Goal: Task Accomplishment & Management: Complete application form

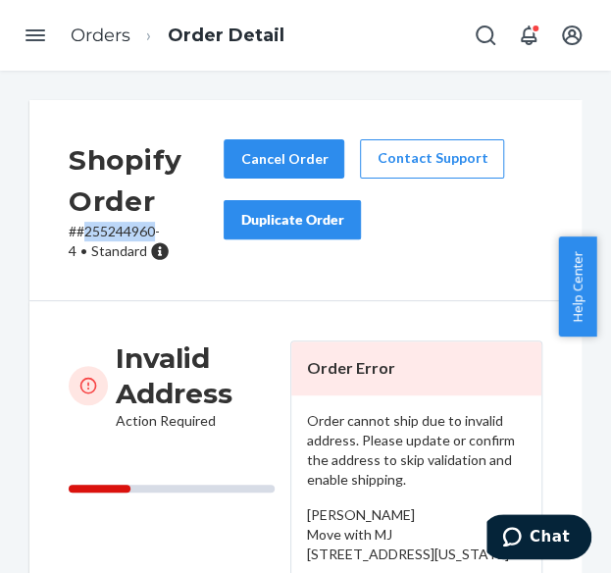
scroll to position [98, 0]
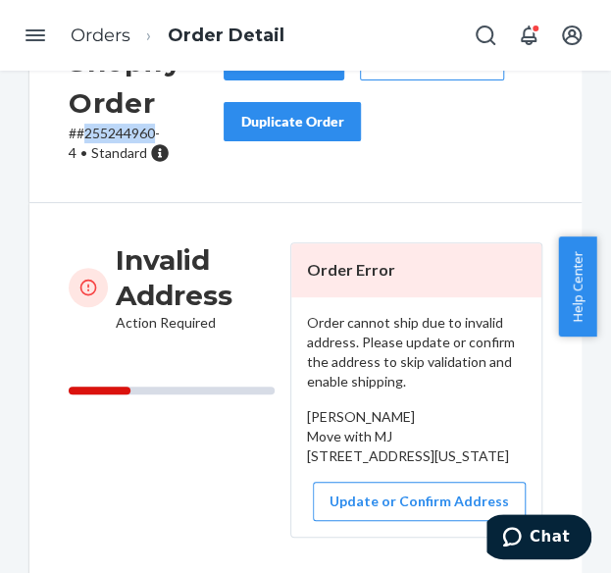
click at [34, 38] on icon "Open Navigation" at bounding box center [36, 36] width 24 height 24
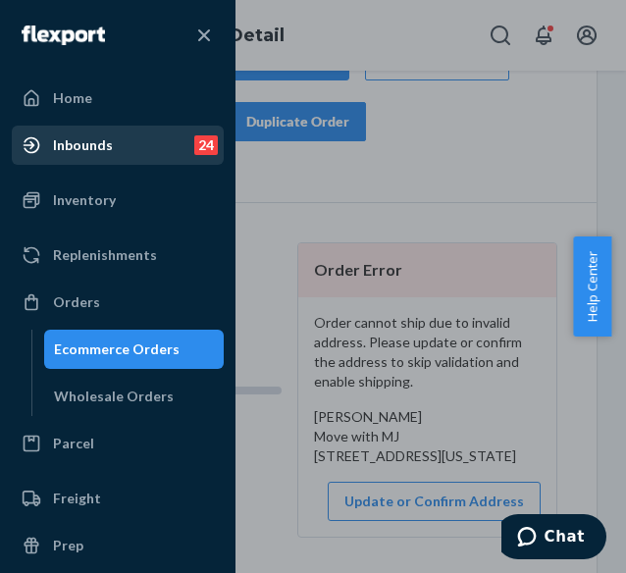
click at [116, 153] on div "Inbounds 24" at bounding box center [118, 145] width 208 height 35
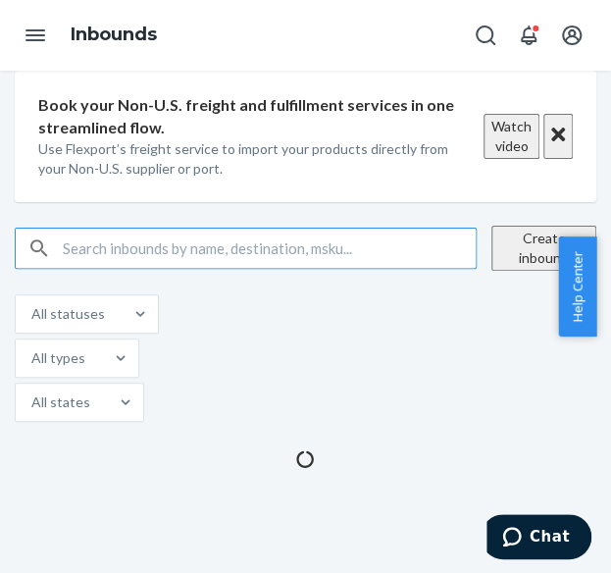
click at [500, 271] on button "Create inbound" at bounding box center [543, 248] width 105 height 45
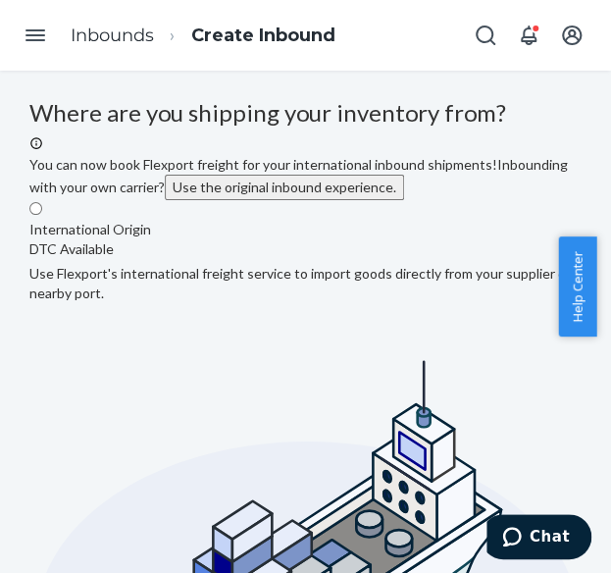
radio input "true"
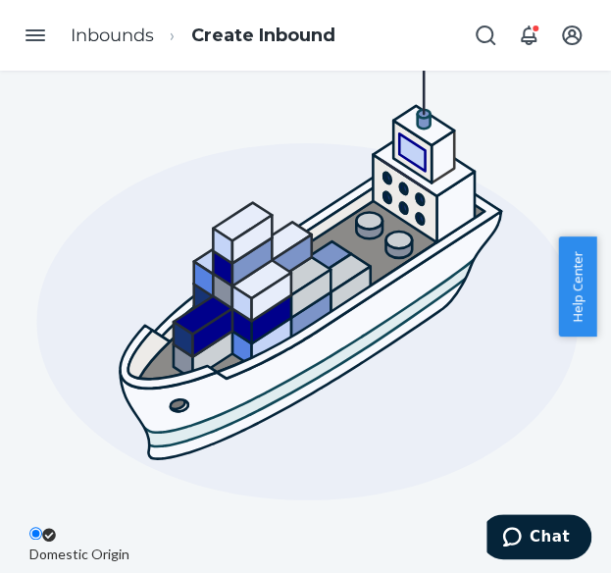
type input "ab cd"
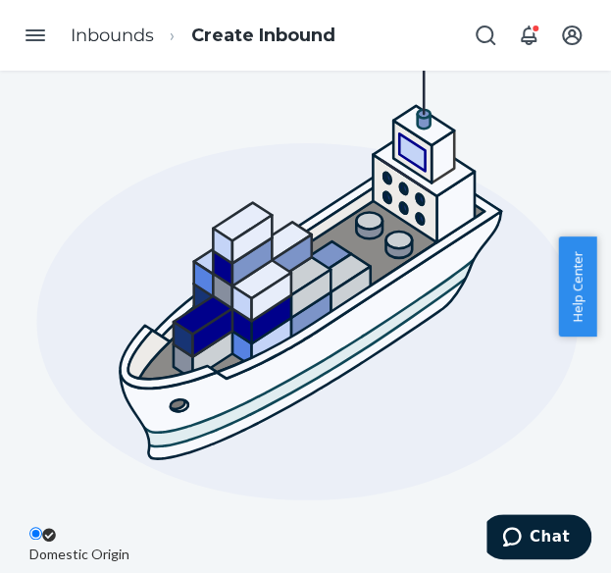
type input "[STREET_ADDRESS][PERSON_NAME]"
type input "[GEOGRAPHIC_DATA]"
type input "CA"
type input "94105"
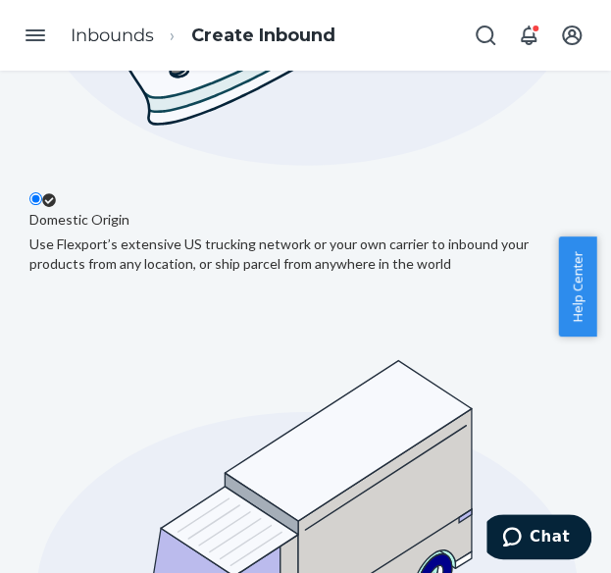
drag, startPoint x: 243, startPoint y: 565, endPoint x: 20, endPoint y: 13, distance: 595.8
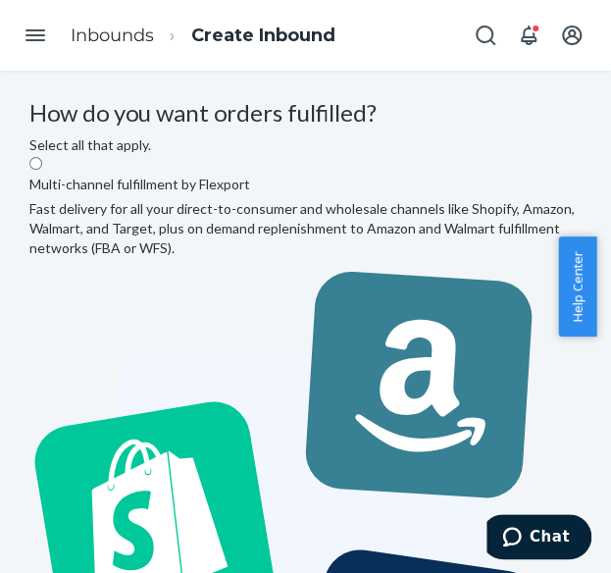
drag, startPoint x: 251, startPoint y: 362, endPoint x: 341, endPoint y: 415, distance: 104.6
click at [252, 362] on label "Multi-channel fulfillment by Flexport Fast delivery for all your direct-to-cons…" at bounding box center [305, 485] width 552 height 660
click at [42, 170] on input "Multi-channel fulfillment by Flexport Fast delivery for all your direct-to-cons…" at bounding box center [35, 163] width 13 height 13
radio input "true"
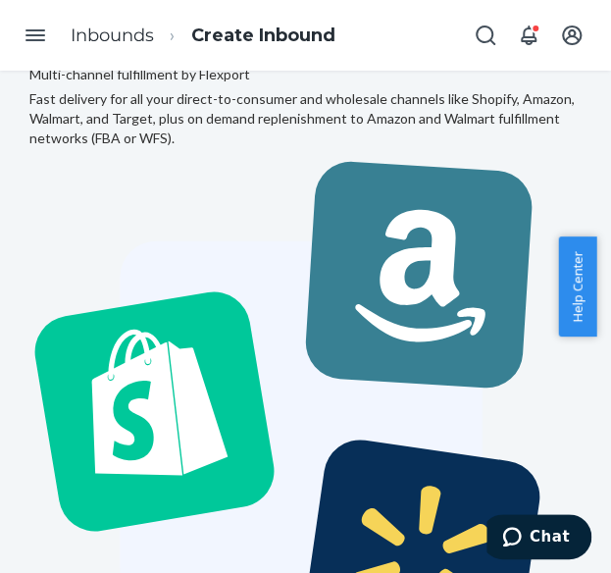
scroll to position [179, 0]
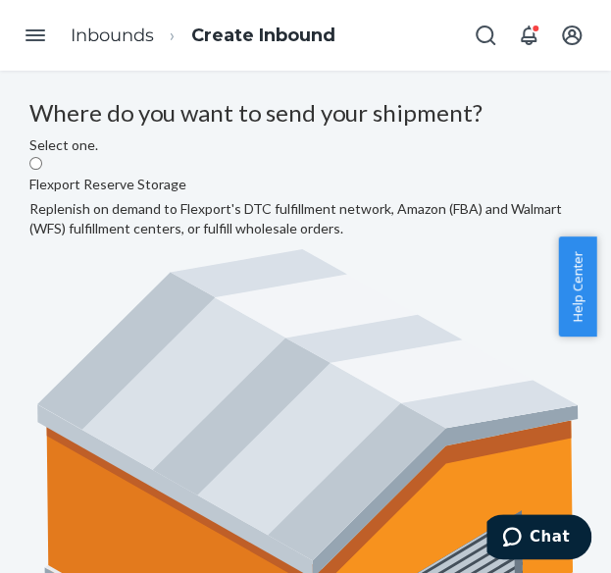
radio input "true"
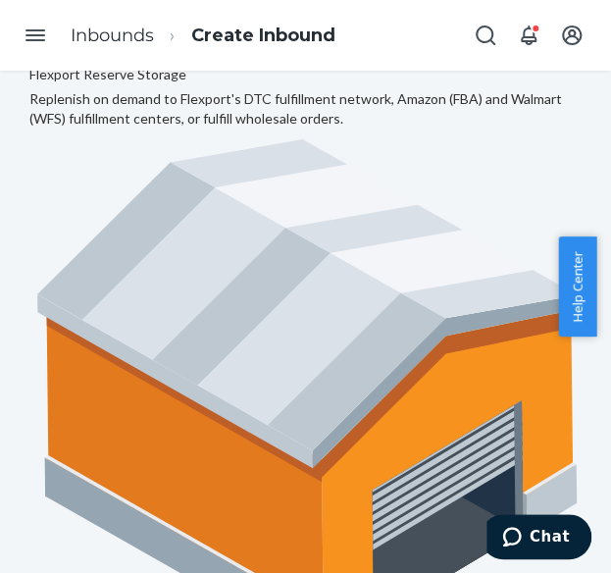
scroll to position [179, 414]
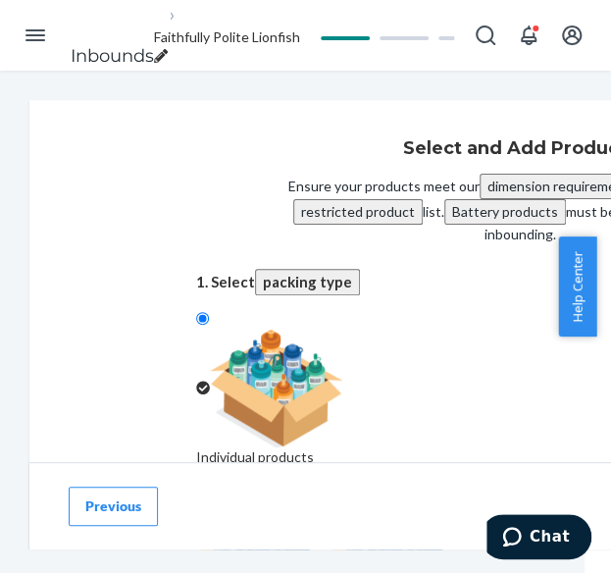
scroll to position [98, 0]
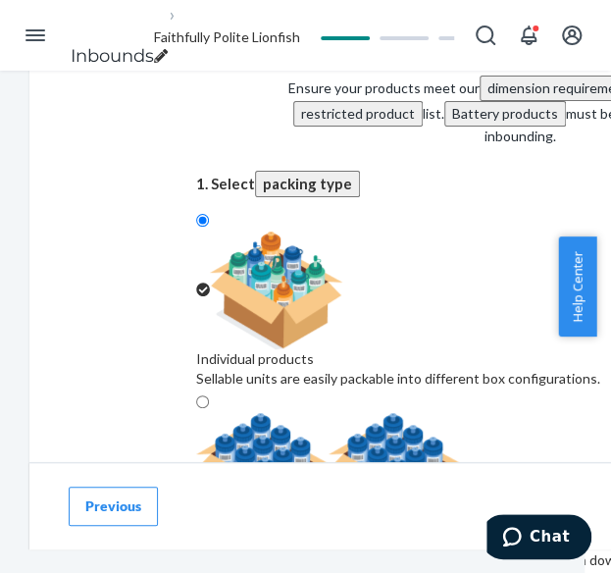
click at [544, 413] on div at bounding box center [411, 472] width 431 height 118
click at [209, 395] on input "Case-packed products Sellable units are pre-packaged in boxes that need to be b…" at bounding box center [202, 401] width 13 height 13
radio input "true"
radio input "false"
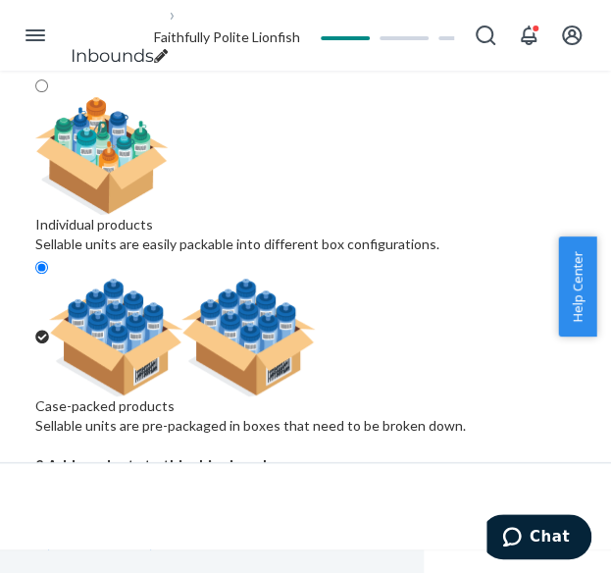
scroll to position [233, 161]
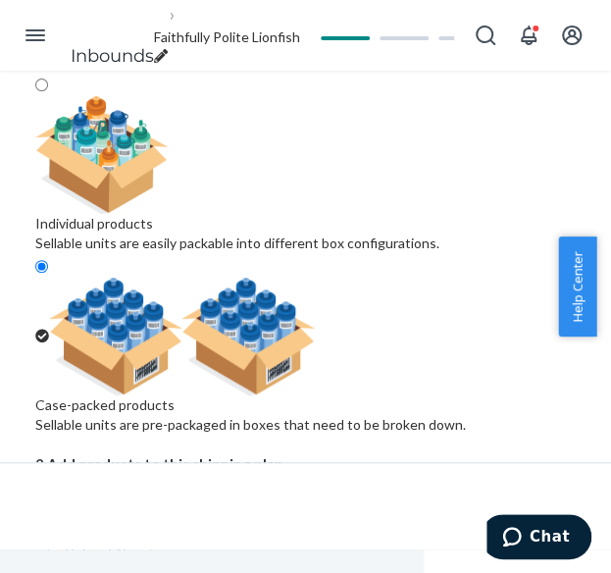
click at [355, 500] on div "Search and add products" at bounding box center [431, 510] width 152 height 20
click at [355, 500] on input "Search and add products" at bounding box center [356, 510] width 2 height 20
paste input "Travel Essentials Hoodie Bark"
type input "Travel Essentials Hoodie Bark"
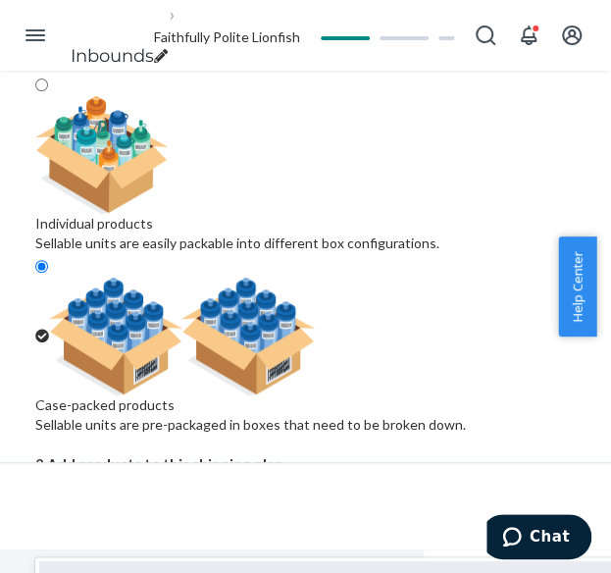
click at [214, 512] on input "Travel Essentials Hoodie Bark" at bounding box center [124, 522] width 179 height 20
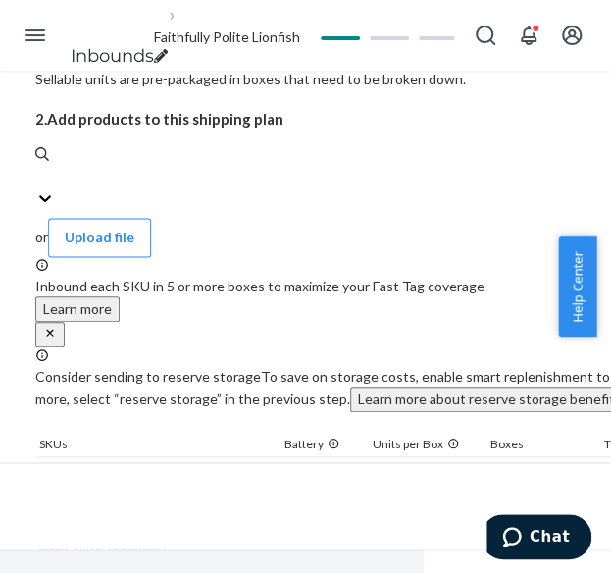
scroll to position [583, 161]
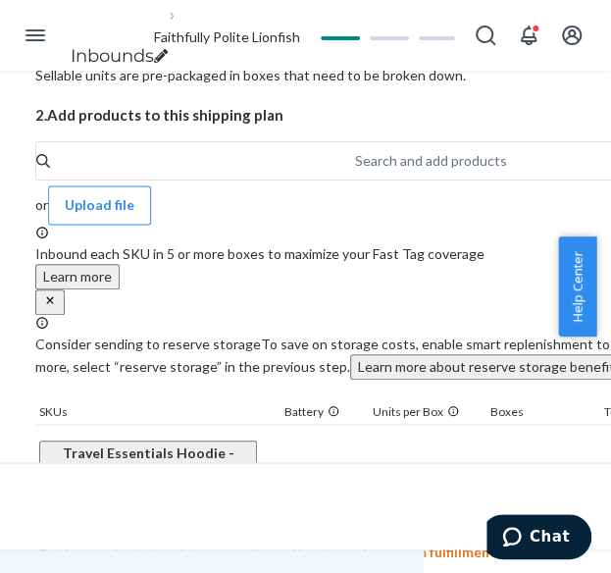
click at [426, 468] on input "16" at bounding box center [412, 481] width 86 height 26
type input "1411"
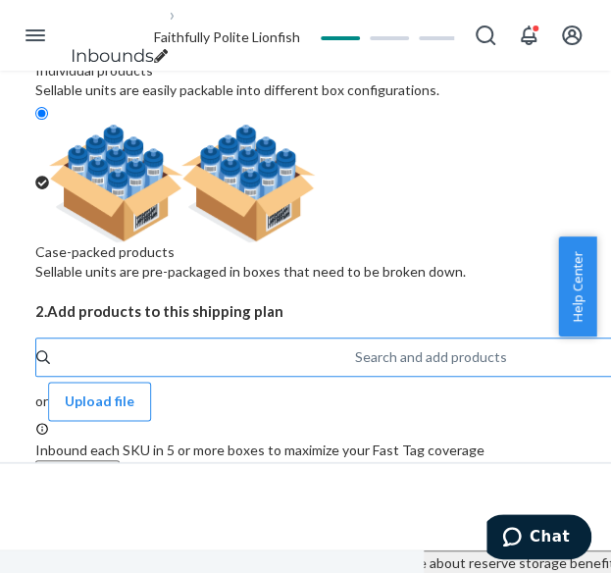
click at [355, 347] on div "Search and add products" at bounding box center [431, 357] width 152 height 20
click at [355, 347] on input "Search and add products" at bounding box center [356, 357] width 2 height 20
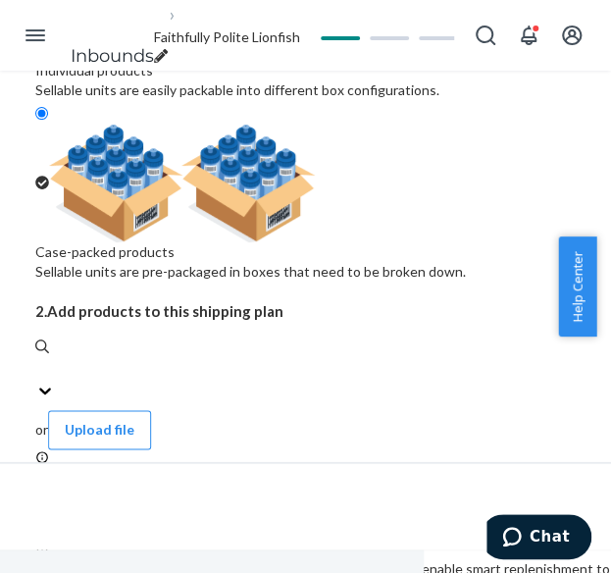
paste input "Travel Essentials Hoodie Steel Grey"
type input "Travel Essentials Hoodie Steel Grey"
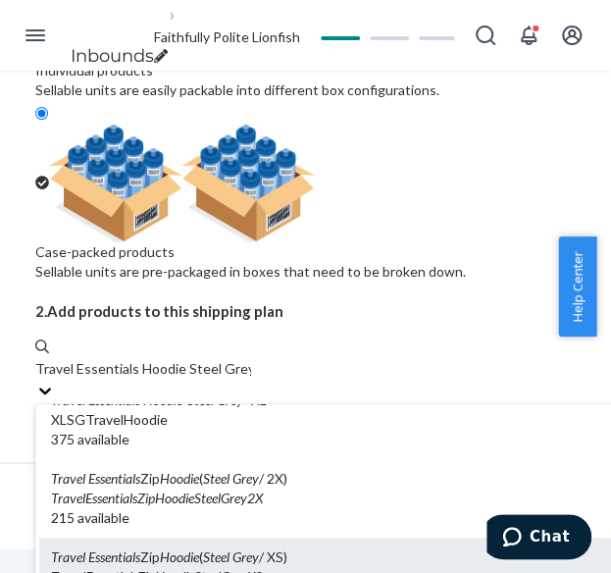
scroll to position [687, 0]
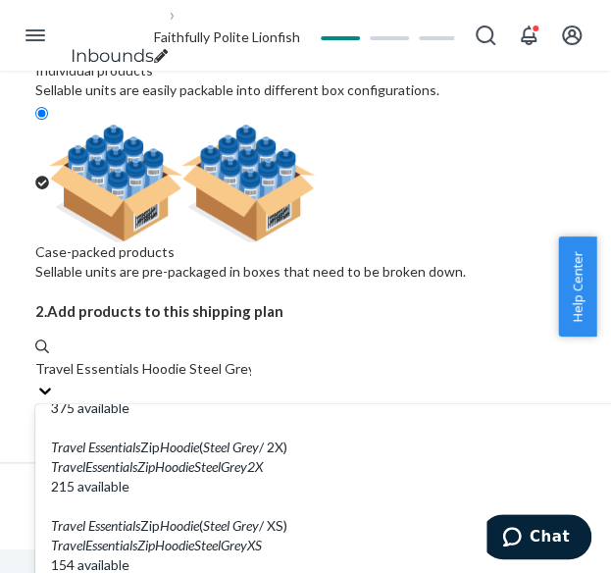
click at [149, 359] on input "Travel Essentials Hoodie Steel Grey" at bounding box center [143, 369] width 216 height 20
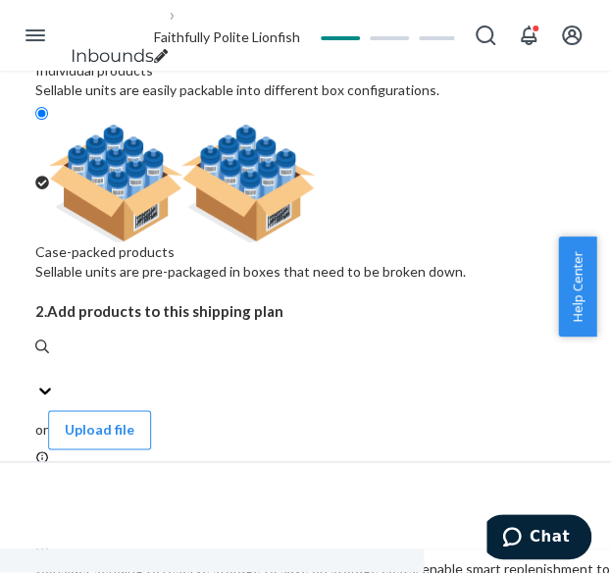
click at [145, 67] on div "Search and add products" at bounding box center [111, 57] width 152 height 20
click at [37, 359] on input "0 results available. Use Up and Down to choose options, press Enter to select t…" at bounding box center [36, 369] width 2 height 20
paste input "Travel Essentials Hoodie Steel Grey"
type input "Travel Essentials Hoodie Steel Grey"
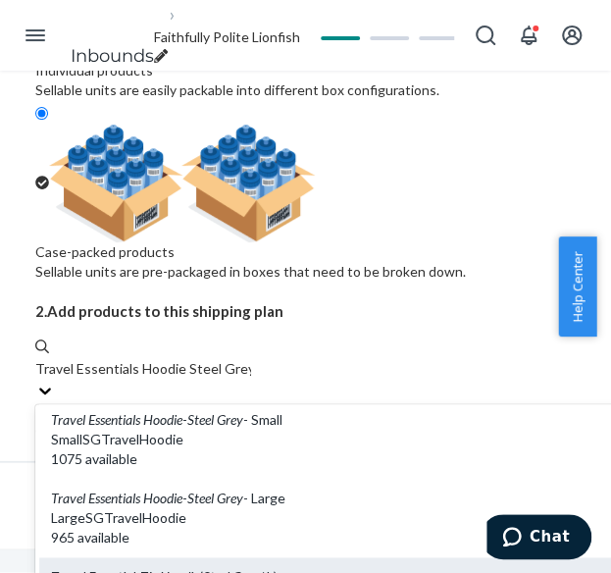
scroll to position [294, 0]
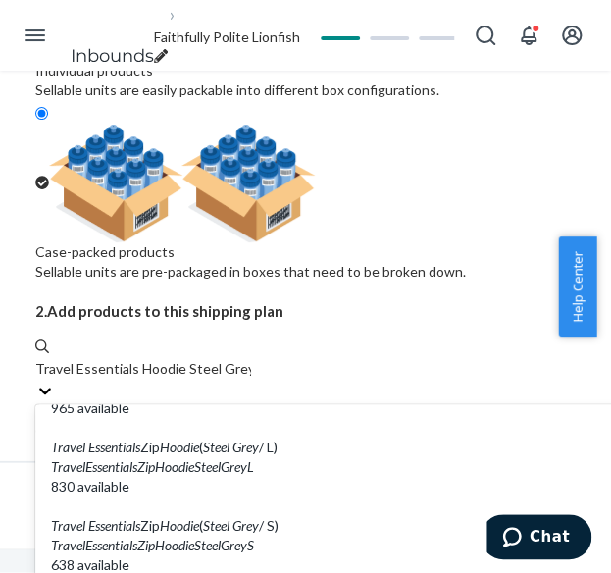
click at [168, 359] on input "Travel Essentials Hoodie Steel Grey" at bounding box center [143, 369] width 216 height 20
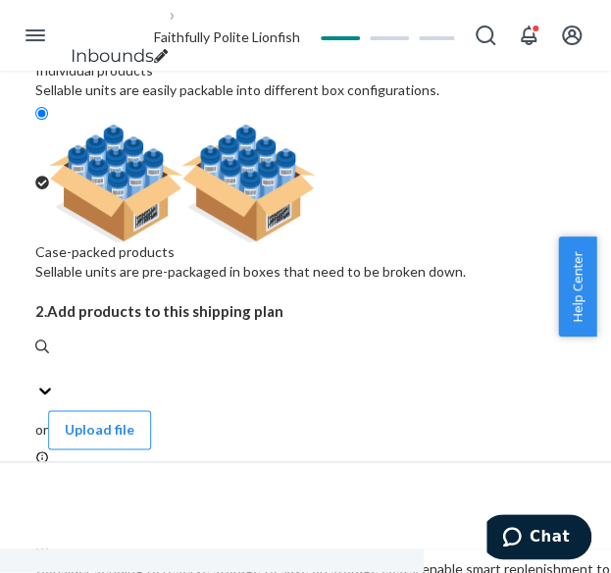
click at [165, 337] on div "Search and add products" at bounding box center [358, 371] width 647 height 68
click at [37, 359] on input "0 results available. Use Up and Down to choose options, press Enter to select t…" at bounding box center [36, 369] width 2 height 20
paste input "Travel Essentials Hoodie Steel Grey"
type input "Travel Essentials Hoodie Steel Grey"
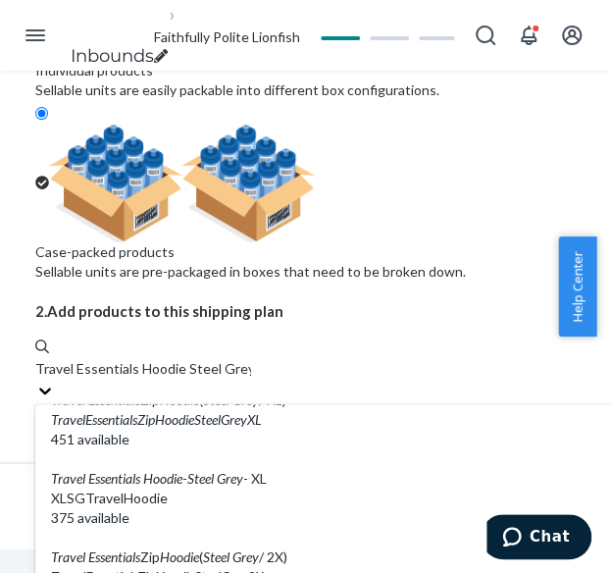
scroll to position [589, 0]
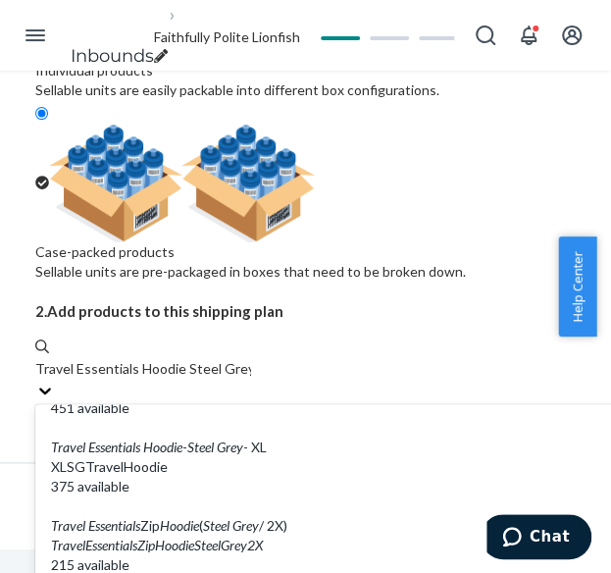
click at [204, 359] on input "Travel Essentials Hoodie Steel Grey" at bounding box center [143, 369] width 216 height 20
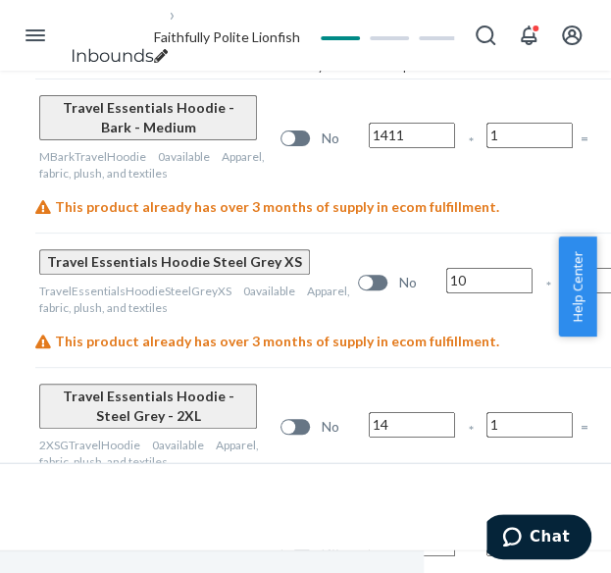
scroll to position [858, 161]
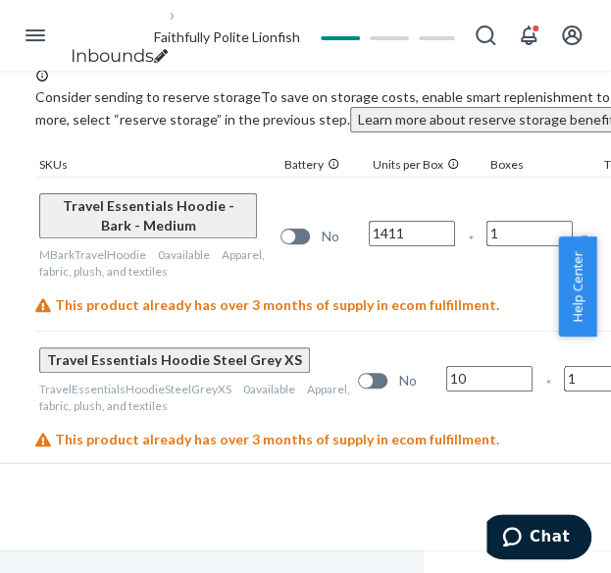
click at [446, 366] on input "10" at bounding box center [489, 379] width 86 height 26
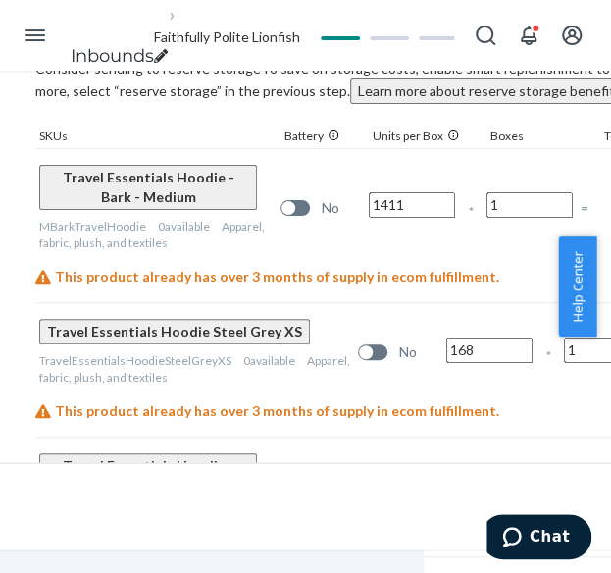
type input "168"
click at [414, 482] on input "14" at bounding box center [412, 495] width 86 height 26
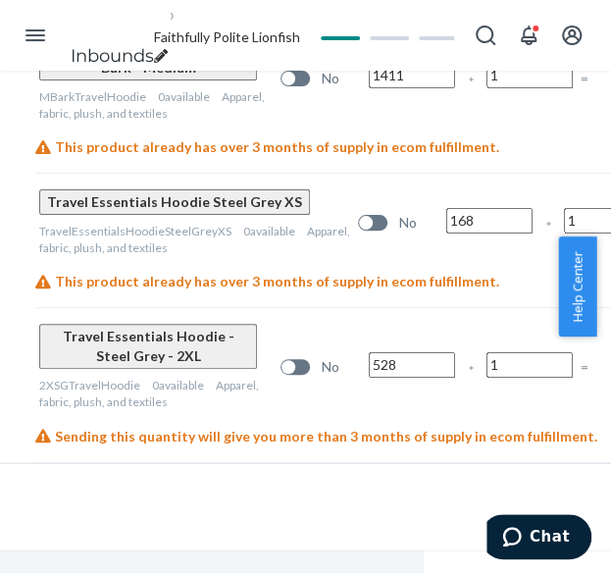
scroll to position [992, 161]
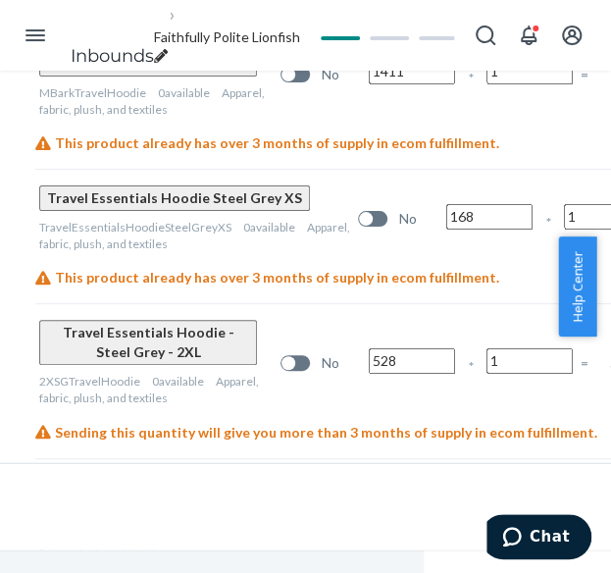
type input "528"
type input "253"
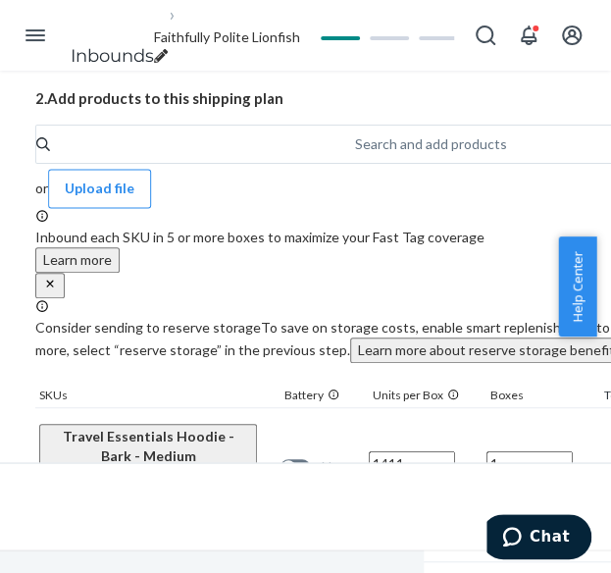
scroll to position [501, 161]
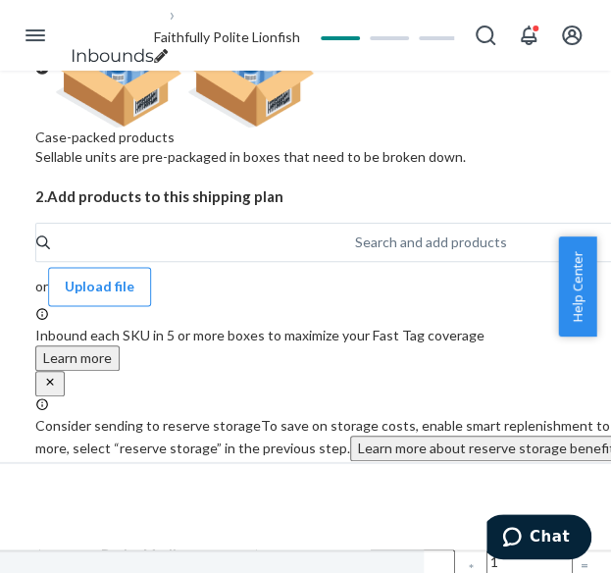
click at [355, 232] on div "Search and add products" at bounding box center [431, 242] width 152 height 20
click at [355, 232] on input "Search and add products" at bounding box center [356, 242] width 2 height 20
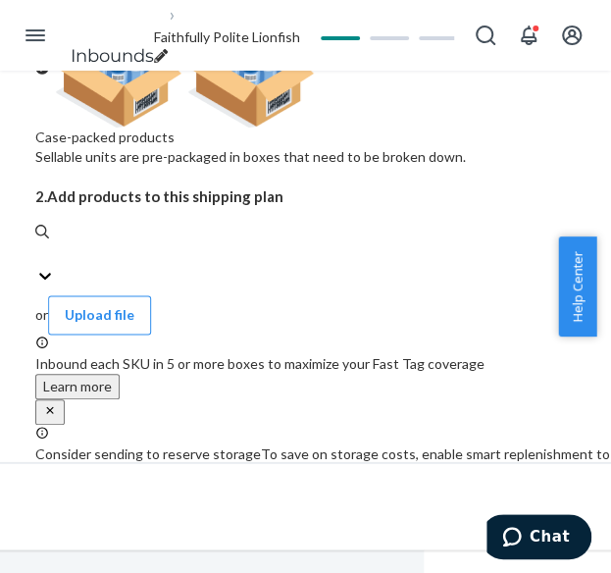
paste input "Travel Essentials Hoodie Stone"
type input "Travel Essentials Hoodie Stone"
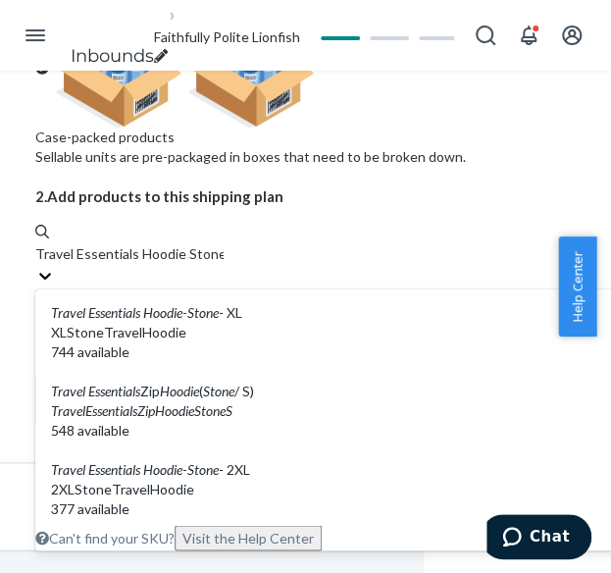
scroll to position [490, 0]
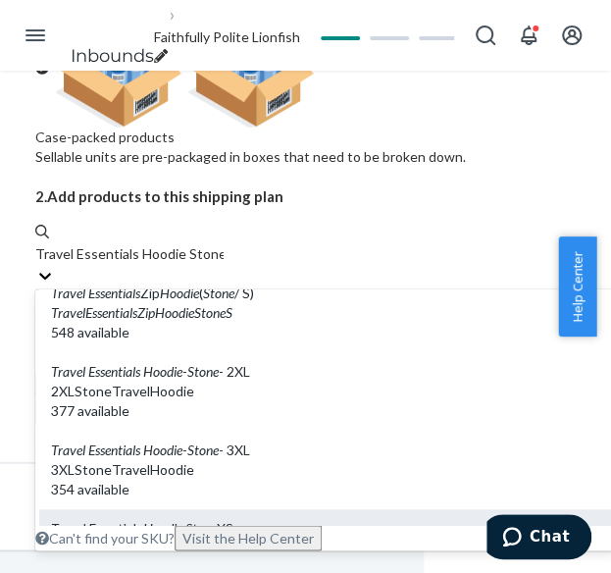
click at [215, 520] on em "Stone" at bounding box center [200, 528] width 31 height 17
click at [215, 244] on input "Travel Essentials Hoodie Stone" at bounding box center [129, 254] width 188 height 20
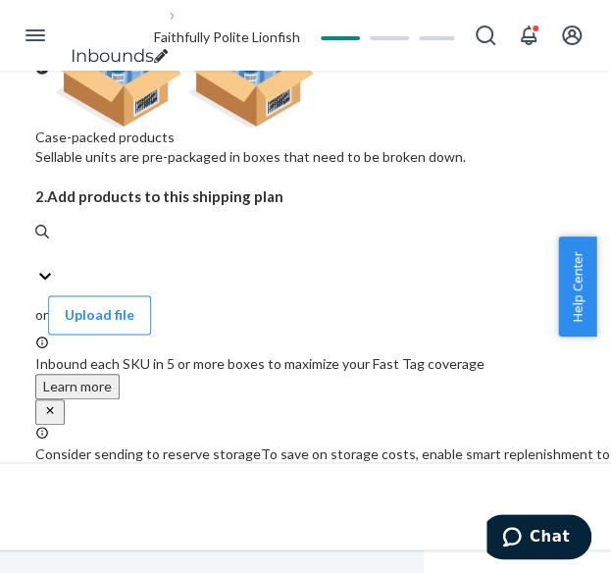
click at [37, 244] on input "0 results available. Select is focused ,type to refine list, press Down to open…" at bounding box center [36, 254] width 2 height 20
paste input "Travel Essentials Hoodie Stone"
type input "Travel Essentials Hoodie Stone"
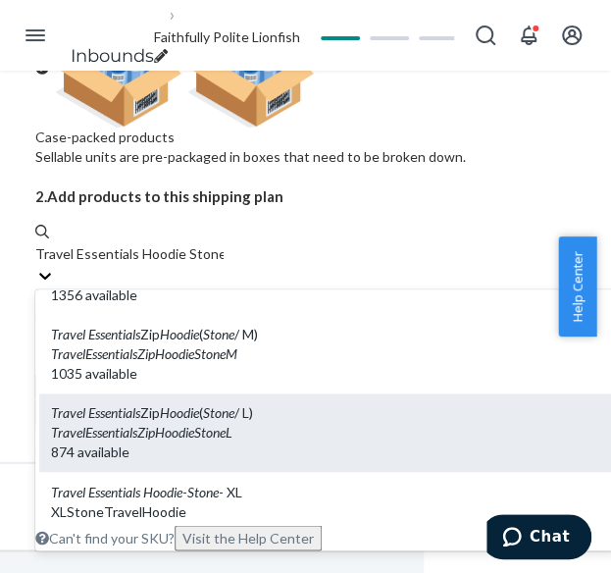
scroll to position [196, 0]
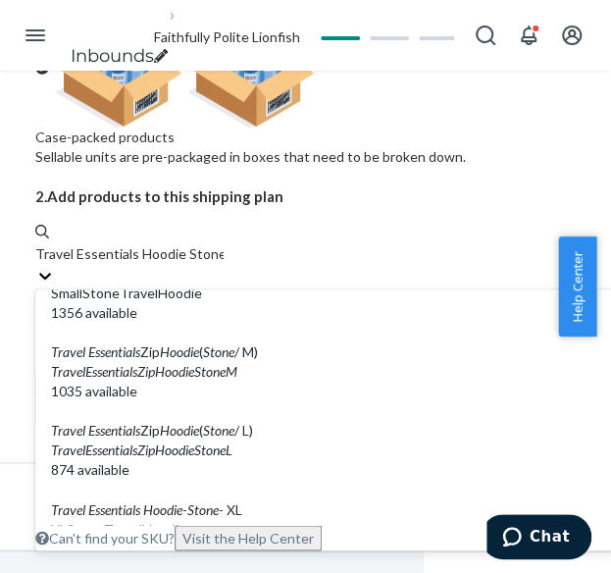
click at [205, 499] on div "Travel Essentials Hoodie - Stone - XL" at bounding box center [326, 509] width 550 height 20
click at [205, 244] on input "Travel Essentials Hoodie Stone" at bounding box center [129, 254] width 188 height 20
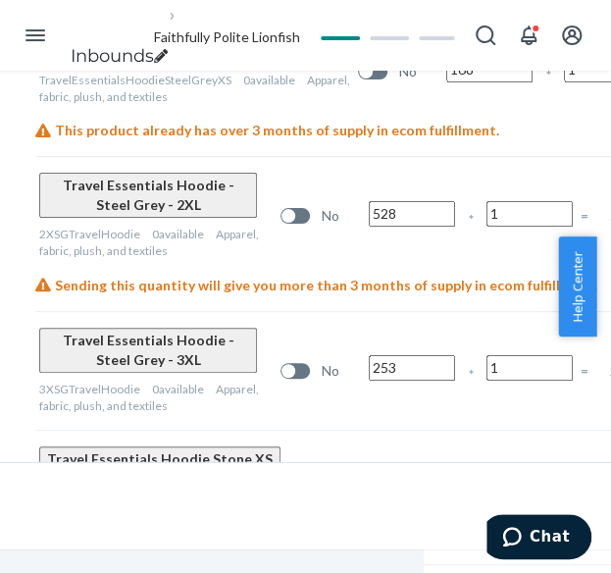
scroll to position [1249, 161]
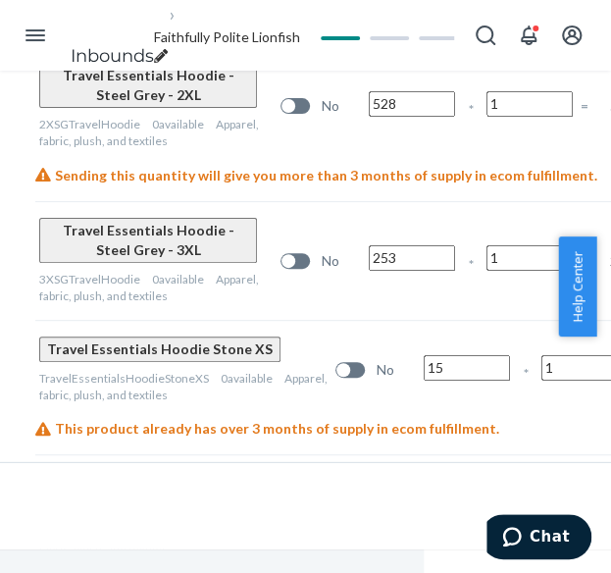
click at [424, 355] on input "15" at bounding box center [467, 368] width 86 height 26
type input "258"
click at [410, 499] on input "15" at bounding box center [413, 512] width 86 height 26
type input "348"
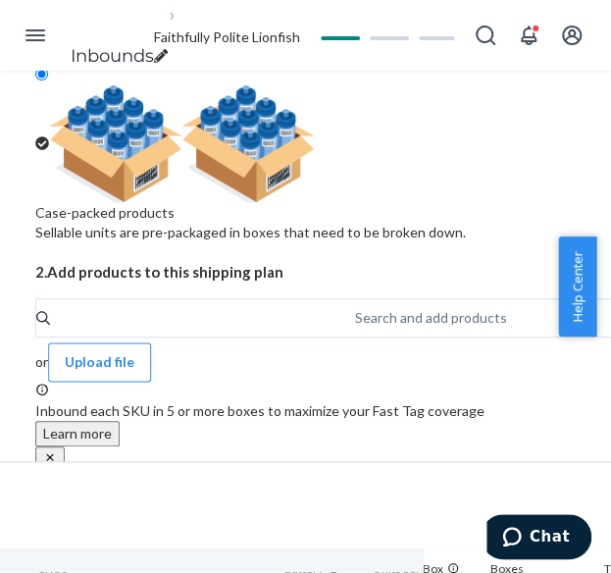
scroll to position [366, 161]
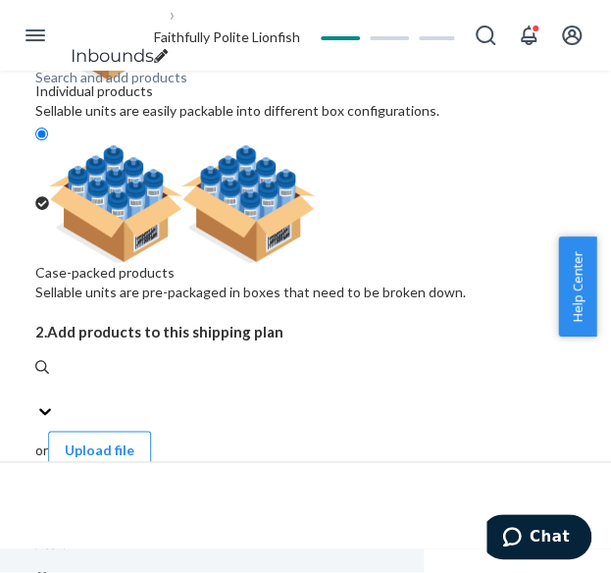
click at [141, 87] on div "Search and add products" at bounding box center [111, 78] width 152 height 20
click at [37, 380] on input "0 results available. Use Up and Down to choose options, press Enter to select t…" at bounding box center [36, 390] width 2 height 20
paste input "Travel Essentials Hoodie Sky"
type input "Travel Essentials Hoodie Sky"
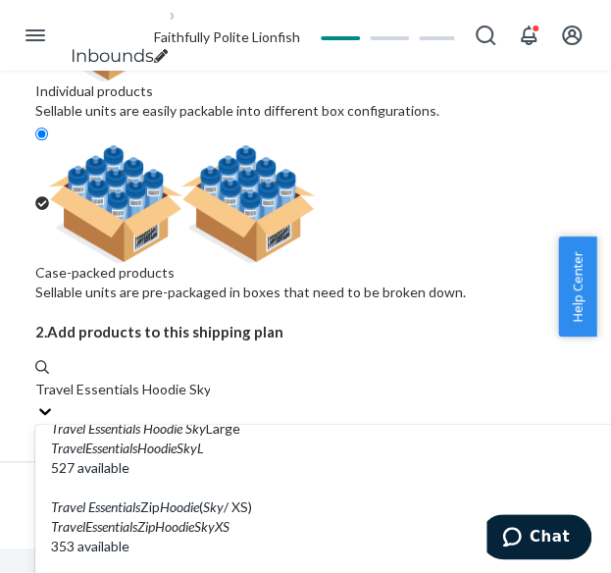
scroll to position [589, 0]
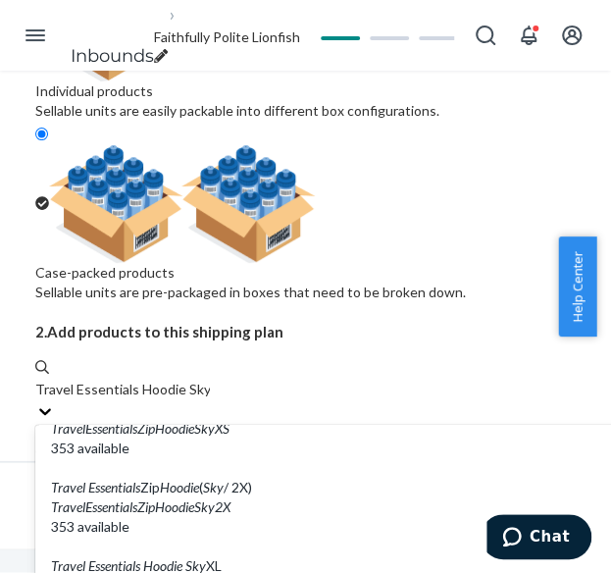
click at [210, 380] on input "Travel Essentials Hoodie Sky" at bounding box center [122, 390] width 175 height 20
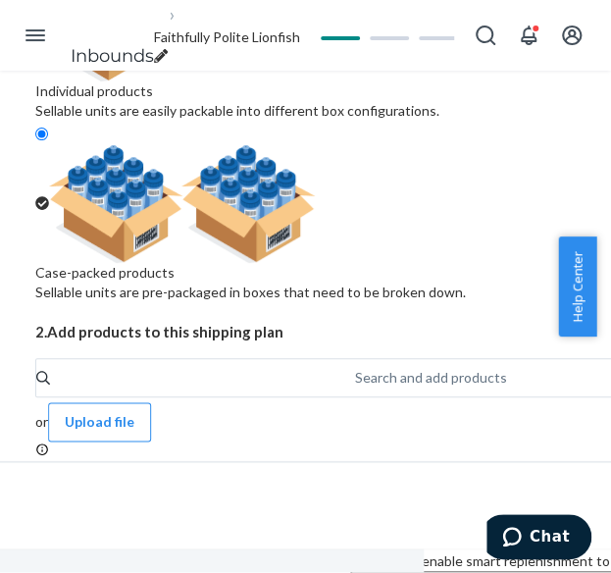
click at [355, 368] on div "Search and add products" at bounding box center [431, 378] width 152 height 20
click at [355, 368] on input "Search and add products" at bounding box center [356, 378] width 2 height 20
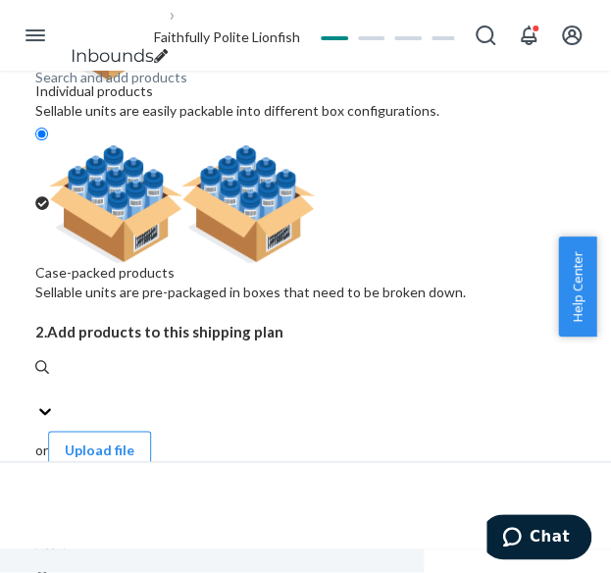
paste input "Travel Essentials Hoodie Sky"
type input "Travel Essentials Hoodie Sky"
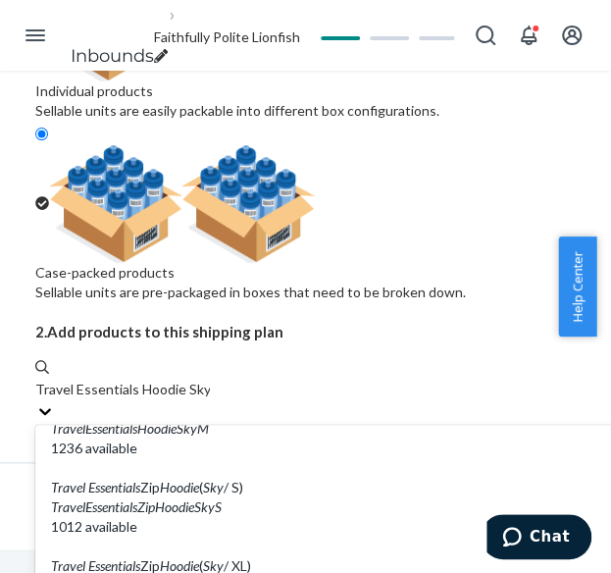
scroll to position [294, 0]
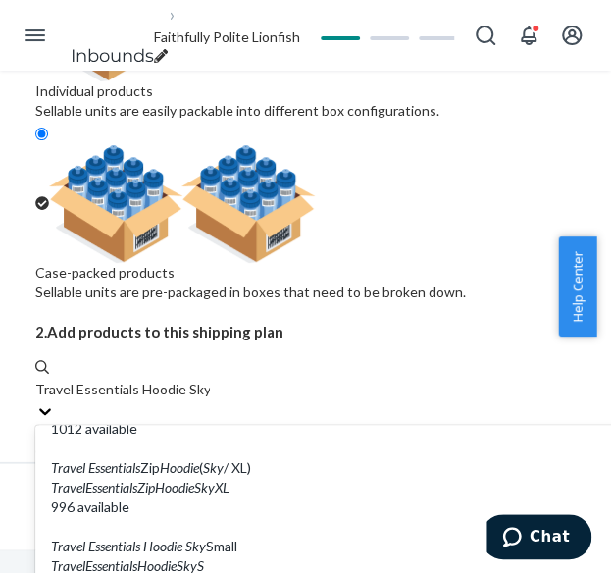
click at [210, 380] on input "Travel Essentials Hoodie Sky" at bounding box center [122, 390] width 175 height 20
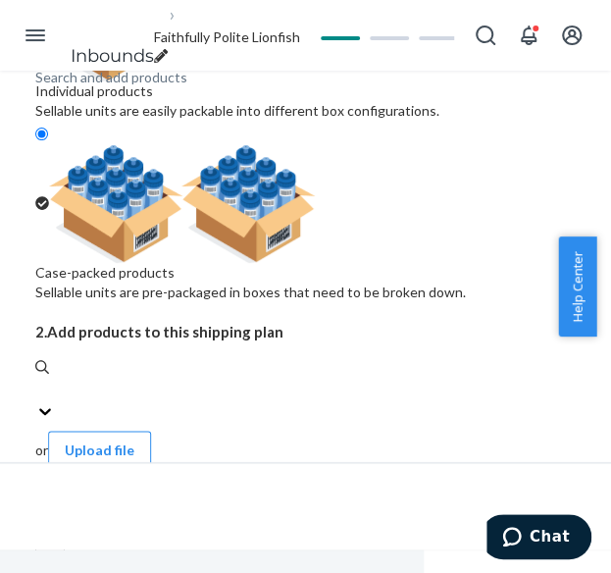
click at [193, 378] on div "Search and add products" at bounding box center [358, 390] width 647 height 24
click at [37, 380] on input "0 results available. Select is focused ,type to refine list, press Down to open…" at bounding box center [36, 390] width 2 height 20
paste input "Travel Essentials Hoodie Sky"
type input "Travel Essentials Hoodie Sky"
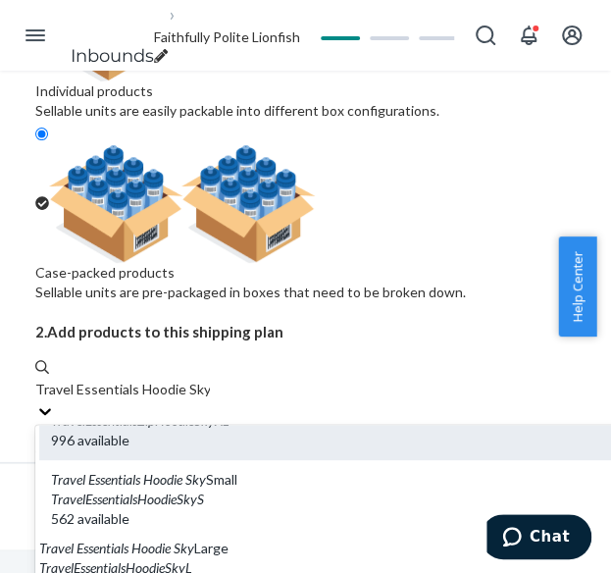
scroll to position [392, 0]
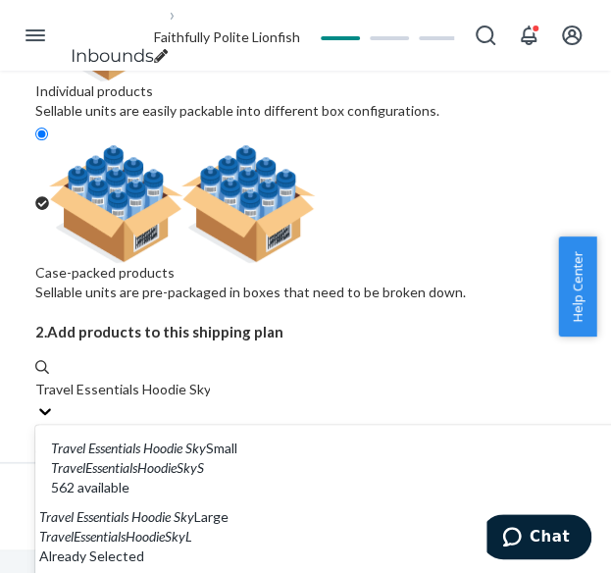
click at [210, 399] on input "Travel Essentials Hoodie Sky" at bounding box center [122, 390] width 175 height 20
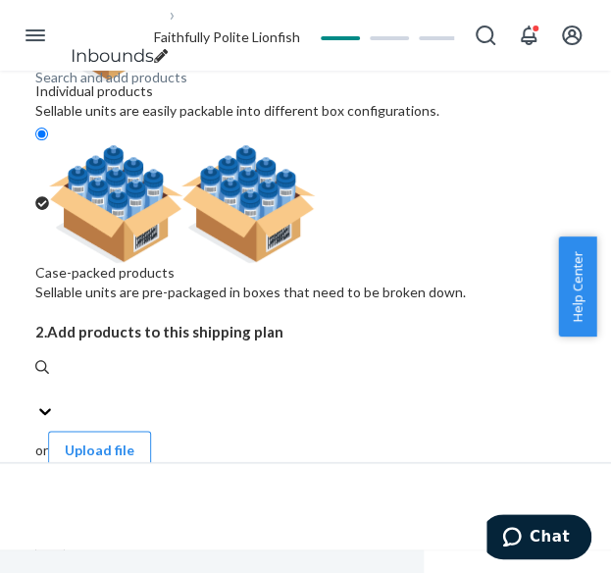
click at [145, 378] on div "Search and add products" at bounding box center [358, 390] width 647 height 24
click at [37, 380] on input "0 results available. Select is focused ,type to refine list, press Down to open…" at bounding box center [36, 390] width 2 height 20
paste input "Travel Essentials Hoodie Sky"
type input "Travel Essentials Hoodie Sky"
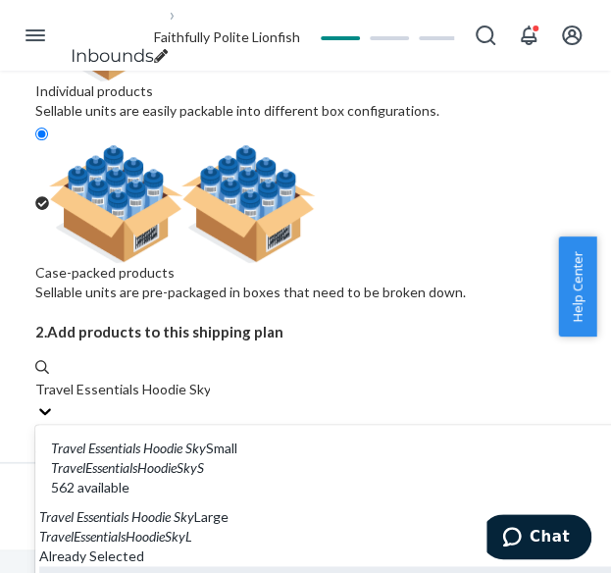
scroll to position [490, 0]
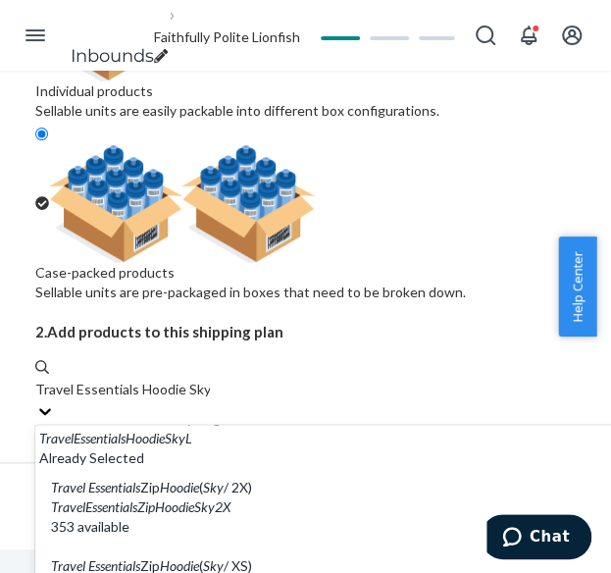
click at [198, 380] on input "Travel Essentials Hoodie Sky" at bounding box center [122, 390] width 175 height 20
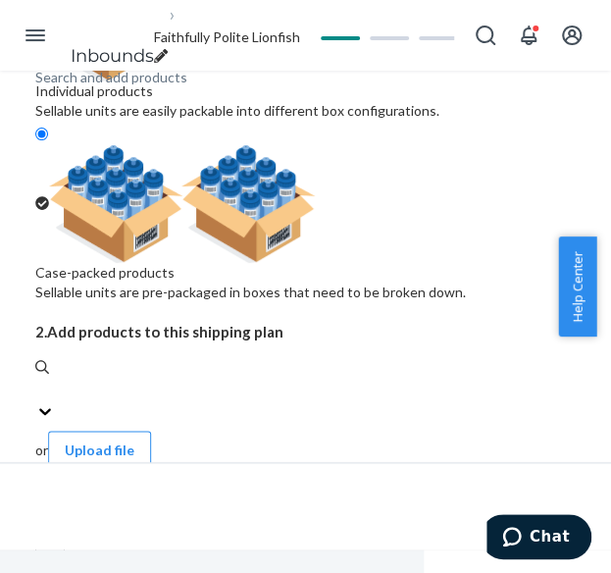
click at [175, 87] on div "Search and add products" at bounding box center [111, 78] width 152 height 20
click at [37, 380] on input "0 results available. Use Up and Down to choose options, press Enter to select t…" at bounding box center [36, 390] width 2 height 20
paste input "Travel Essentials Hoodie Sky"
type input "Travel Essentials Hoodie Sky"
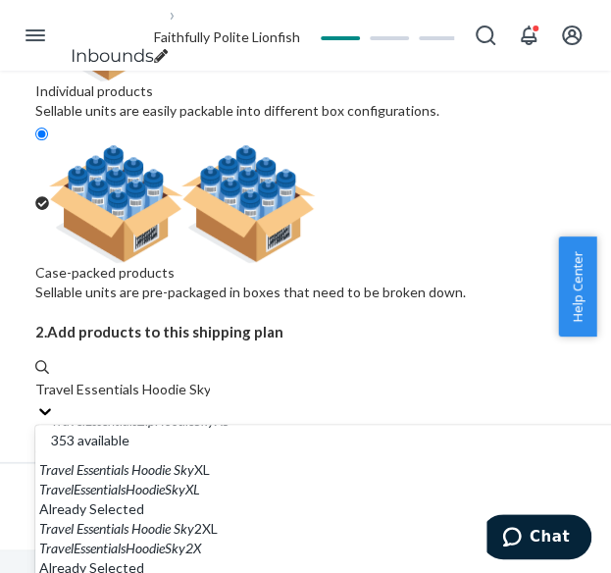
scroll to position [687, 0]
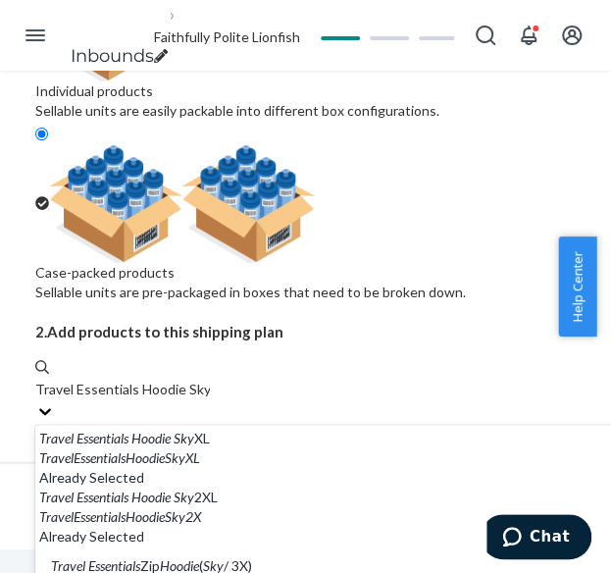
click at [205, 380] on input "Travel Essentials Hoodie Sky" at bounding box center [122, 390] width 175 height 20
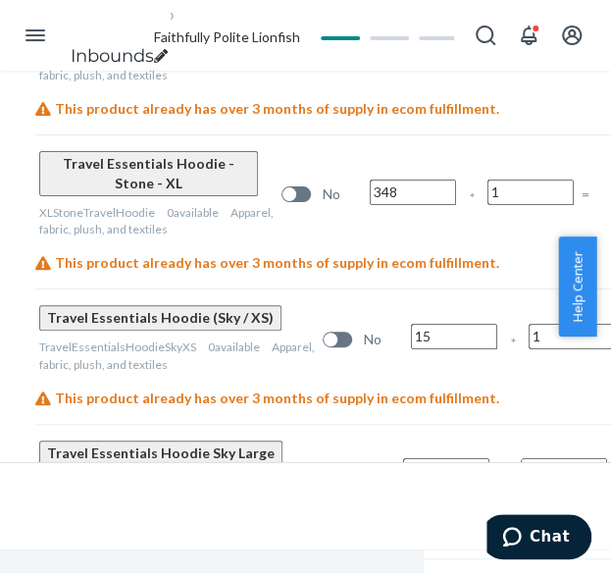
scroll to position [1499, 161]
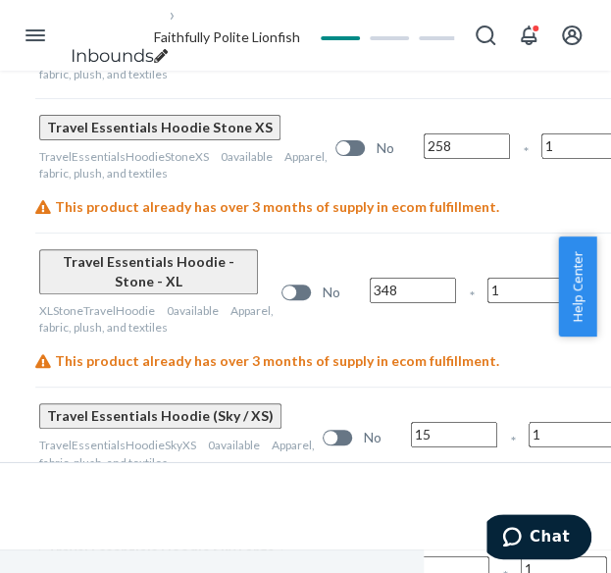
click at [412, 422] on input "15" at bounding box center [454, 435] width 86 height 26
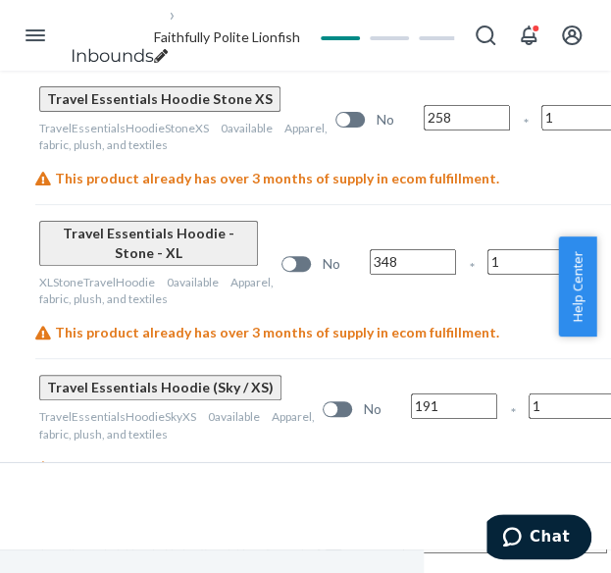
type input "191"
click at [418, 528] on input "16" at bounding box center [446, 541] width 86 height 26
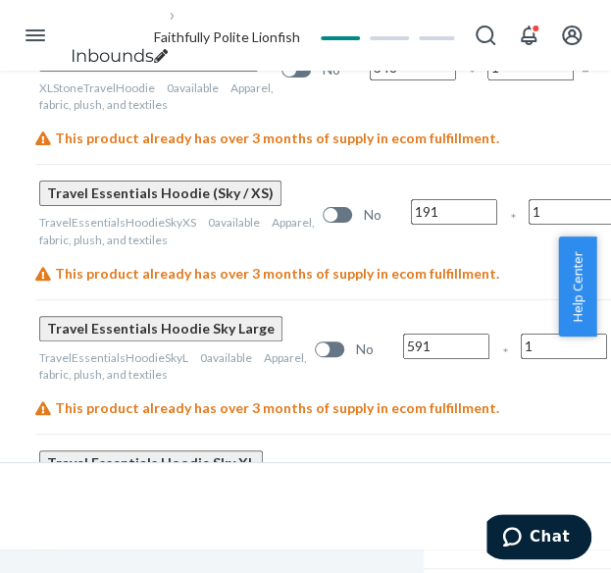
scroll to position [1695, 161]
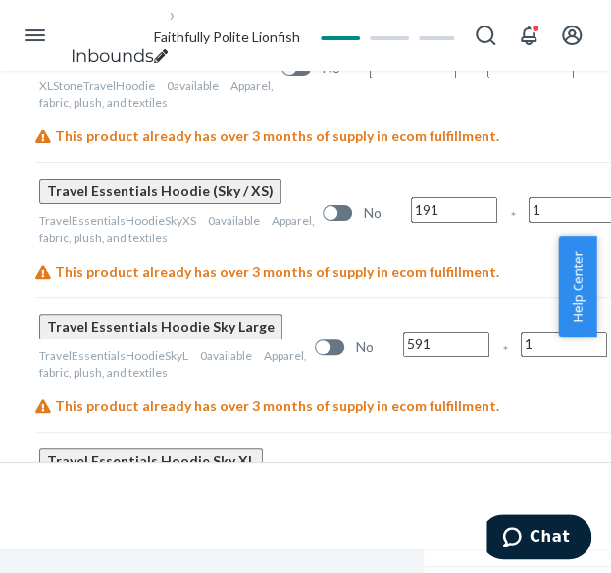
type input "591"
click at [425, 467] on input "91" at bounding box center [454, 480] width 86 height 26
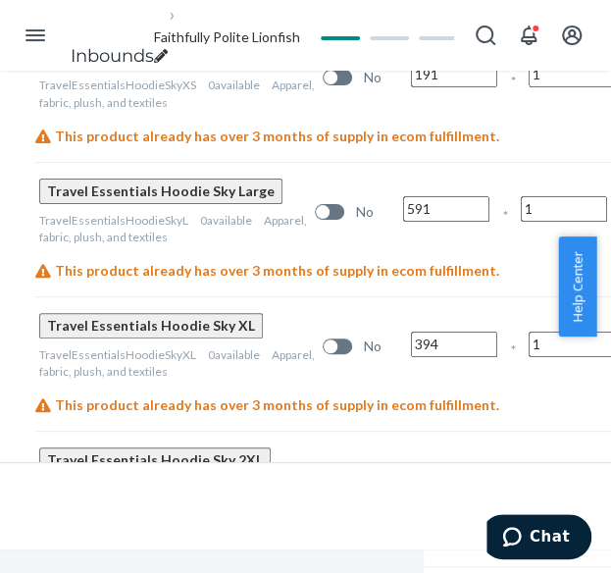
scroll to position [1891, 161]
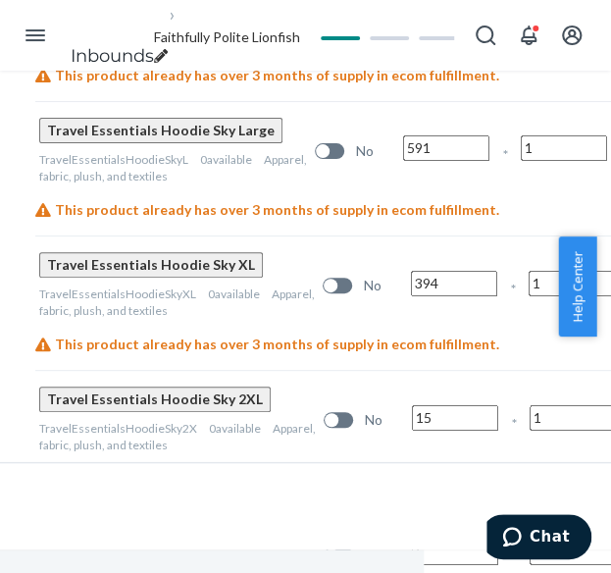
type input "394"
click at [416, 405] on input "15" at bounding box center [455, 418] width 86 height 26
type input "233"
type input "110"
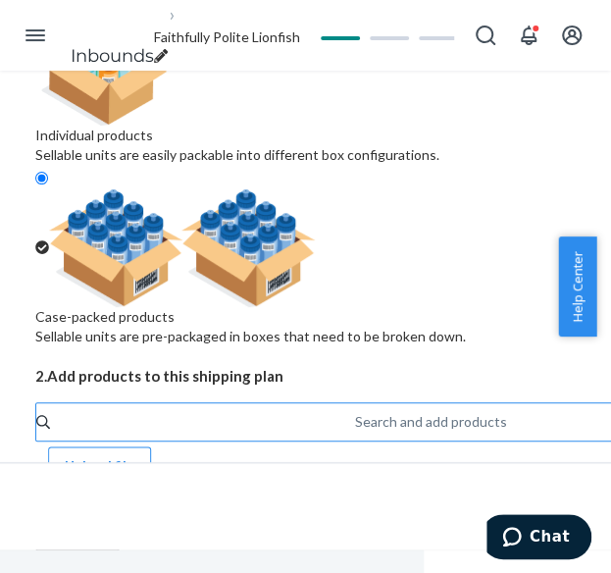
scroll to position [420, 161]
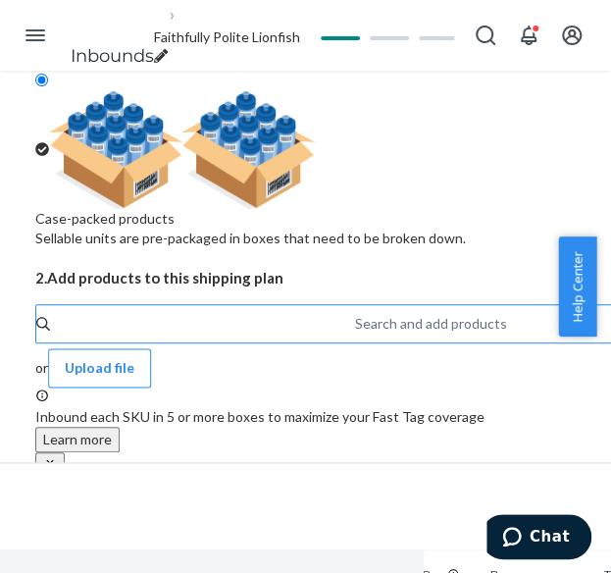
click at [355, 314] on div "Search and add products" at bounding box center [431, 324] width 152 height 20
click at [355, 314] on input "Search and add products" at bounding box center [356, 324] width 2 height 20
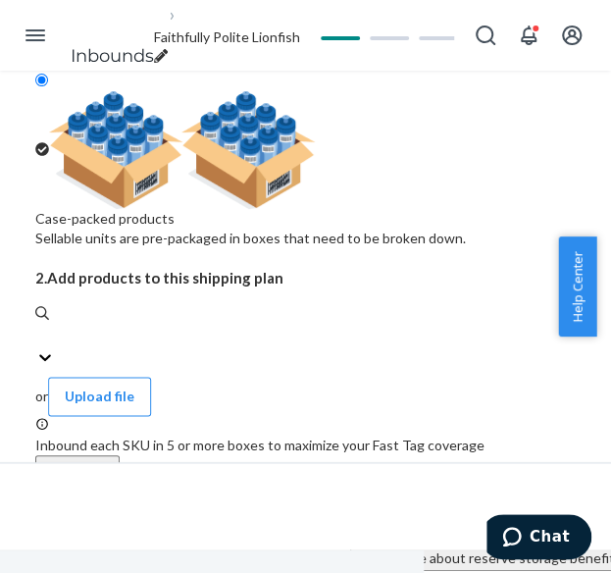
paste input "Travel Essentials Hoodie Bone"
type input "Travel Essentials Hoodie Bone"
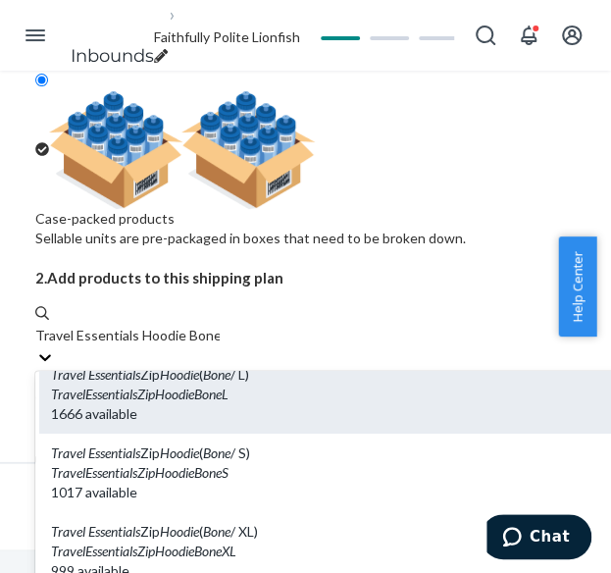
scroll to position [196, 0]
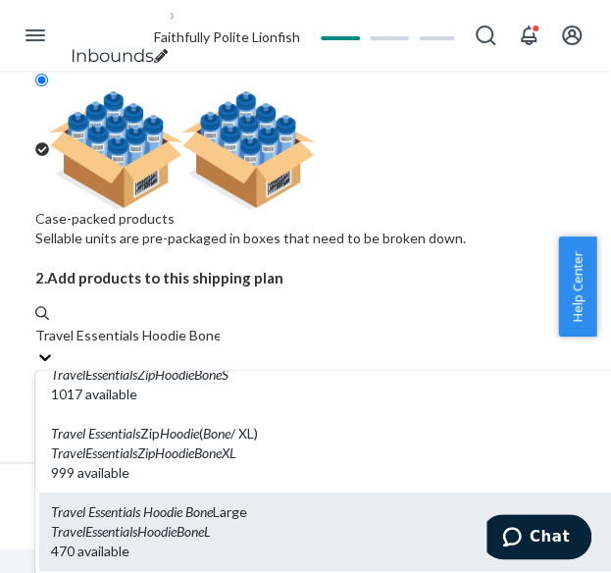
click at [147, 502] on div "Travel Essentials Hoodie Bone Large" at bounding box center [326, 512] width 550 height 20
click at [147, 326] on input "Travel Essentials Hoodie Bone" at bounding box center [127, 336] width 184 height 20
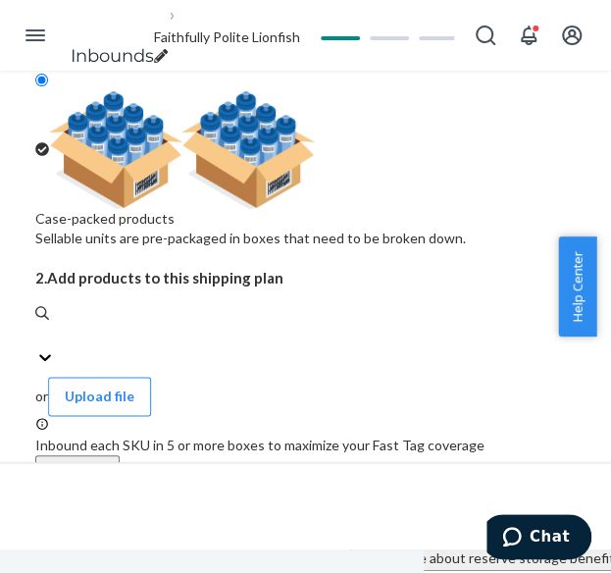
click at [187, 33] on div "Search and add products" at bounding box center [111, 24] width 152 height 20
click at [37, 326] on input "0 results available. Select is focused ,type to refine list, press Down to open…" at bounding box center [36, 336] width 2 height 20
paste input "Travel Essentials Hoodie Bone"
type input "Travel Essentials Hoodie Bone"
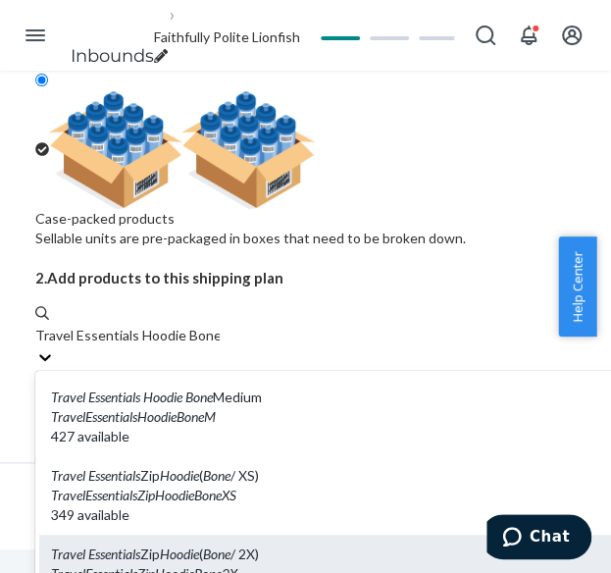
scroll to position [392, 0]
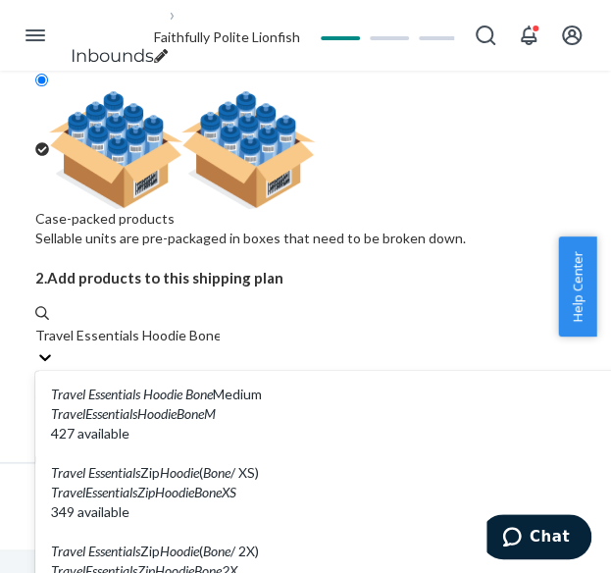
click at [220, 326] on input "Travel Essentials Hoodie Bone" at bounding box center [127, 336] width 184 height 20
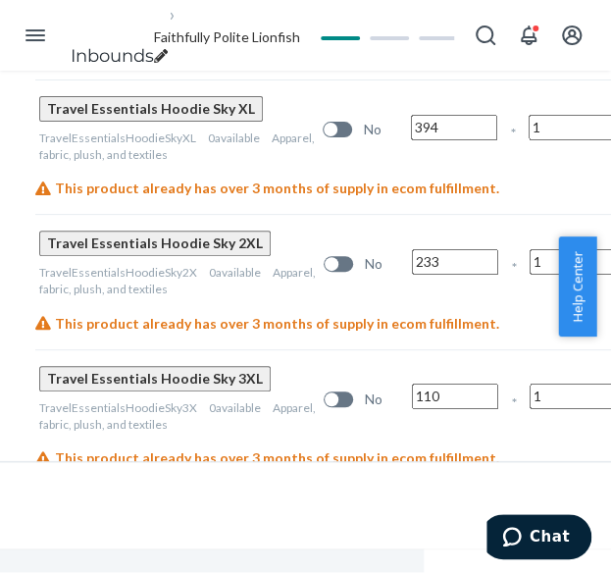
scroll to position [2077, 161]
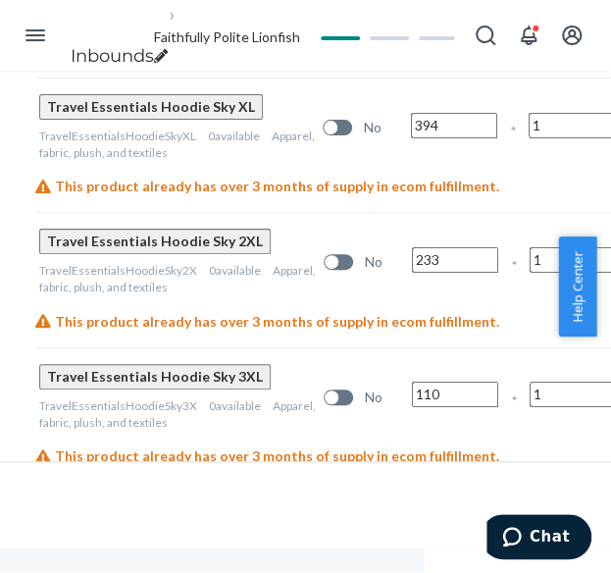
click at [414, 517] on input "11" at bounding box center [457, 530] width 86 height 26
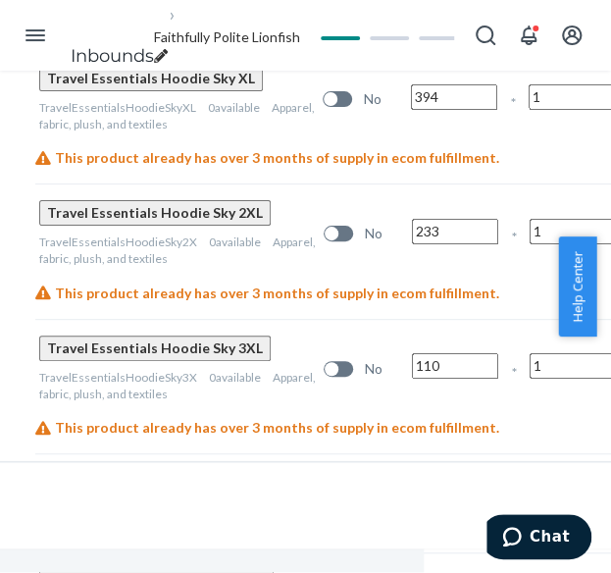
type input "293"
type input "220"
click at [286, 36] on span "Faithfully Polite Lionfish" at bounding box center [227, 36] width 146 height 17
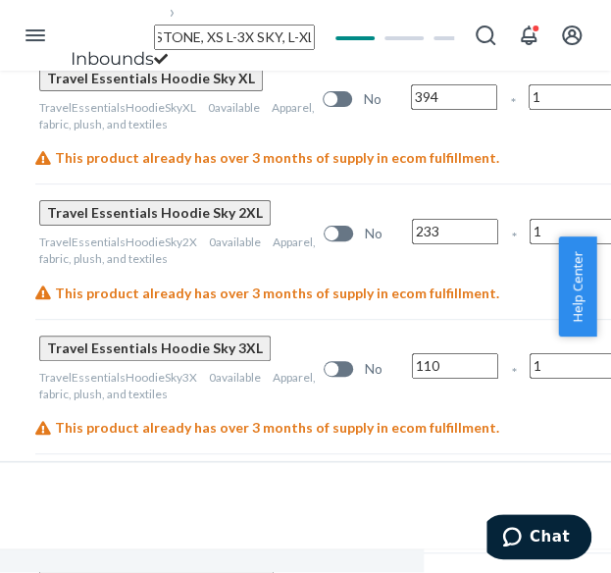
scroll to position [0, 407]
type input "Travel Essentials Hoodie_M BARK, XS 2X-3X STEEL GREY, XS XL STONE, XS L-3X SKY,…"
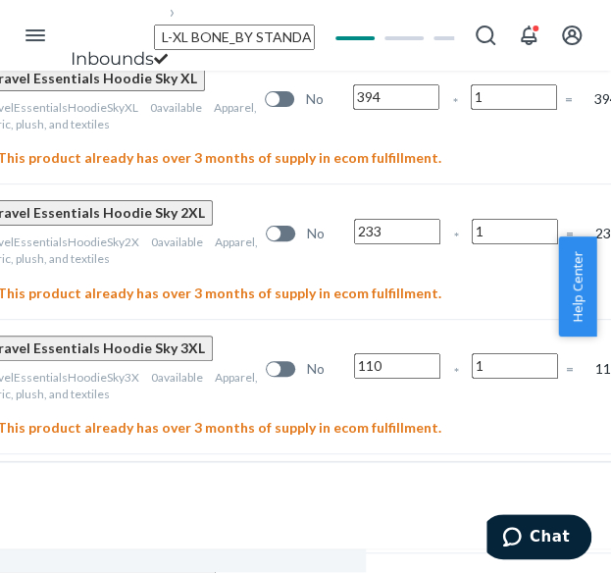
scroll to position [2077, 418]
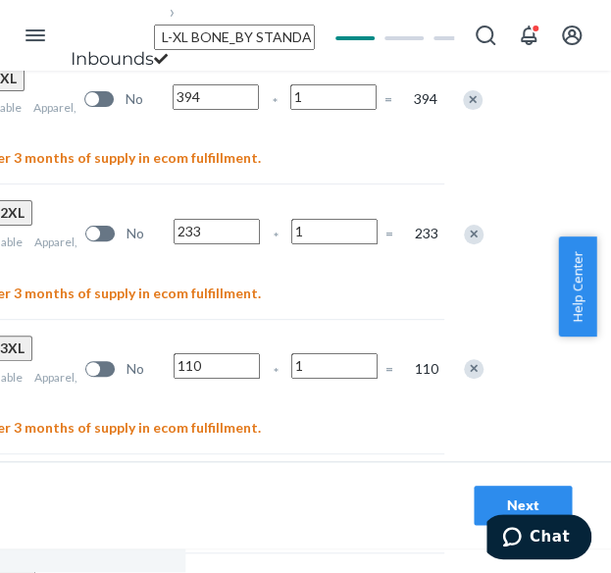
click at [483, 501] on button "Next" at bounding box center [523, 506] width 98 height 39
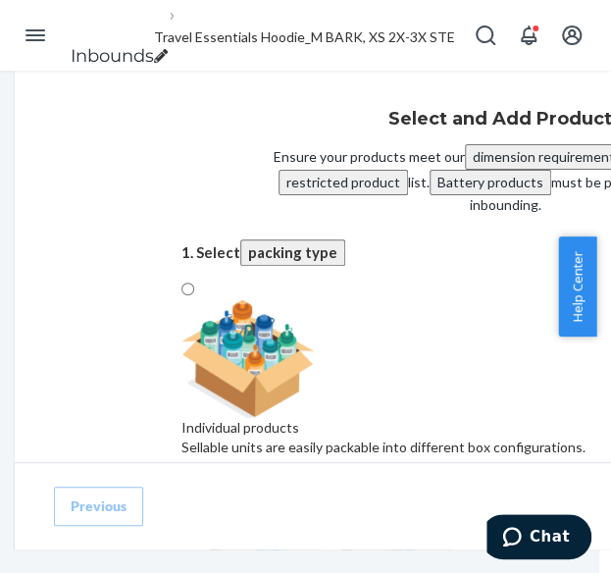
radio input "true"
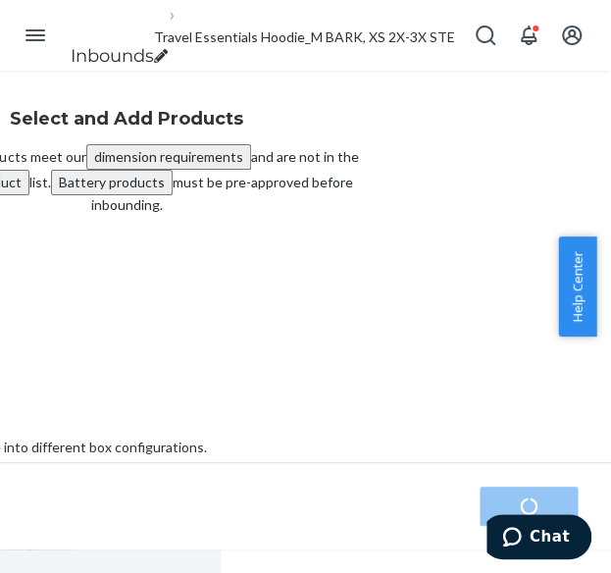
scroll to position [0, 418]
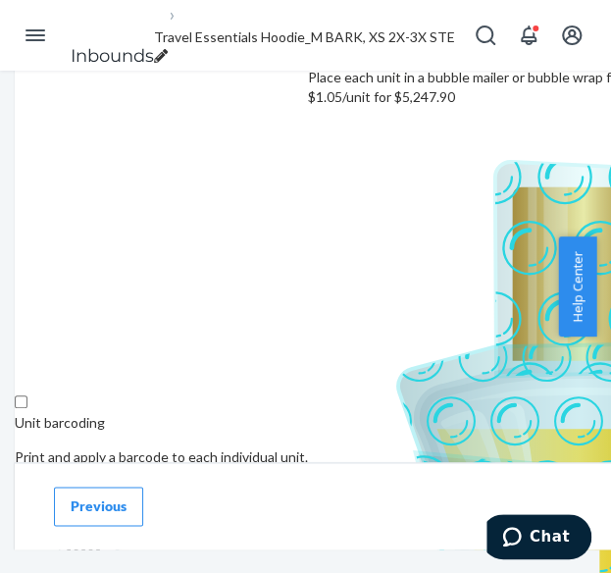
scroll to position [392, 0]
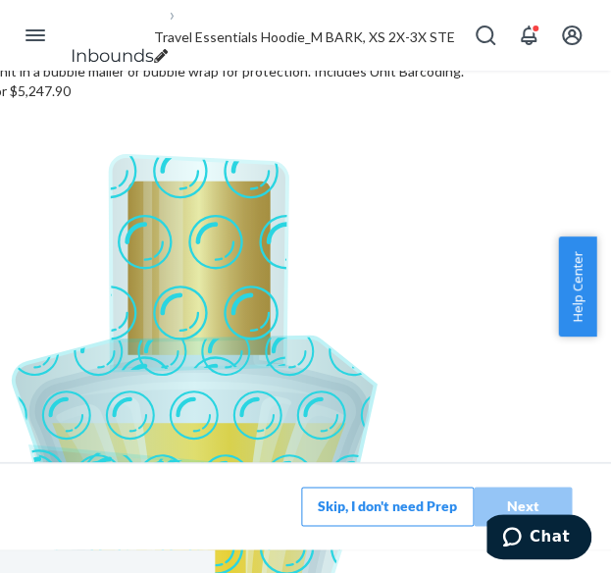
click at [354, 496] on button "Skip, I don't need Prep" at bounding box center [387, 506] width 173 height 39
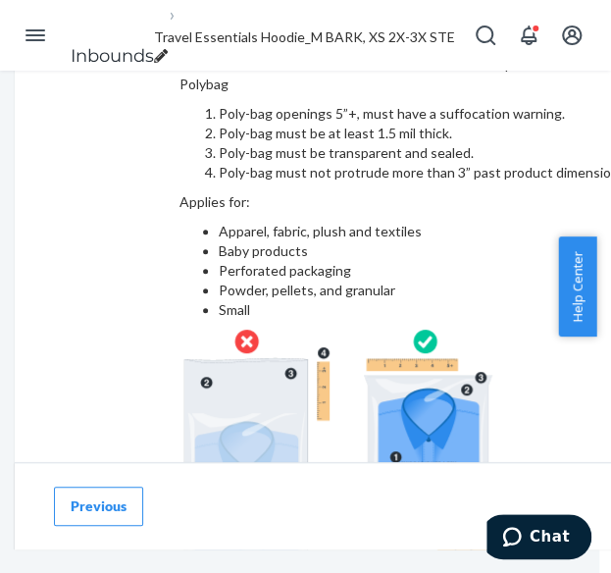
scroll to position [291, 0]
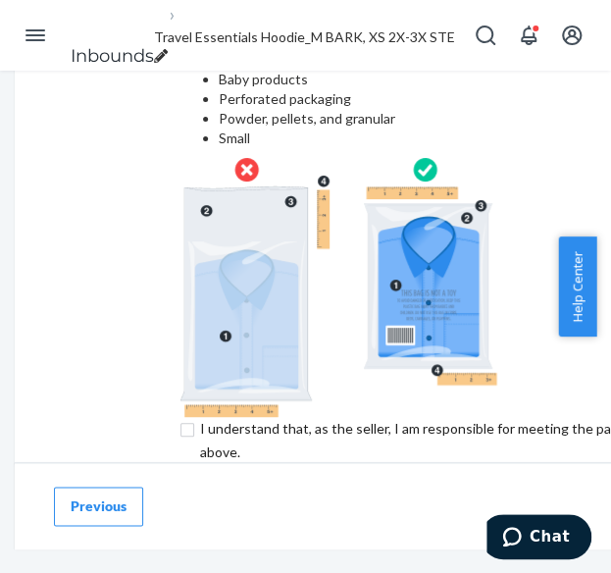
drag, startPoint x: 112, startPoint y: 346, endPoint x: 143, endPoint y: 472, distance: 129.4
click at [179, 417] on input "checkbox" at bounding box center [505, 440] width 652 height 47
checkbox input "true"
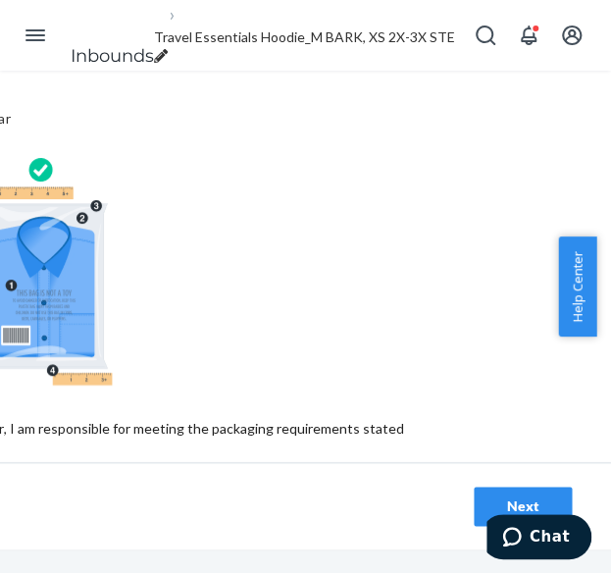
scroll to position [291, 462]
click at [474, 487] on button "Next" at bounding box center [523, 506] width 98 height 39
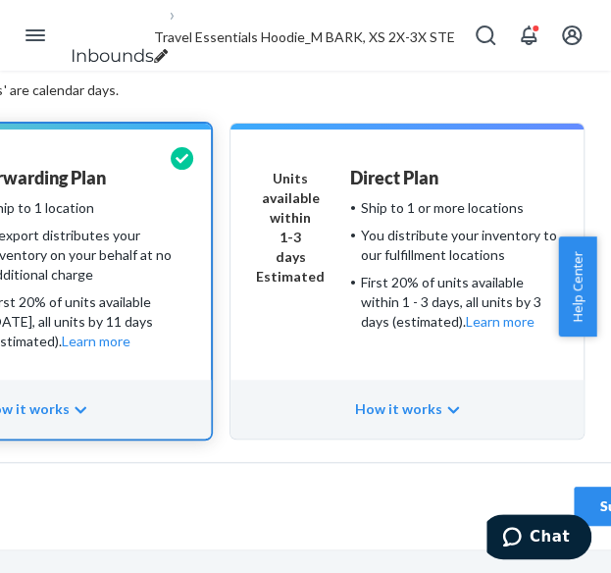
scroll to position [280, 418]
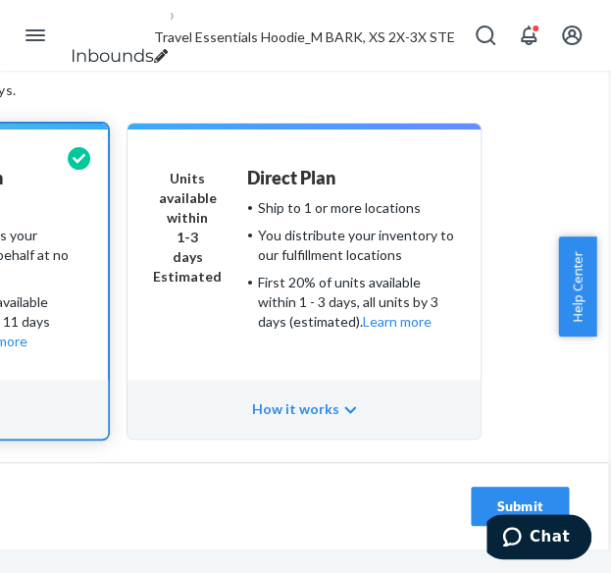
click at [487, 496] on div "Submit" at bounding box center [519, 506] width 65 height 20
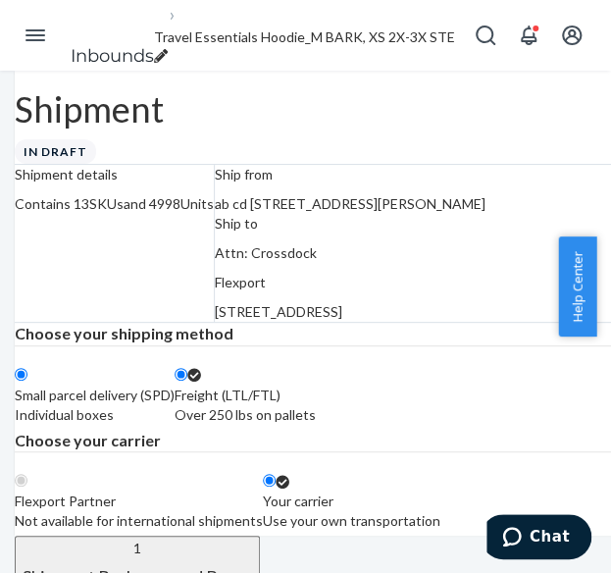
radio input "true"
radio input "false"
radio input "true"
radio input "false"
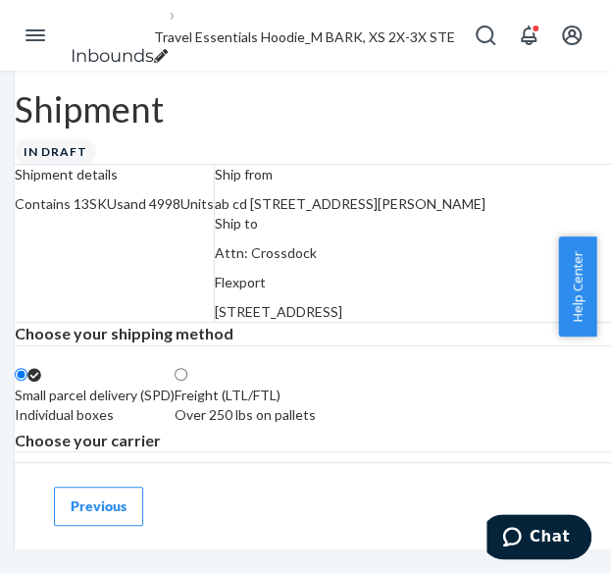
click at [272, 32] on span "Travel Essentials Hoodie_M BARK, XS 2X-3X STEEL GREY, XS XL STONE, XS L-3X SKY,…" at bounding box center [518, 36] width 729 height 17
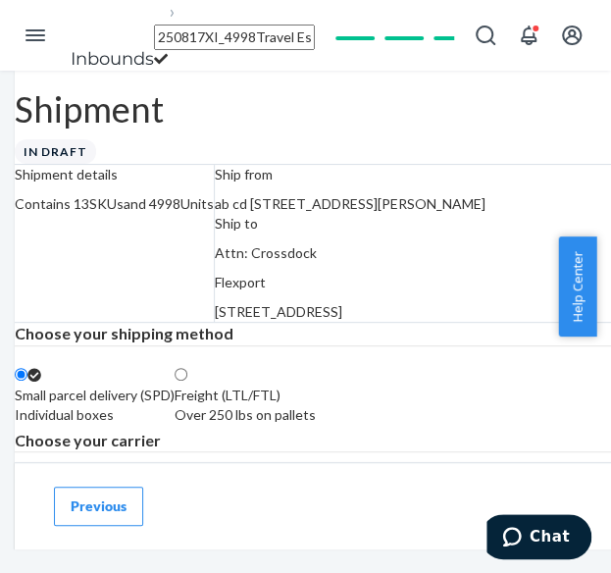
type input "250817XI_4998_Travel Essentials Hoodie_M BARK, XS 2X-3X STEEL GREY, XS XL STONE…"
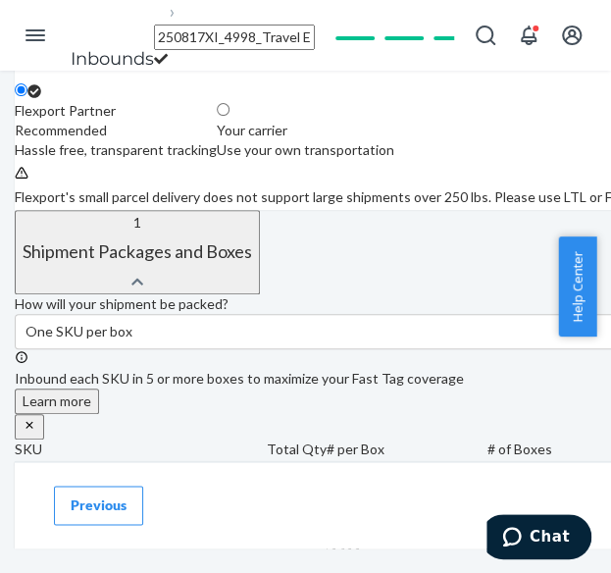
scroll to position [392, 0]
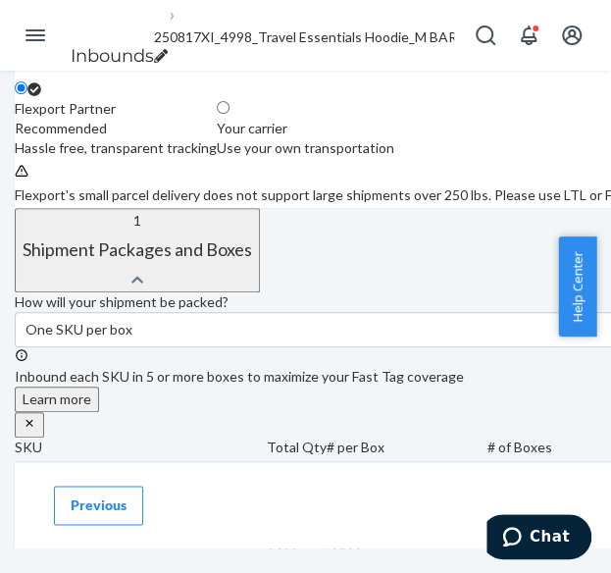
click at [394, 158] on label "Your carrier Use your own transportation" at bounding box center [306, 128] width 178 height 59
click at [230, 114] on input "Your carrier Use your own transportation" at bounding box center [223, 107] width 13 height 13
radio input "true"
radio input "false"
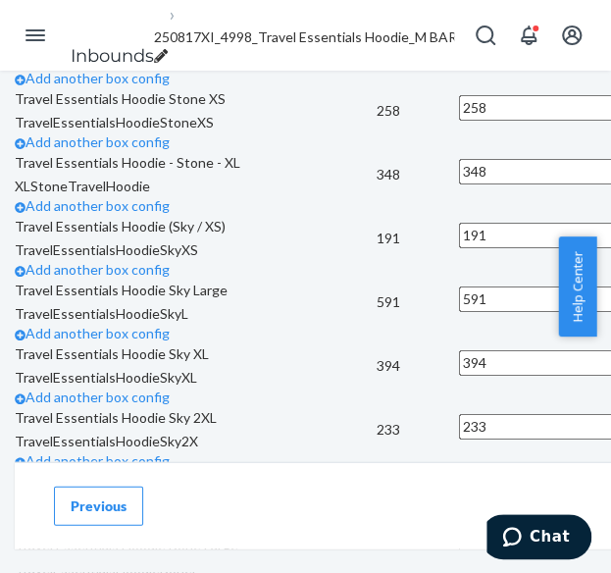
scroll to position [883, 0]
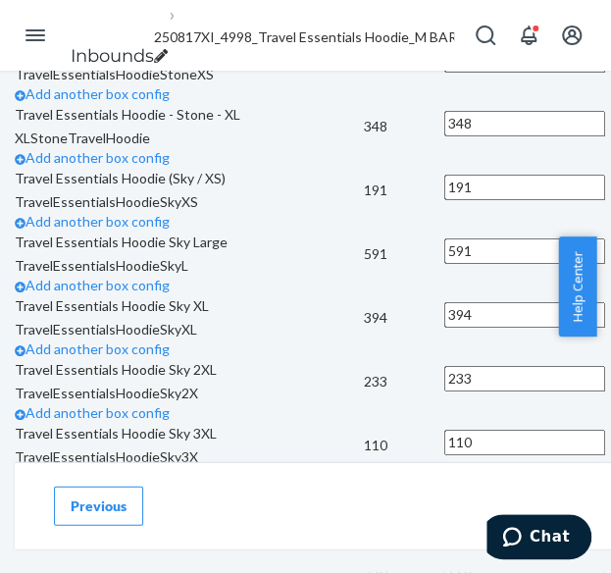
scroll to position [1079, 0]
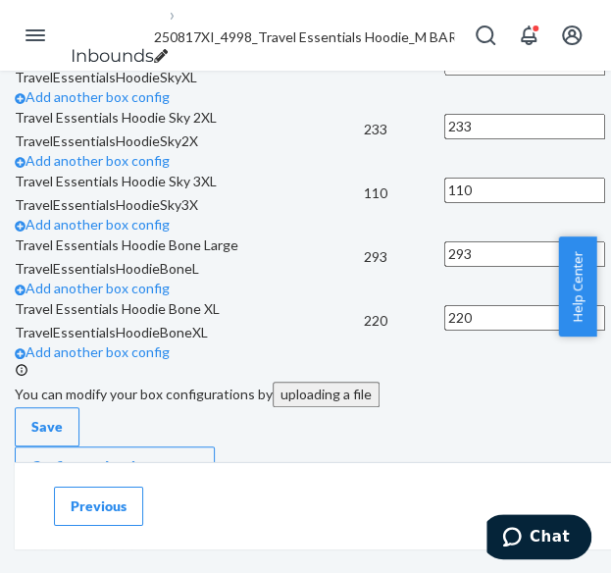
scroll to position [1373, 0]
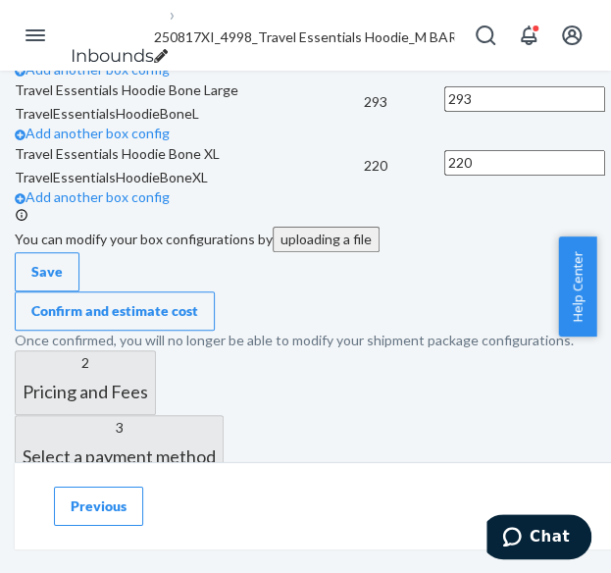
scroll to position [1569, 0]
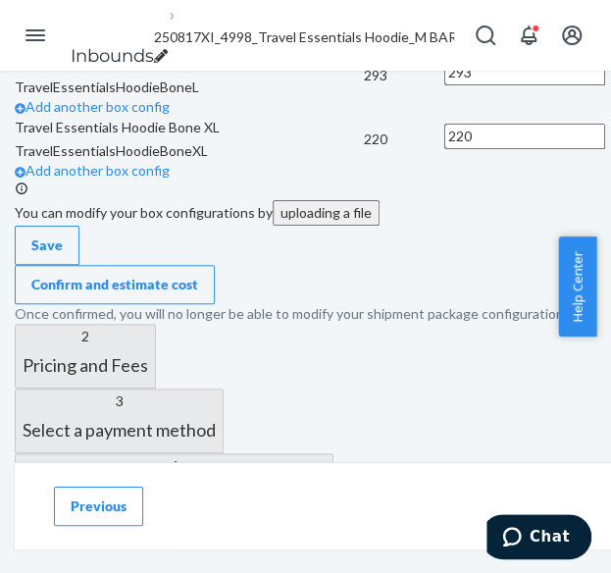
scroll to position [1766, 0]
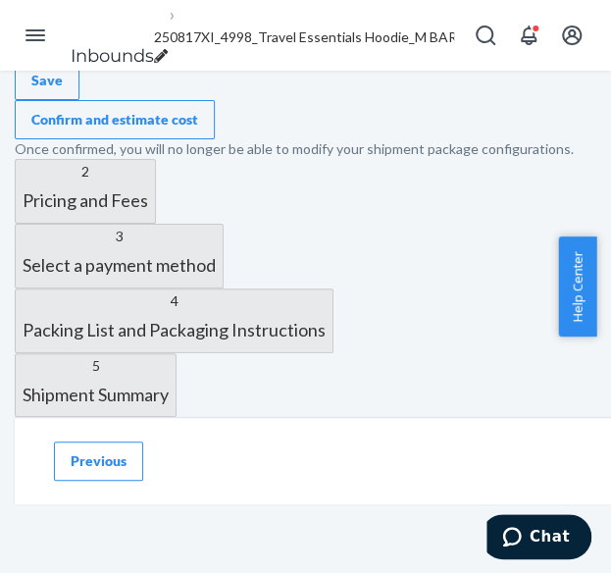
scroll to position [1962, 0]
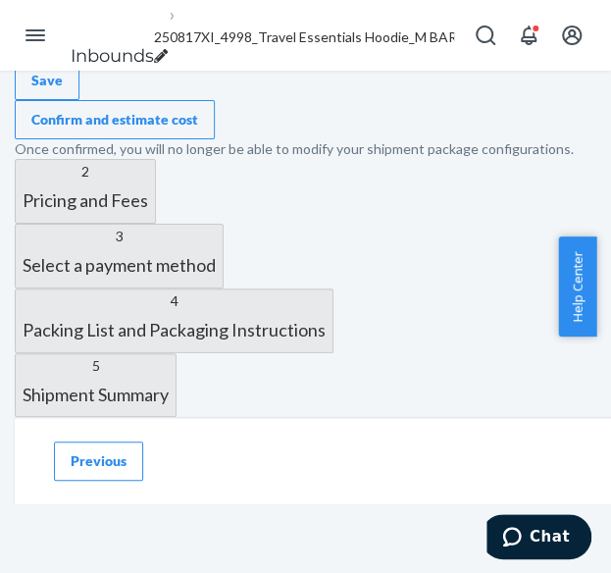
scroll to position [2943, 0]
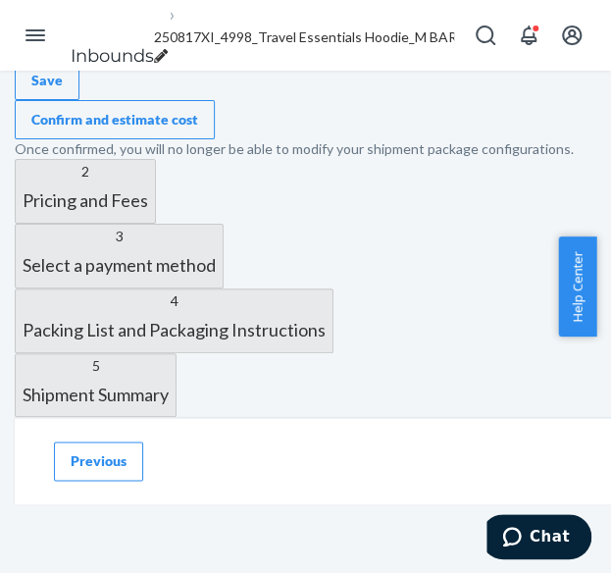
click at [25, 12] on icon at bounding box center [20, 7] width 10 height 10
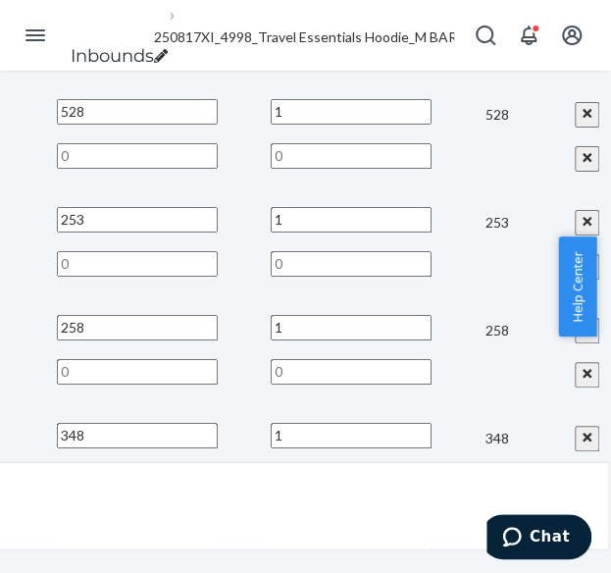
scroll to position [981, 418]
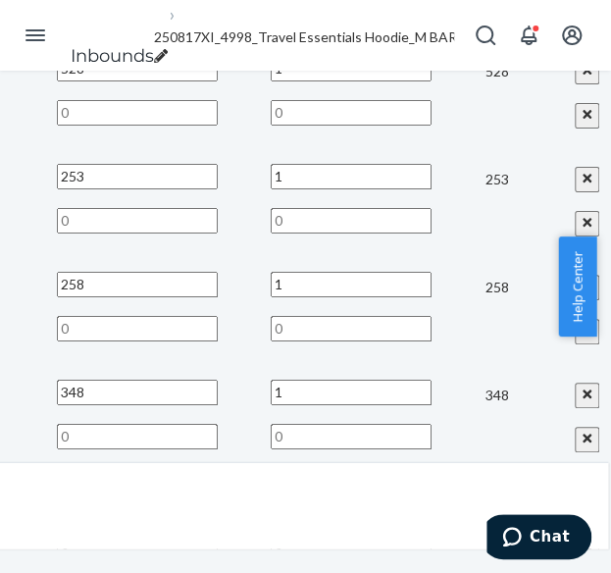
type input "16"
type input "88"
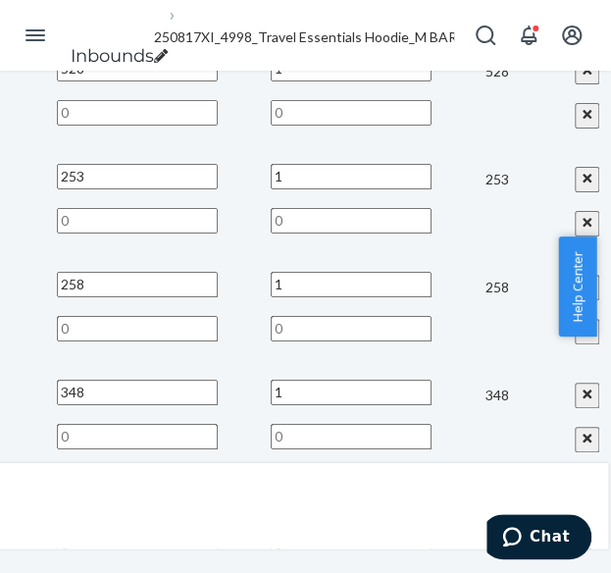
type input "3"
type input "1"
type input "16"
type input "10"
type input "8"
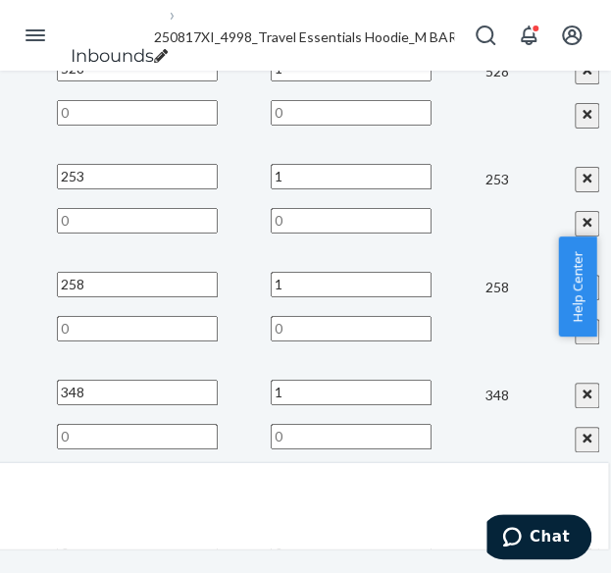
type input "1"
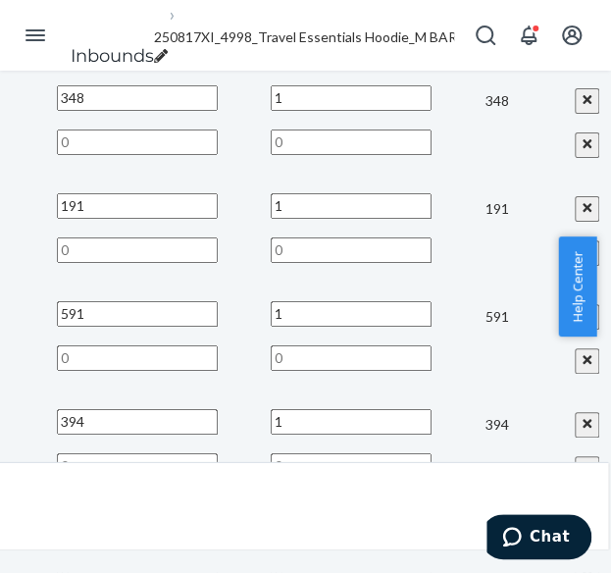
scroll to position [1277, 418]
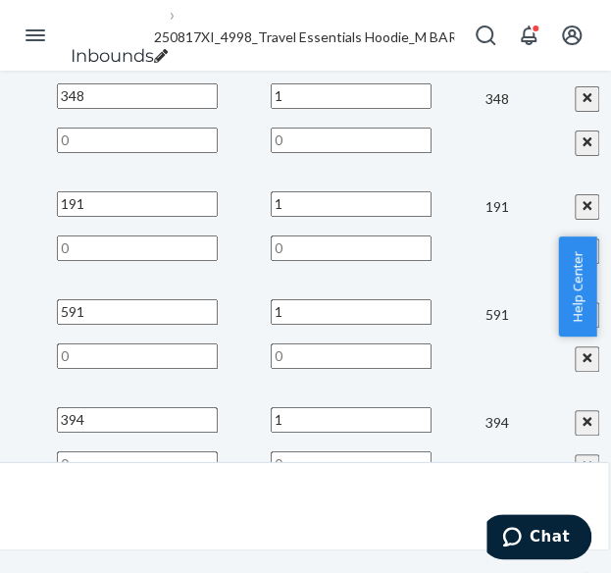
type input "14"
type input "37"
type input "10"
type input "1"
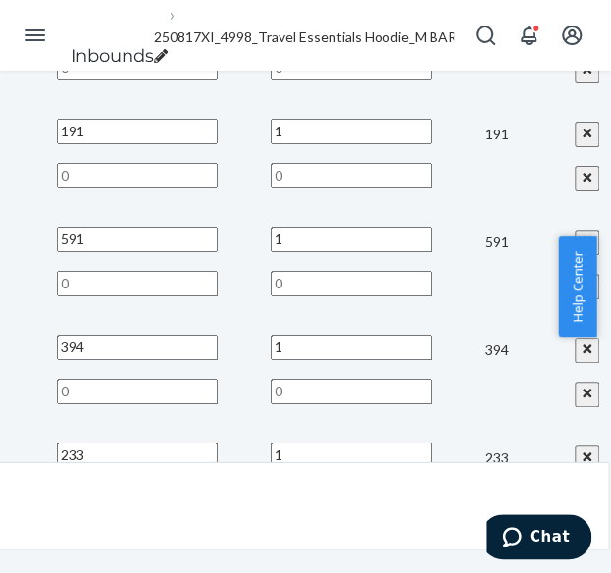
scroll to position [1473, 418]
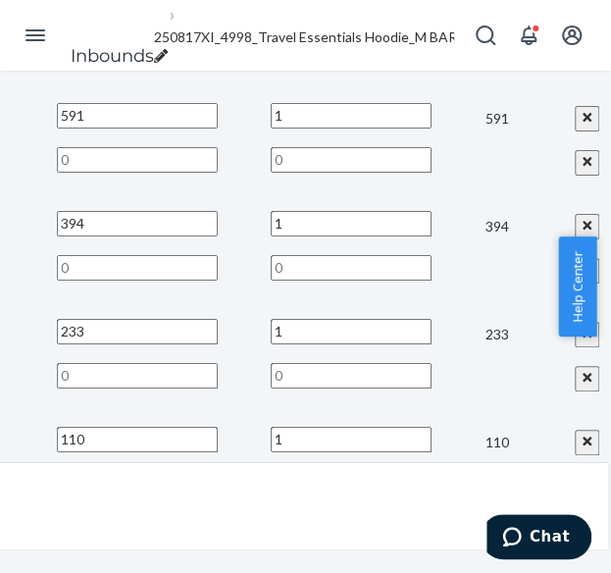
type input "14"
type input "17"
type input "15"
type input "1"
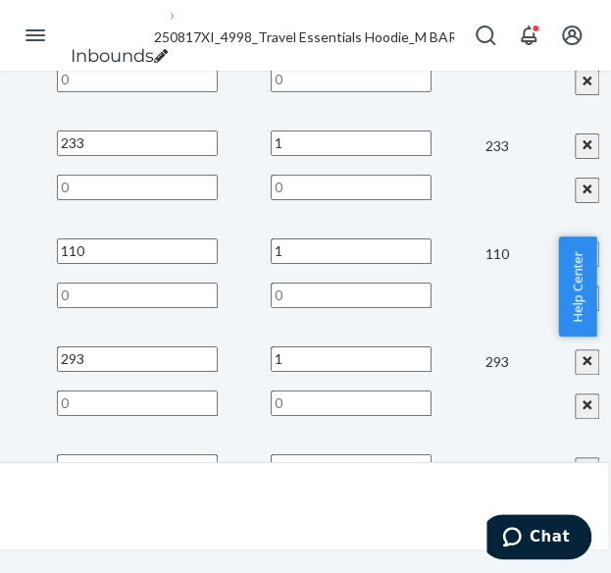
scroll to position [1768, 418]
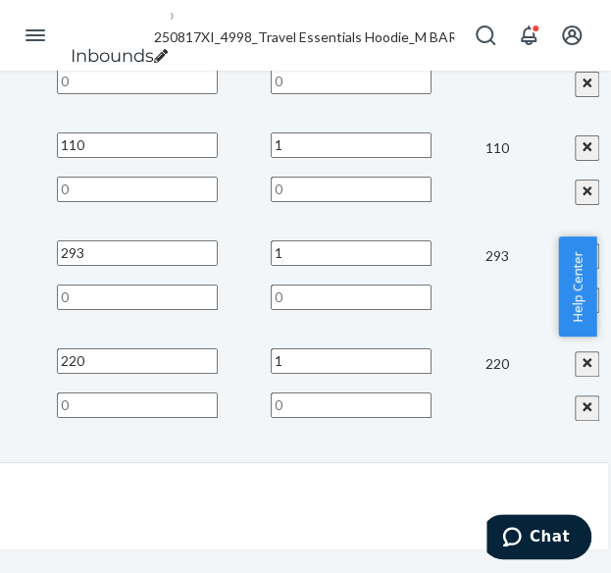
type input "16"
type input "2"
type input "1"
type input "16"
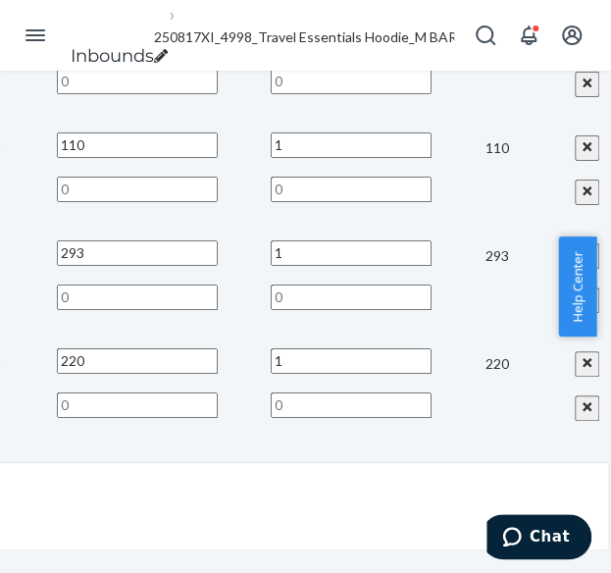
type input "21"
type input "12"
type input "1"
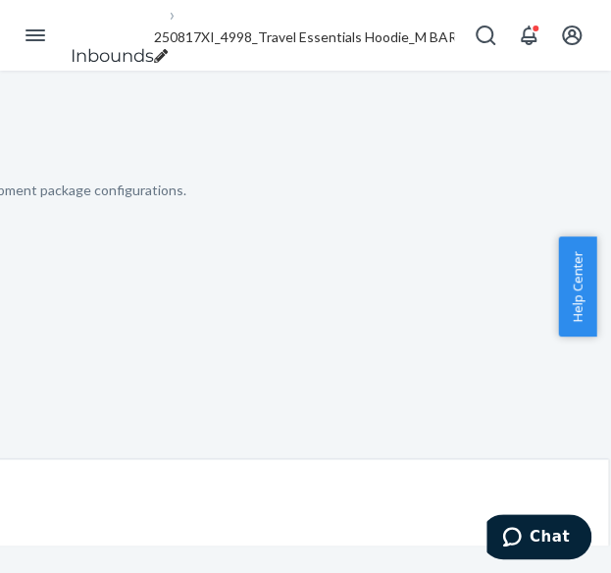
scroll to position [2162, 418]
type input "16"
type input "11"
type input "15"
type input "1"
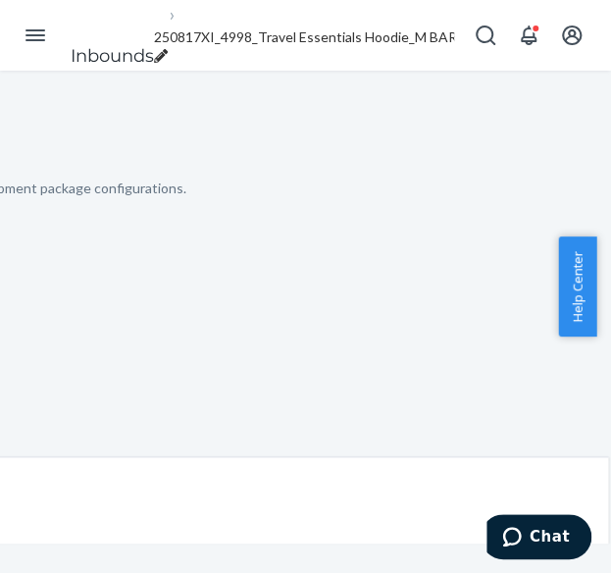
type input "16"
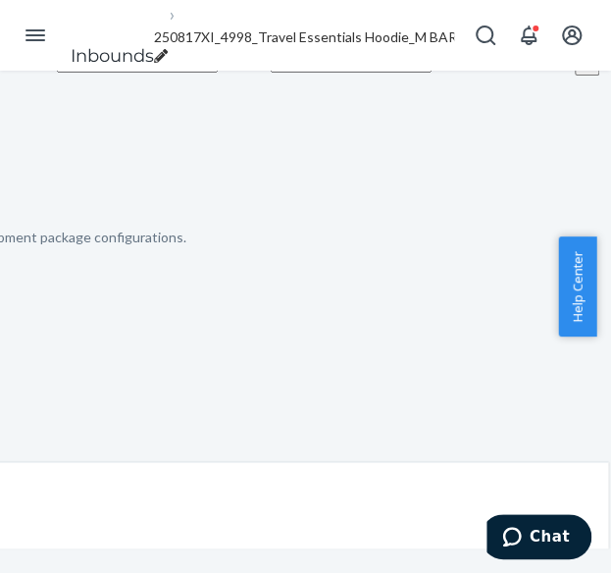
type input "38"
type input "15"
type input "1"
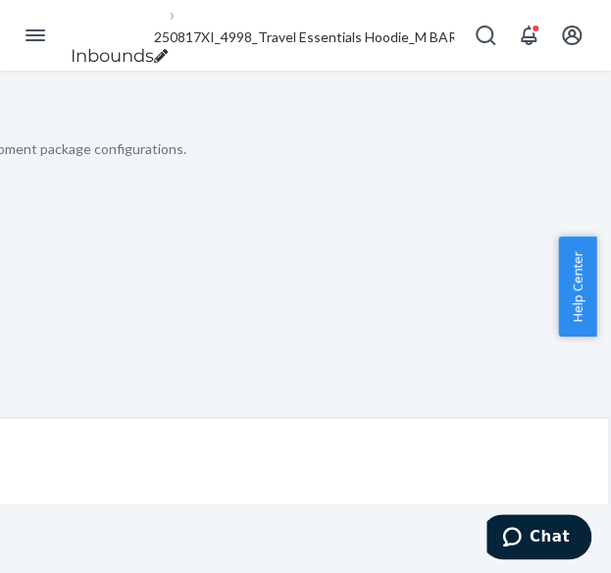
scroll to position [2358, 418]
type input "36"
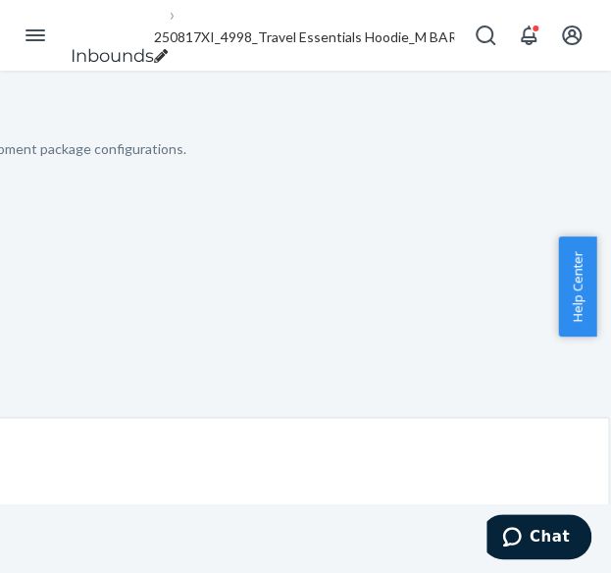
type input "16"
type input "24"
type input "10"
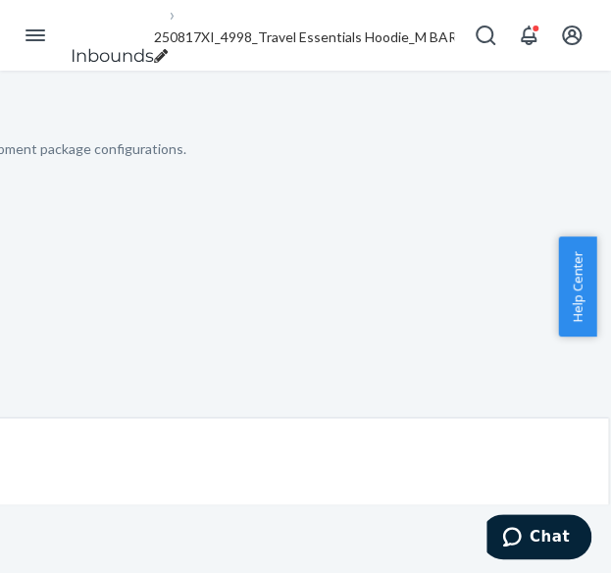
type input "1"
type input "14"
type input "16"
type input "9"
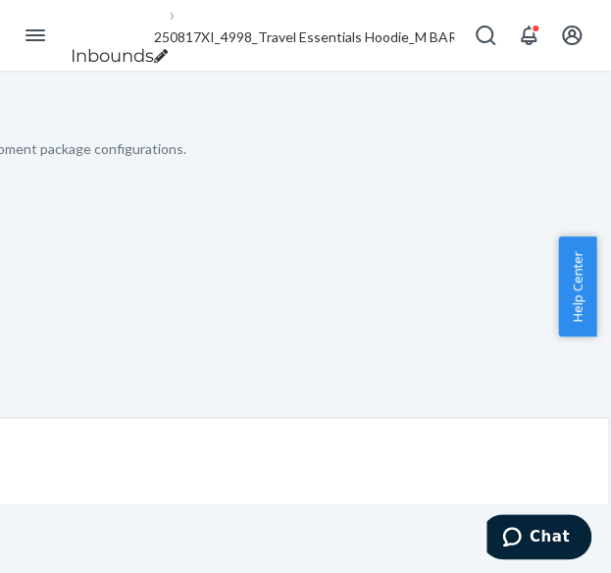
type input "1"
type input "14"
type input "7"
type input "12"
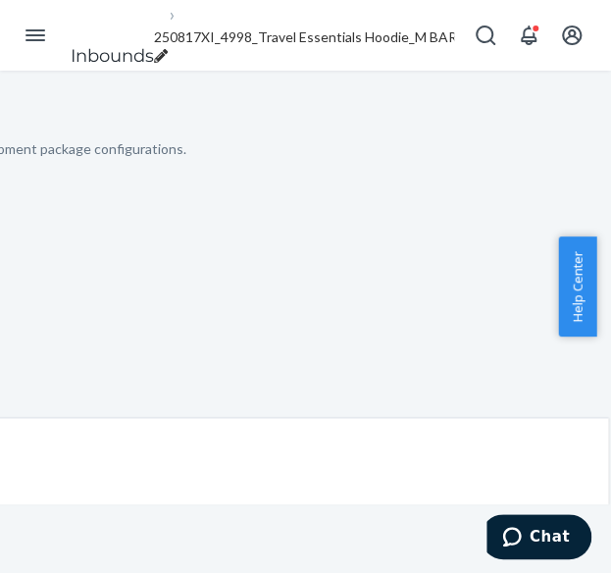
scroll to position [3048, 418]
type input "1"
type input "16"
type input "18"
type input "5"
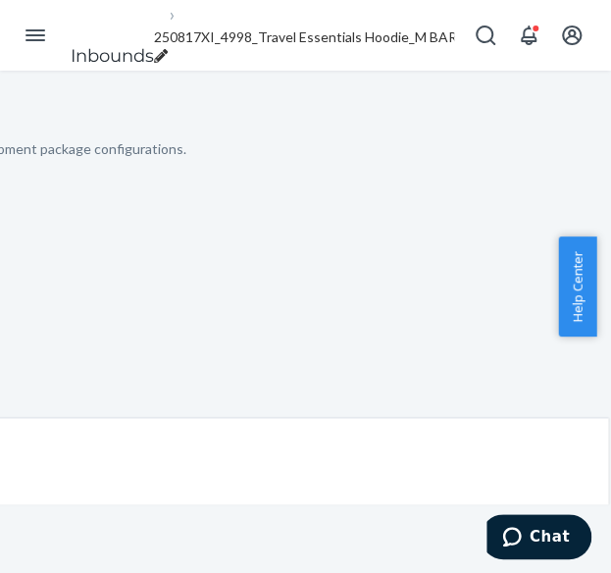
type input "1"
type input "16"
type input "12"
type input "14"
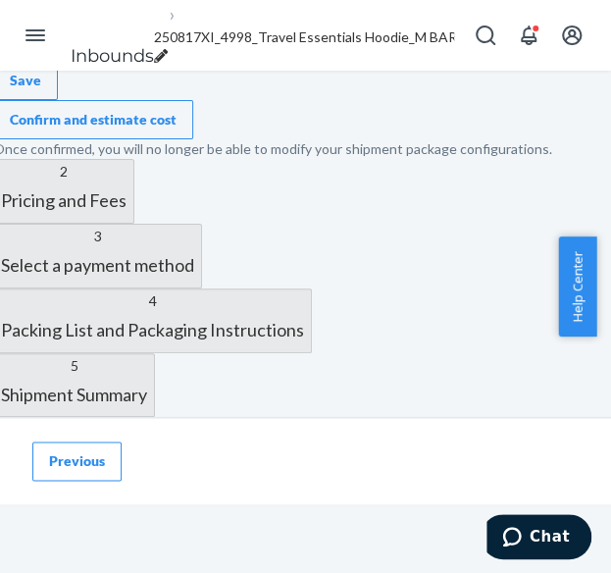
scroll to position [3440, 22]
type input "2"
click at [193, 139] on button "Confirm and estimate cost" at bounding box center [93, 119] width 200 height 39
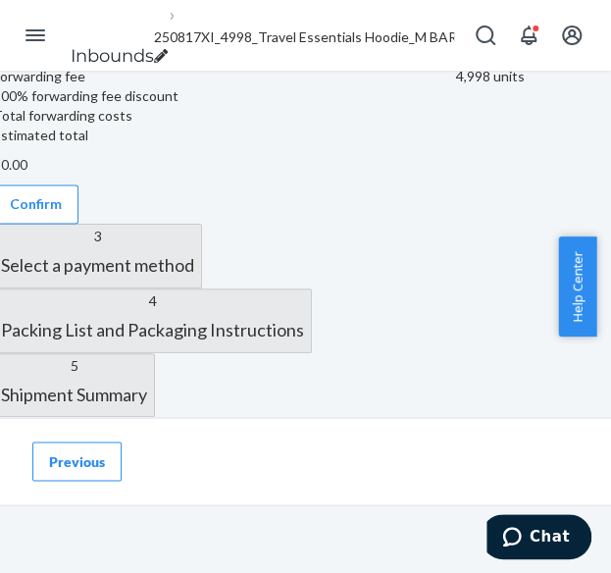
scroll to position [1110, 22]
click at [78, 184] on button "Confirm" at bounding box center [35, 203] width 85 height 39
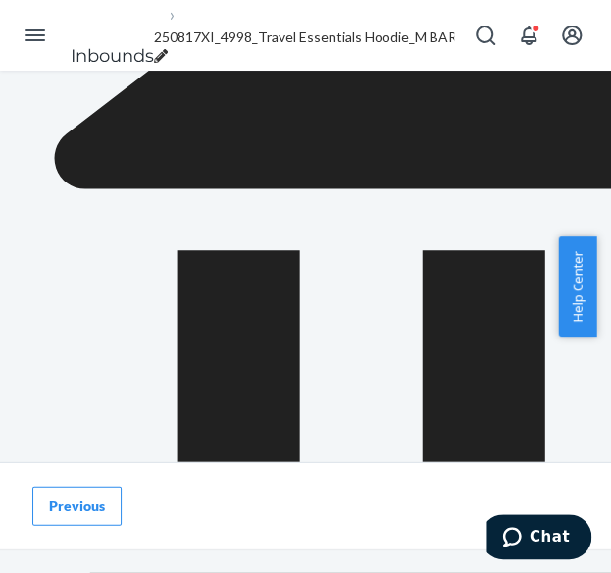
scroll to position [1101, 22]
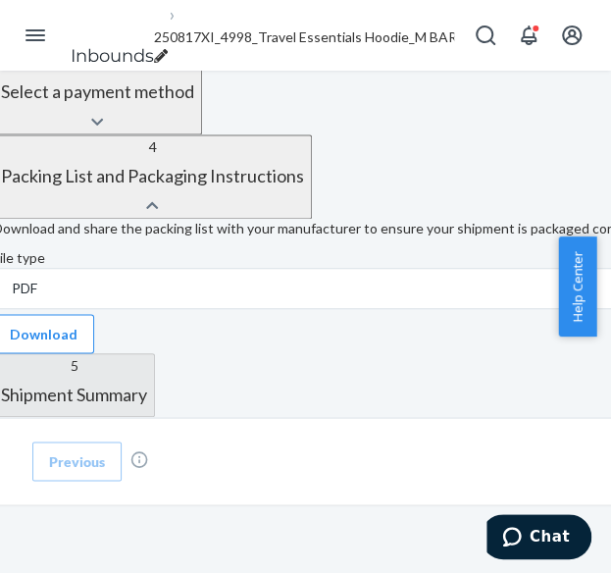
scroll to position [1060, 22]
click at [94, 314] on button "Download" at bounding box center [43, 333] width 101 height 39
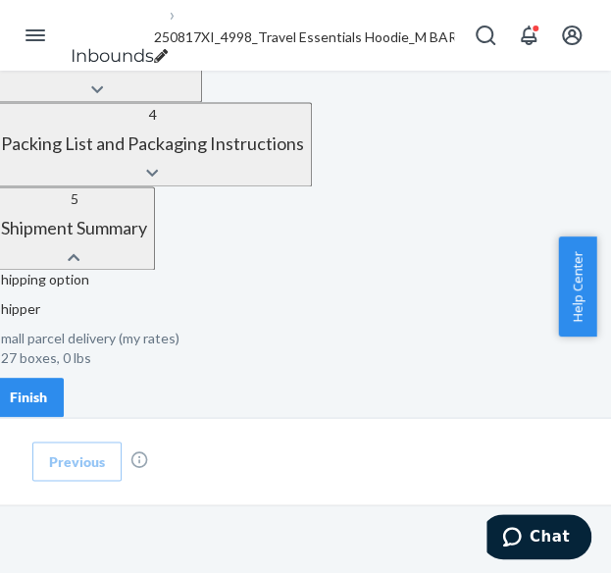
scroll to position [989, 22]
drag, startPoint x: 153, startPoint y: 299, endPoint x: 183, endPoint y: 309, distance: 31.9
click at [64, 378] on button "Finish" at bounding box center [28, 397] width 71 height 39
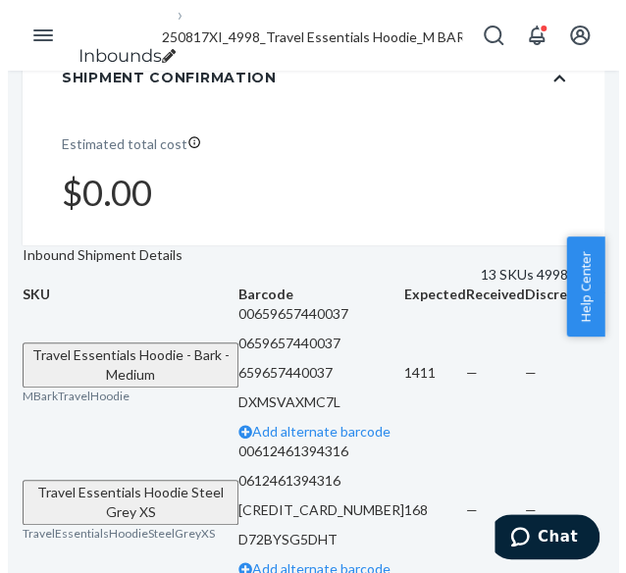
scroll to position [0, 22]
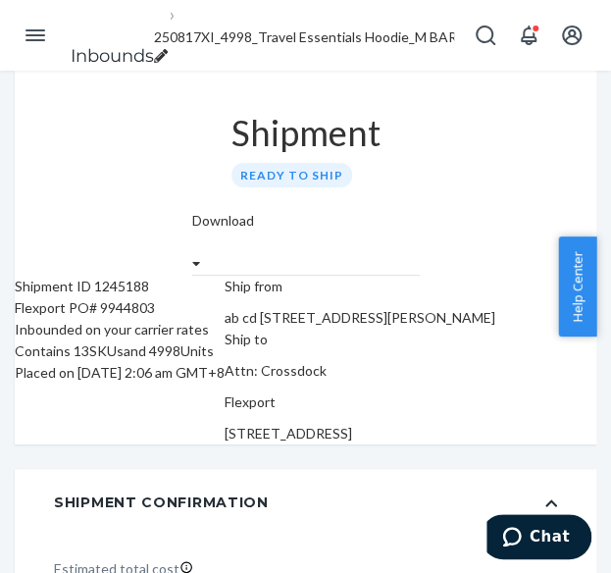
click at [201, 257] on icon at bounding box center [196, 264] width 9 height 14
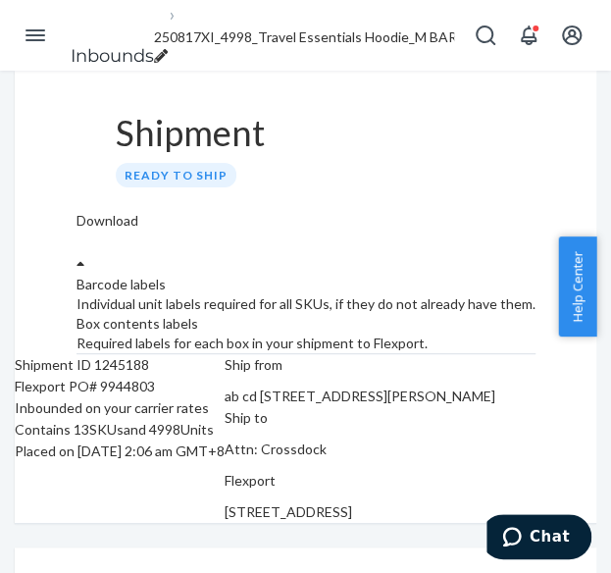
click at [484, 333] on div "Required labels for each box in your shipment to Flexport." at bounding box center [306, 343] width 459 height 20
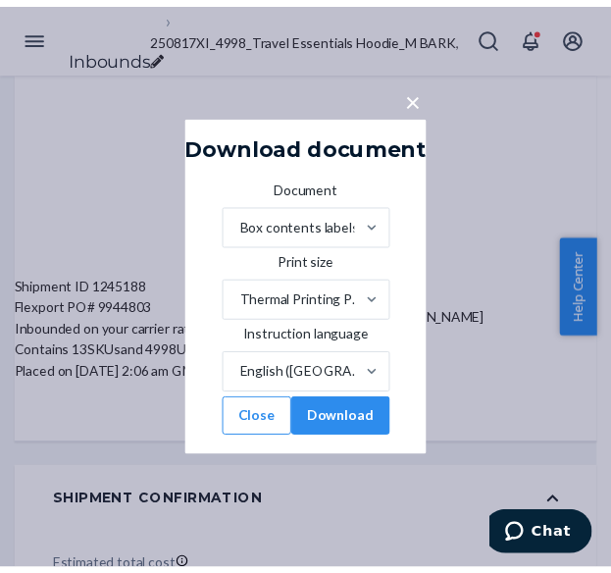
scroll to position [0, 12]
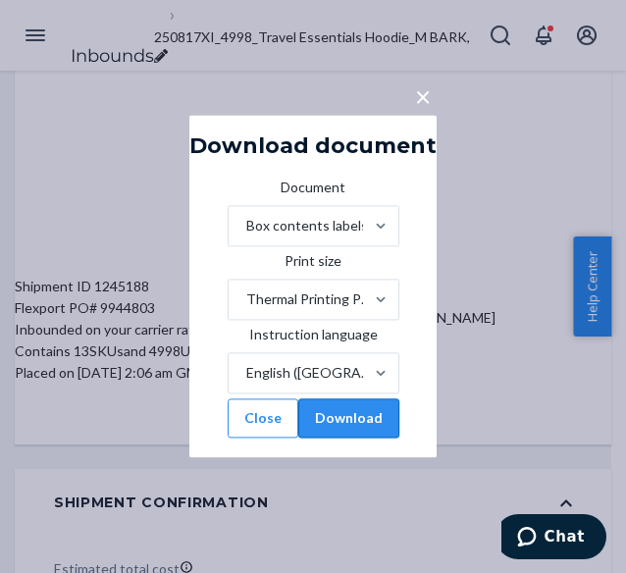
click at [398, 432] on button "Download" at bounding box center [348, 418] width 101 height 39
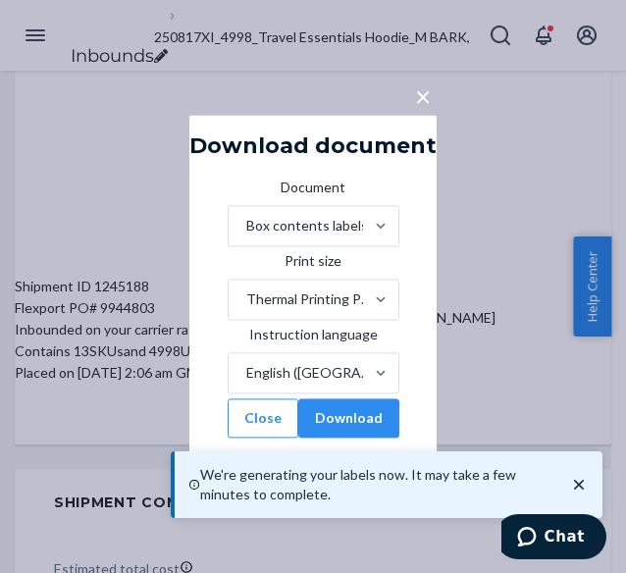
drag, startPoint x: 581, startPoint y: 485, endPoint x: 495, endPoint y: 493, distance: 85.8
click at [579, 486] on icon "close toast" at bounding box center [579, 485] width 20 height 20
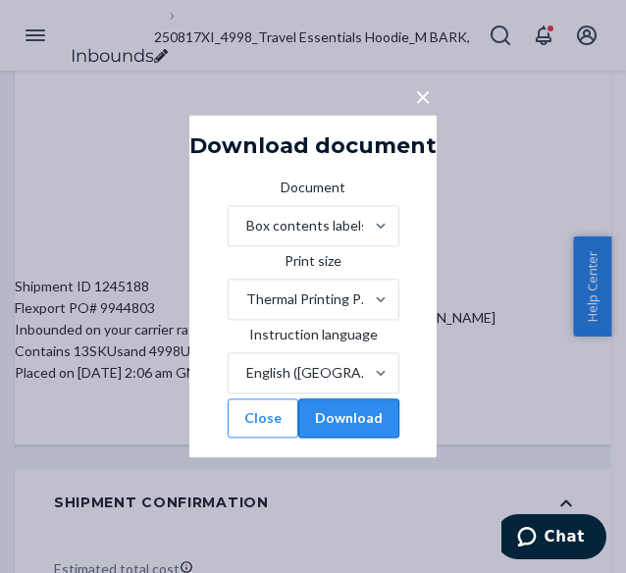
click at [379, 438] on button "Download" at bounding box center [348, 418] width 101 height 39
click at [431, 79] on span "×" at bounding box center [423, 95] width 16 height 33
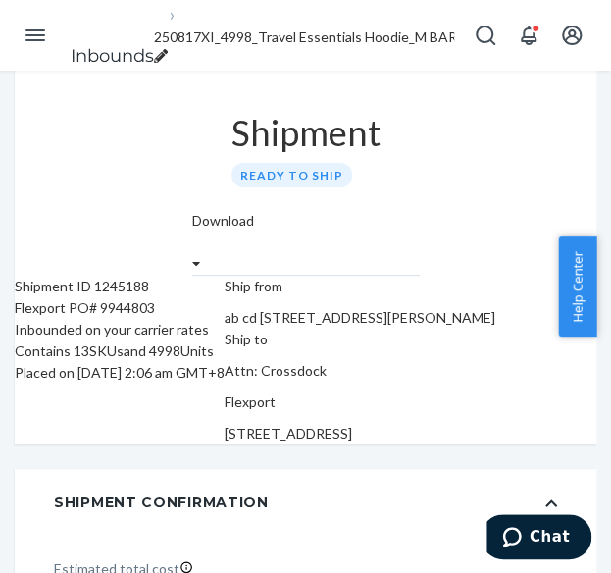
click at [27, 26] on icon "Open Navigation" at bounding box center [36, 36] width 24 height 24
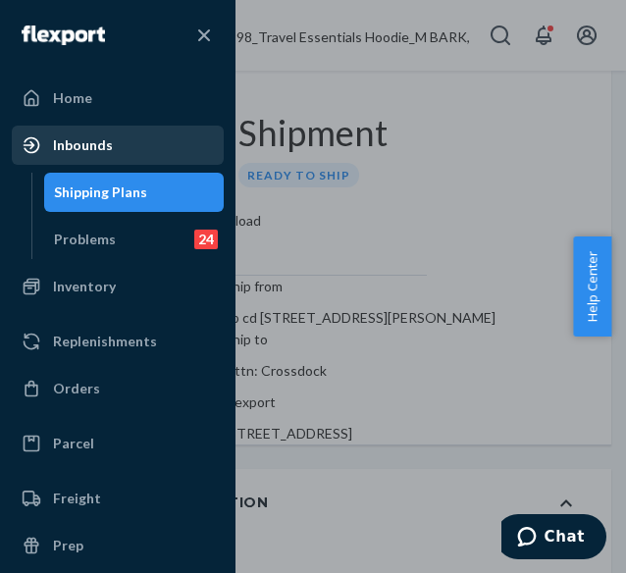
click at [120, 201] on div "Shipping Plans" at bounding box center [100, 192] width 93 height 20
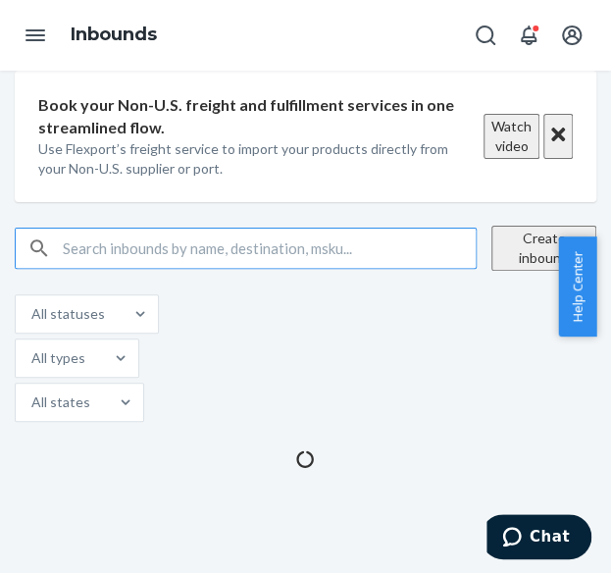
click at [498, 271] on button "Create inbound" at bounding box center [543, 248] width 105 height 45
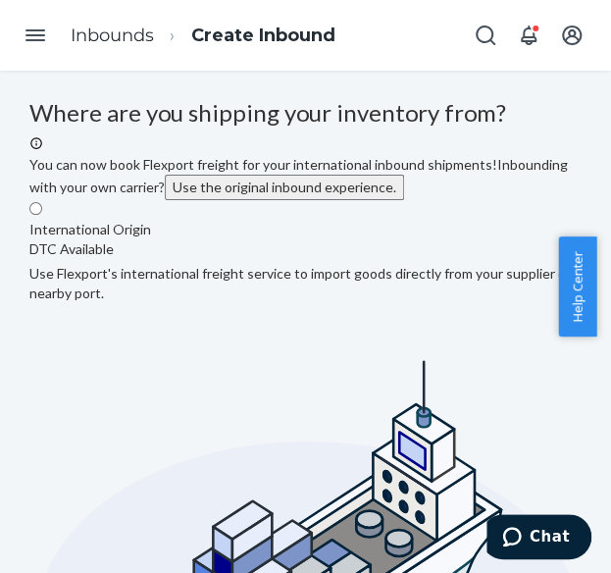
radio input "true"
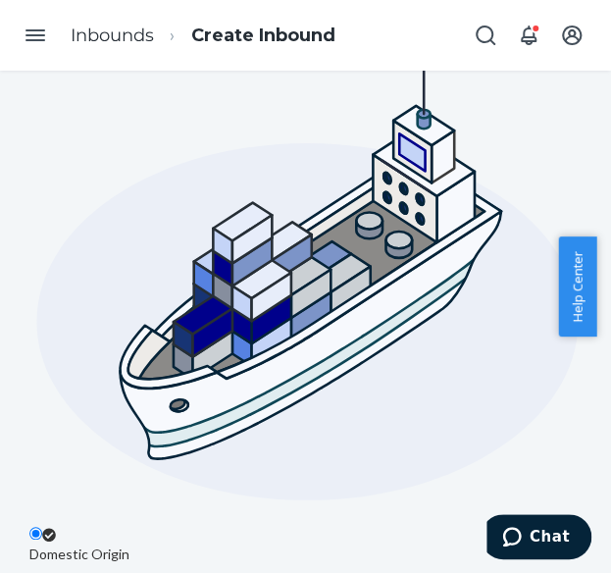
type input "ab cd"
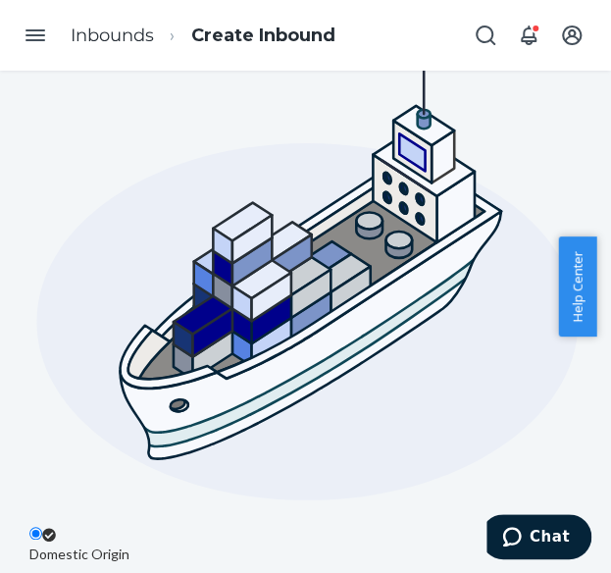
type input "[STREET_ADDRESS][PERSON_NAME]"
type input "[GEOGRAPHIC_DATA]"
type input "CA"
type input "94105"
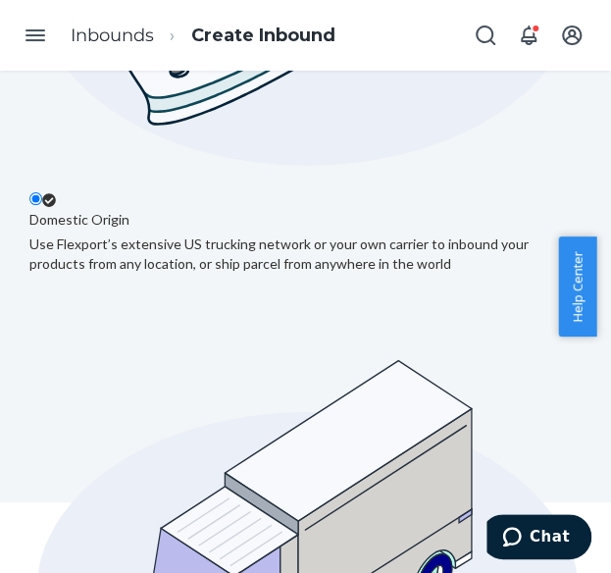
scroll to position [633, 414]
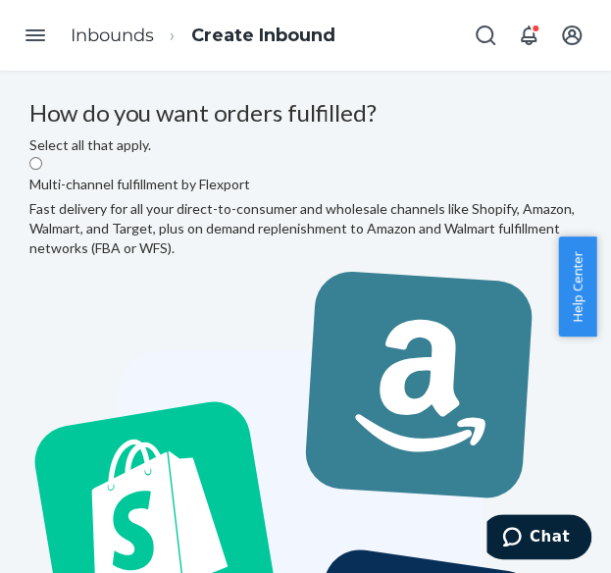
click at [450, 366] on label "Multi-channel fulfillment by Flexport Fast delivery for all your direct-to-cons…" at bounding box center [305, 485] width 552 height 660
click at [42, 170] on input "Multi-channel fulfillment by Flexport Fast delivery for all your direct-to-cons…" at bounding box center [35, 163] width 13 height 13
radio input "true"
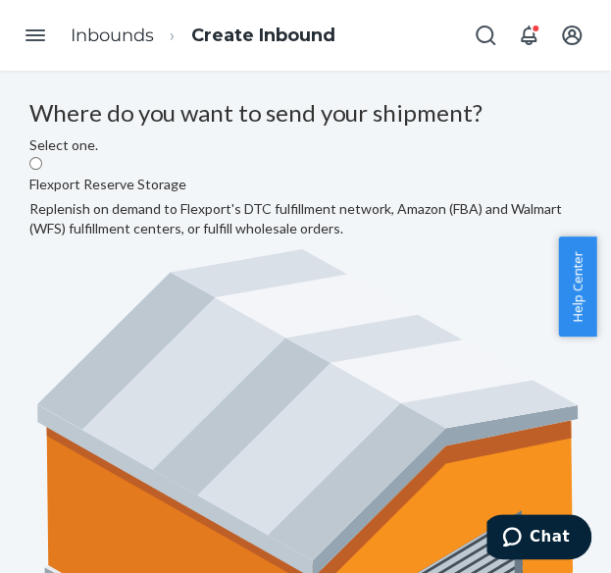
radio input "true"
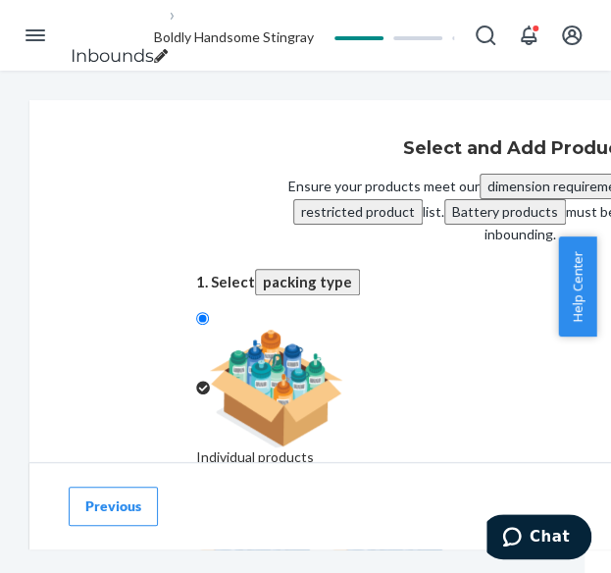
click at [543, 511] on div at bounding box center [411, 570] width 431 height 118
click at [209, 493] on input "Case-packed products Sellable units are pre-packaged in boxes that need to be b…" at bounding box center [202, 499] width 13 height 13
radio input "true"
radio input "false"
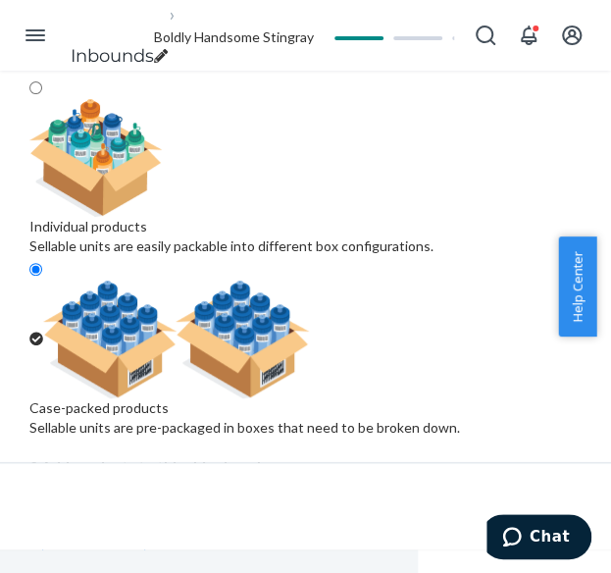
scroll to position [233, 167]
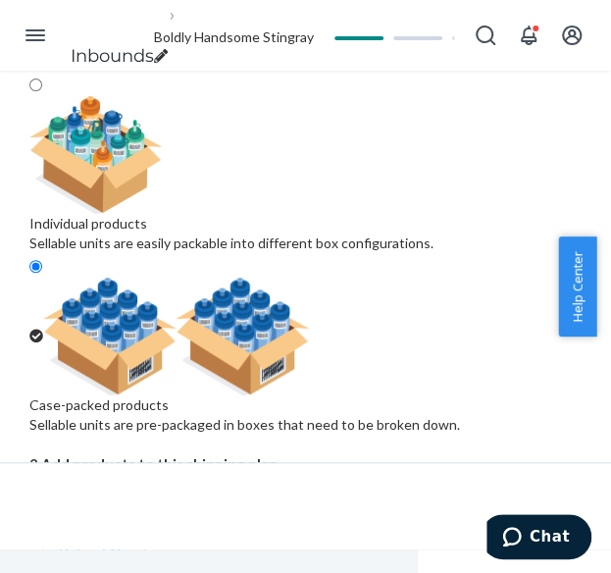
click at [349, 500] on div "Search and add products" at bounding box center [425, 510] width 152 height 20
click at [349, 500] on input "Search and add products" at bounding box center [350, 510] width 2 height 20
paste input "Pastel Straight Leg Sweatpants Baby Blue"
type input "Pastel Straight Leg Sweatpants Baby Blue"
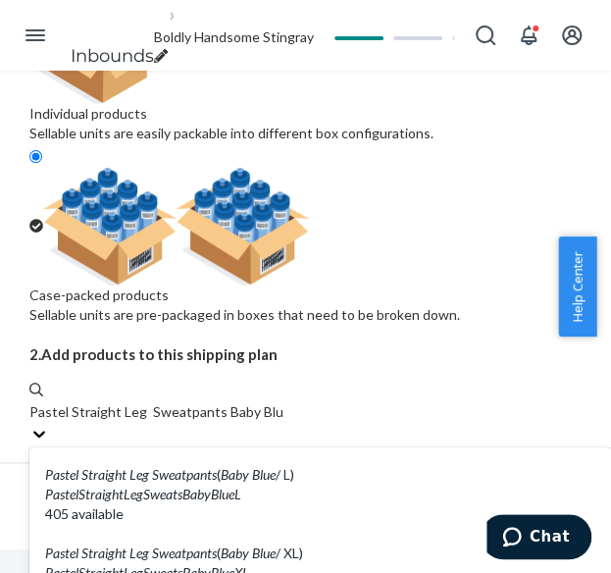
scroll to position [196, 0]
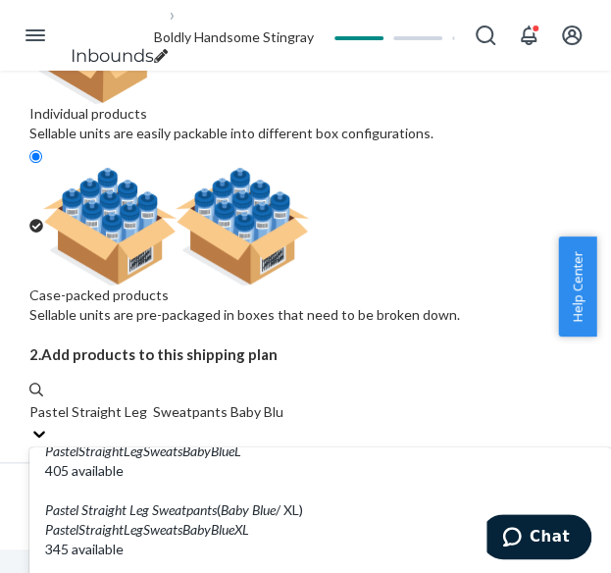
click at [283, 402] on input "Pastel Straight Leg Sweatpants Baby Blue" at bounding box center [156, 412] width 254 height 20
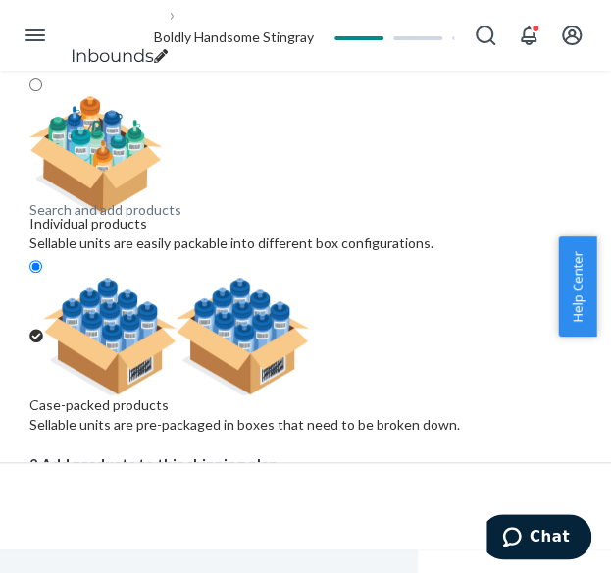
click at [263, 510] on div "Search and add products" at bounding box center [352, 522] width 647 height 24
click at [31, 512] on input "0 results available. Use Up and Down to choose options, press Enter to select t…" at bounding box center [30, 522] width 2 height 20
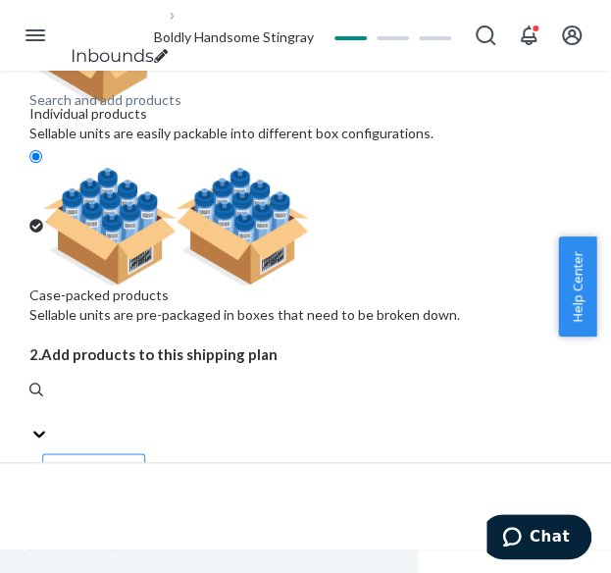
paste input "Pastel Straight Leg Sweatpants Baby Blue"
type input "Pastel Straight Leg Sweatpants Baby Blue"
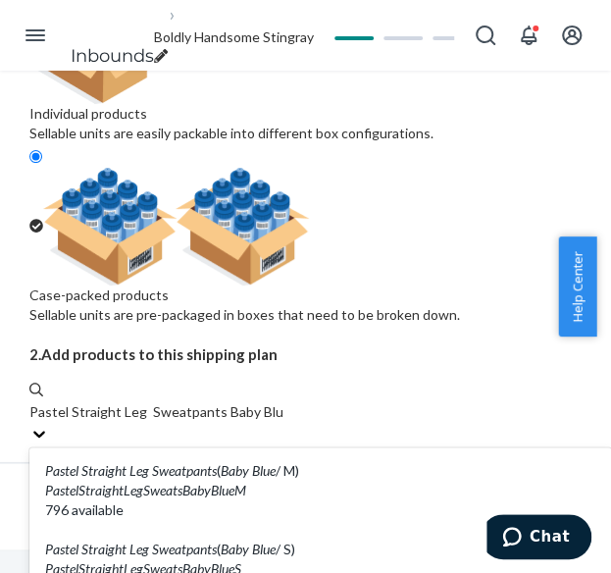
click at [256, 416] on input "Pastel Straight Leg Sweatpants Baby Blue" at bounding box center [156, 412] width 254 height 20
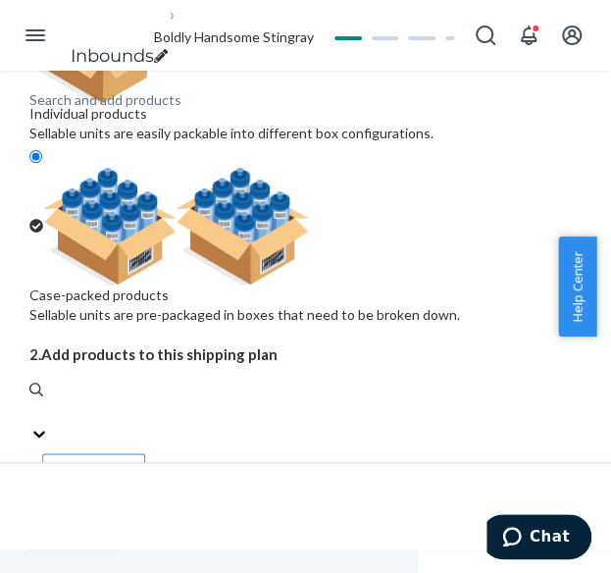
click at [241, 400] on div "Search and add products" at bounding box center [352, 412] width 647 height 24
click at [31, 402] on input "0 results available. Select is focused ,type to refine list, press Down to open…" at bounding box center [30, 412] width 2 height 20
paste input "Pastel Straight Leg Sweatpants Baby Blue"
type input "Pastel Straight Leg Sweatpants Baby Blue"
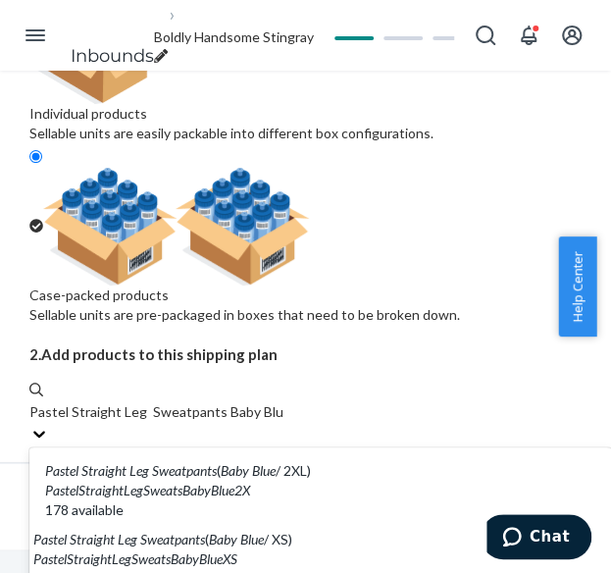
scroll to position [196, 0]
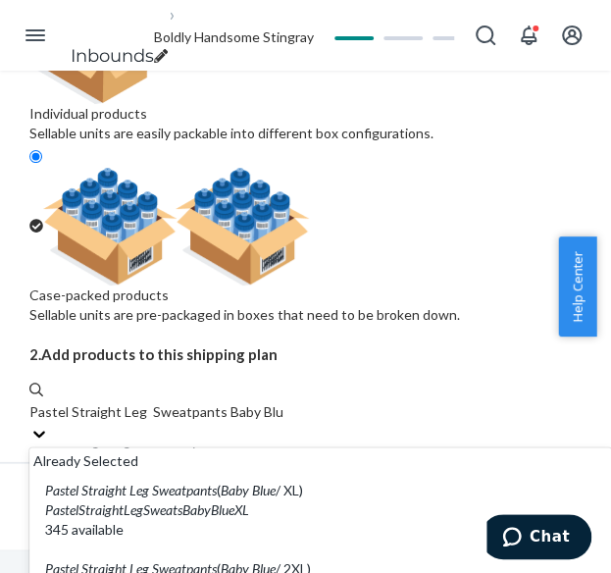
click at [249, 560] on em "Baby" at bounding box center [235, 568] width 28 height 17
click at [253, 402] on input "Pastel Straight Leg Sweatpants Baby Blue" at bounding box center [156, 412] width 254 height 20
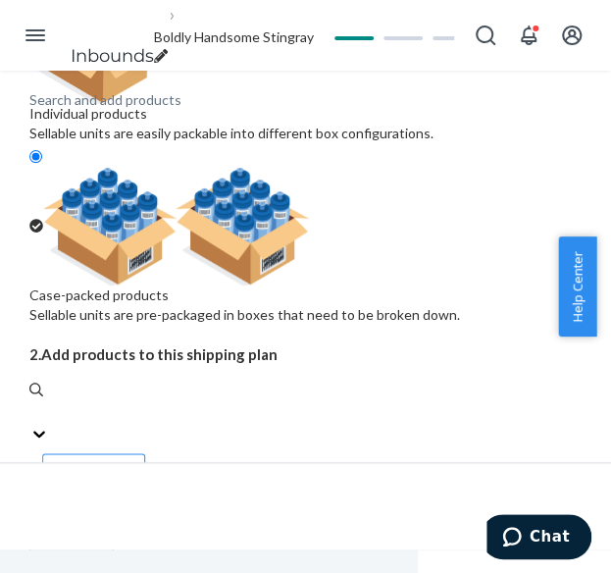
click at [194, 400] on div "Search and add products" at bounding box center [352, 412] width 647 height 24
click at [31, 402] on input "0 results available. Select is focused ,type to refine list, press Down to open…" at bounding box center [30, 412] width 2 height 20
paste input "Pastel Straight Leg Sweatpants Baby Blue"
type input "Pastel Straight Leg Sweatpants Baby Blue"
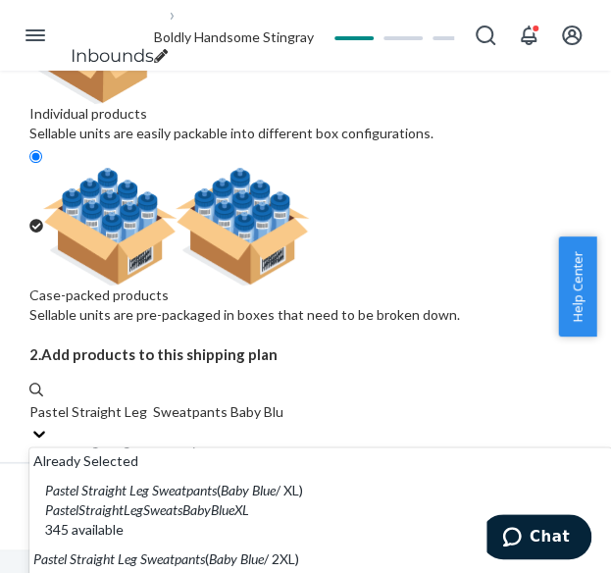
scroll to position [294, 0]
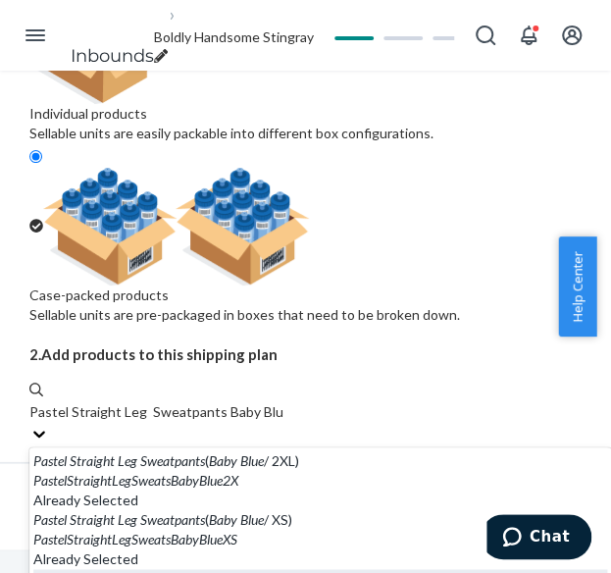
click at [277, 402] on input "Pastel Straight Leg Sweatpants Baby Blue" at bounding box center [156, 412] width 254 height 20
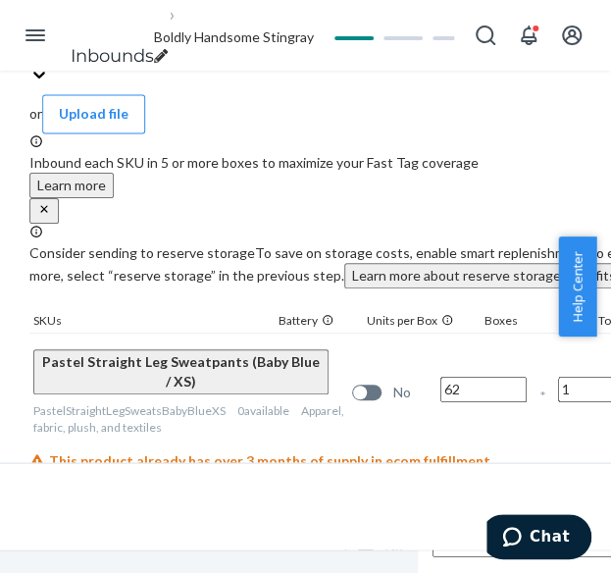
scroll to position [745, 167]
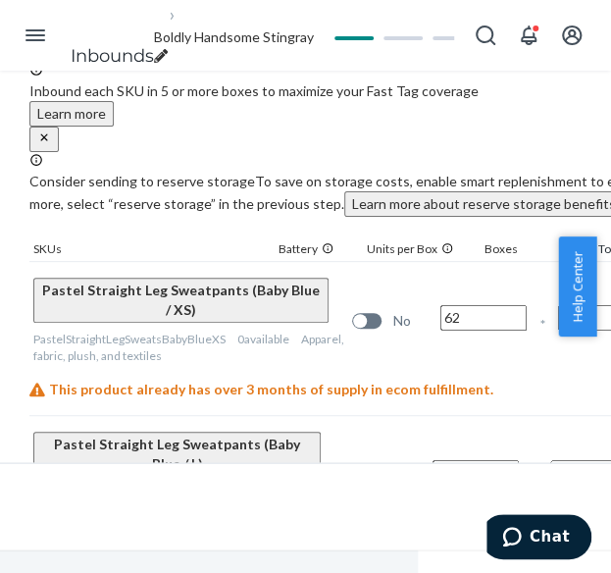
click at [440, 305] on input "62" at bounding box center [483, 318] width 86 height 26
type input "63"
click at [433, 460] on input "13" at bounding box center [476, 473] width 86 height 26
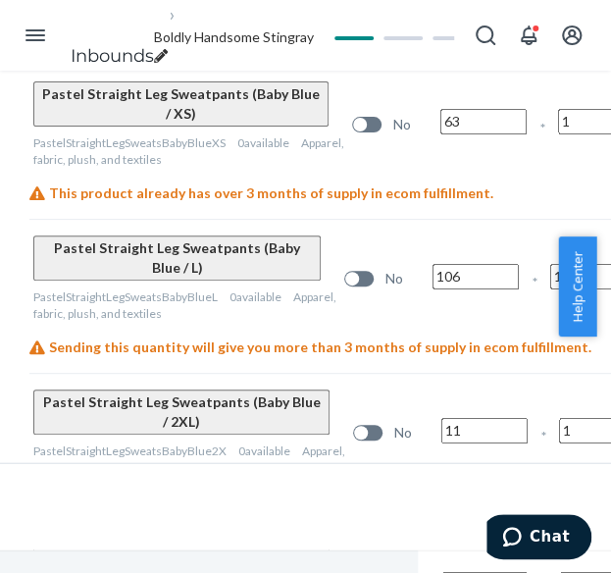
type input "106"
click at [441, 418] on input "11" at bounding box center [484, 431] width 86 height 26
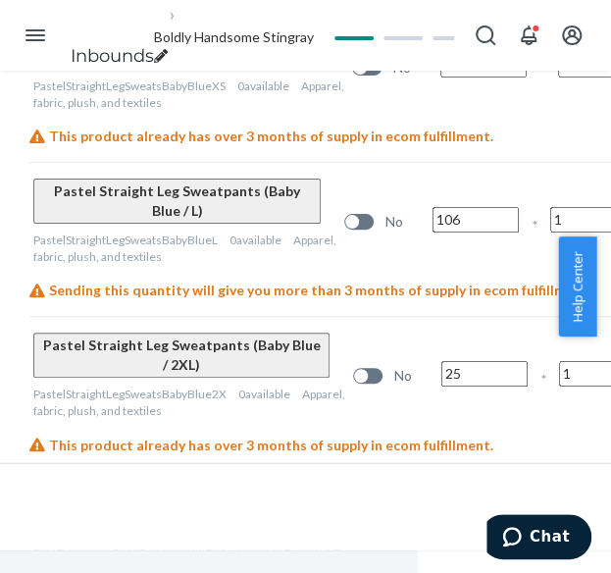
scroll to position [1027, 167]
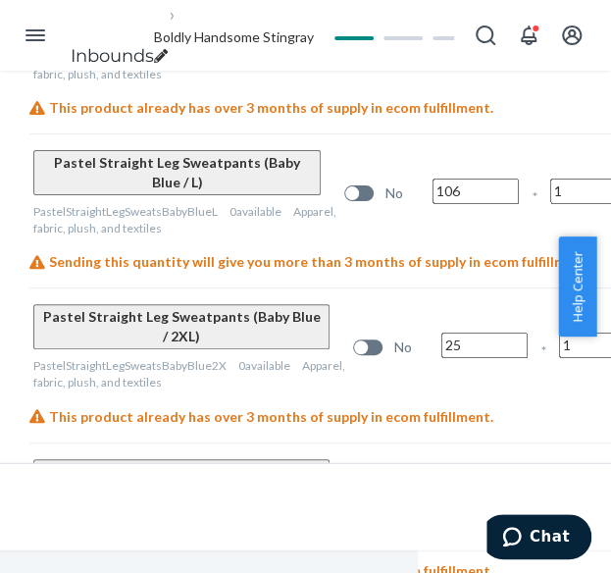
type input "25"
click at [441, 487] on input "10" at bounding box center [484, 500] width 86 height 26
type input "25"
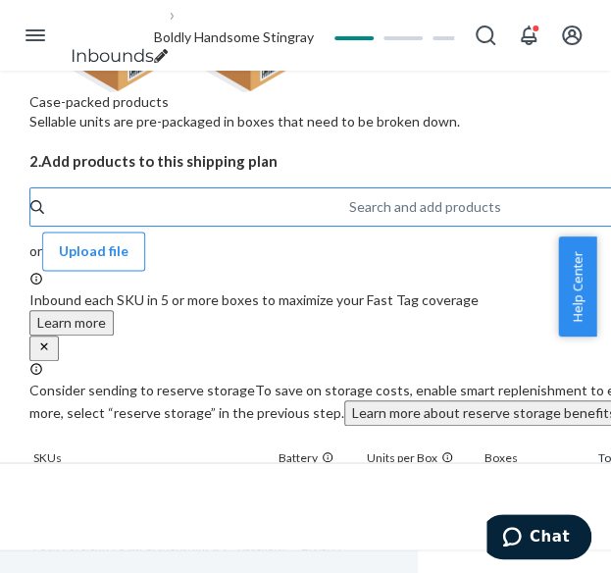
scroll to position [438, 167]
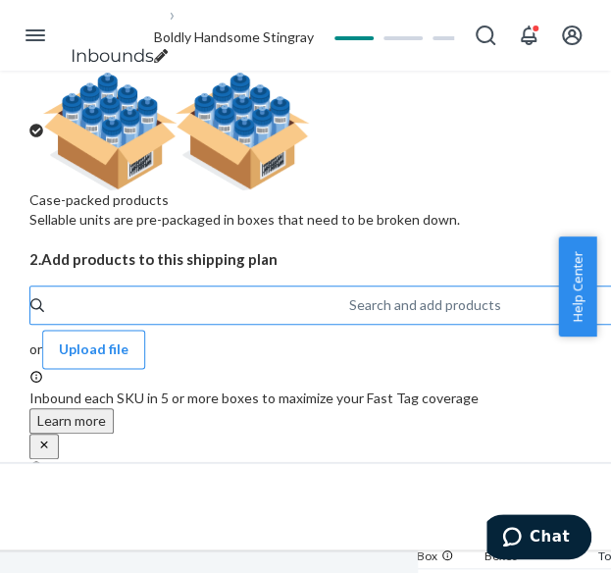
click at [349, 295] on div "Search and add products" at bounding box center [425, 305] width 152 height 20
click at [349, 295] on input "Search and add products" at bounding box center [350, 305] width 2 height 20
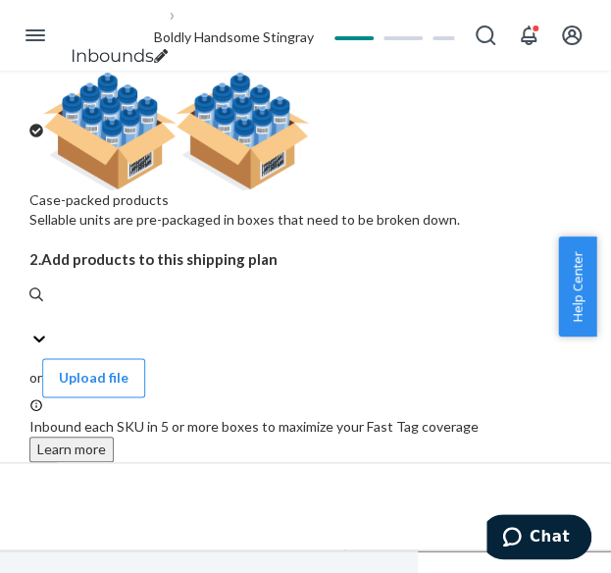
paste input "Pastel Straight Leg Sweatpants Bubblegum"
type input "Pastel Straight Leg Sweatpants Bubblegum"
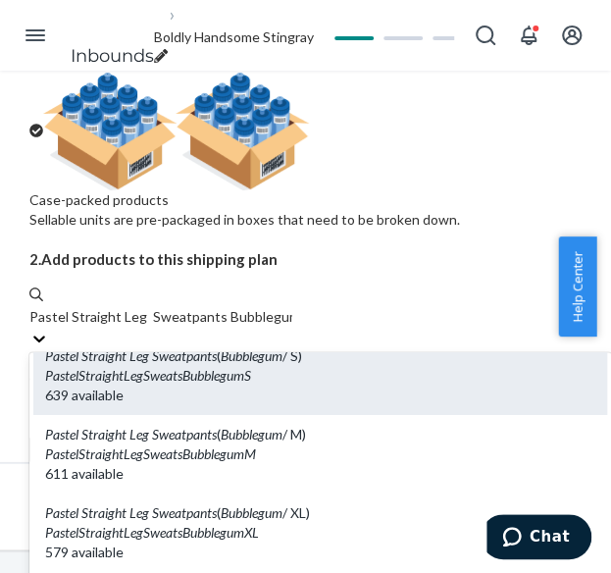
scroll to position [196, 0]
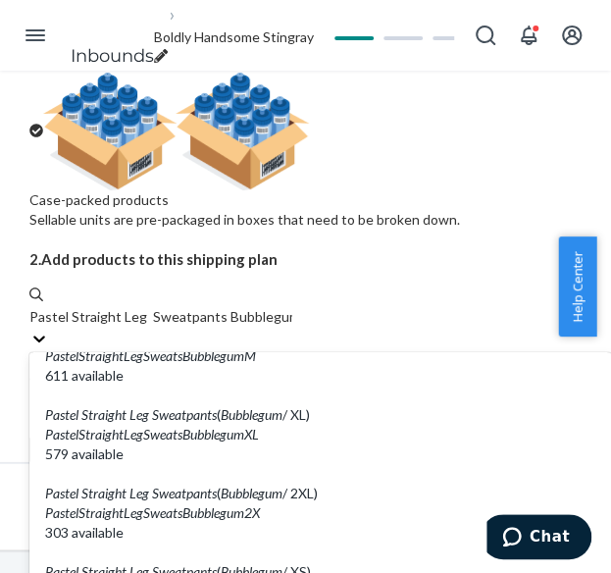
click at [236, 484] on div "Pastel Straight Leg Sweatpants ( Bubblegum / 2XL)" at bounding box center [320, 494] width 550 height 20
click at [236, 307] on input "Pastel Straight Leg Sweatpants Bubblegum" at bounding box center [160, 317] width 263 height 20
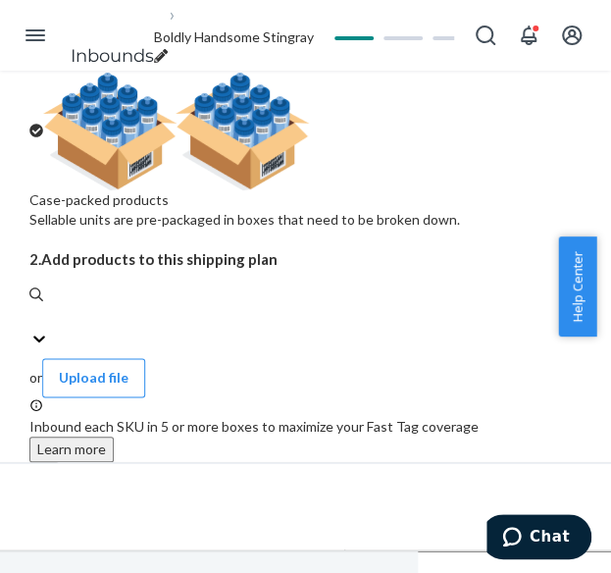
paste input "Pastel Straight Leg Sweatpants Bubblegum"
type input "Pastel Straight Leg Sweatpants Bubblegum"
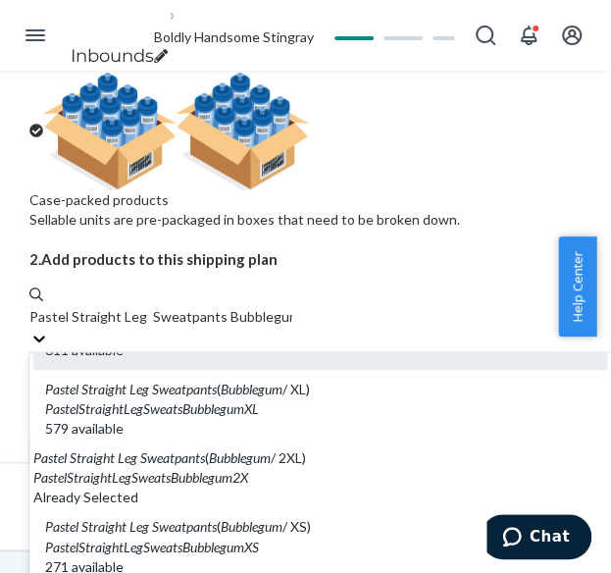
scroll to position [294, 0]
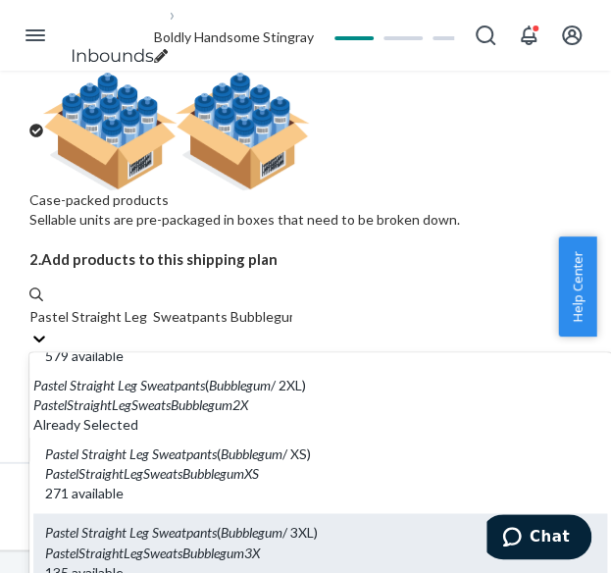
click at [217, 524] on em "Sweatpants" at bounding box center [184, 532] width 65 height 17
click at [230, 307] on input "Pastel Straight Leg Sweatpants Bubblegum" at bounding box center [160, 317] width 263 height 20
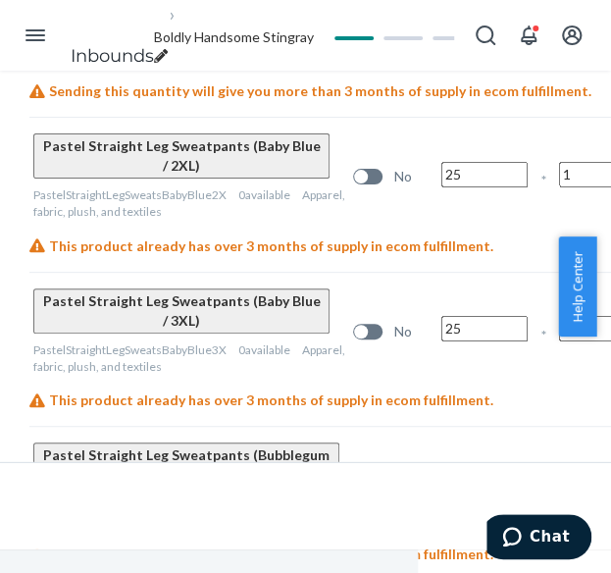
scroll to position [1323, 167]
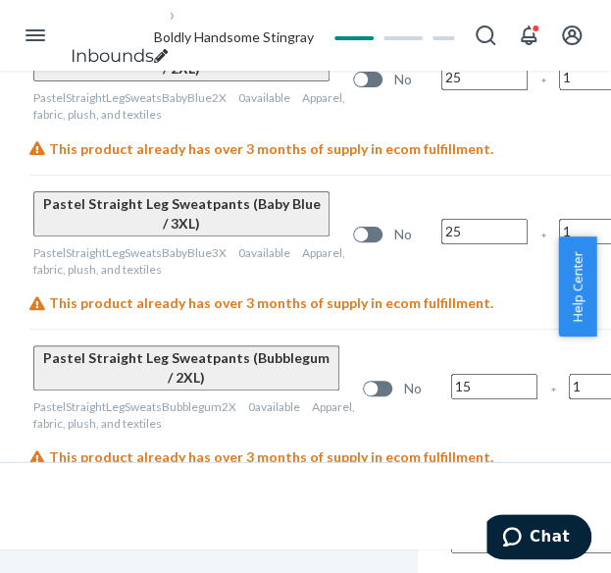
click at [451, 374] on input "15" at bounding box center [494, 387] width 86 height 26
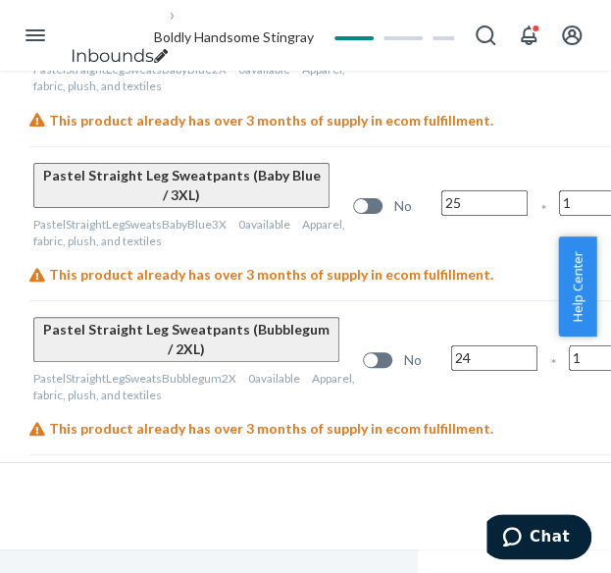
scroll to position [71, 0]
type input "24"
click at [451, 499] on input "10" at bounding box center [494, 512] width 86 height 26
type input "25"
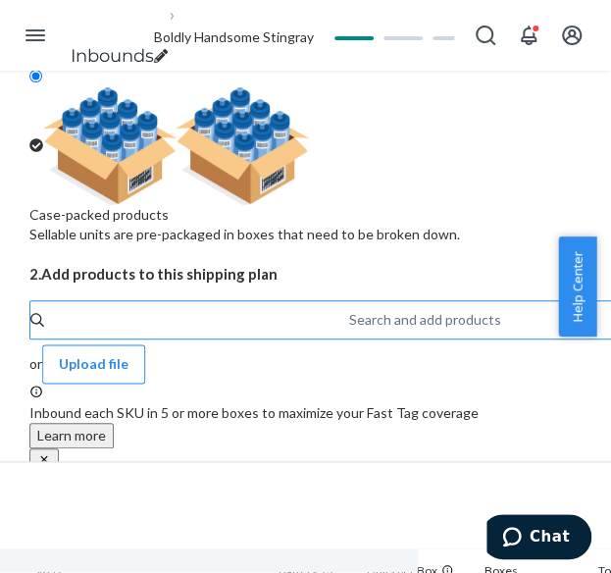
scroll to position [342, 167]
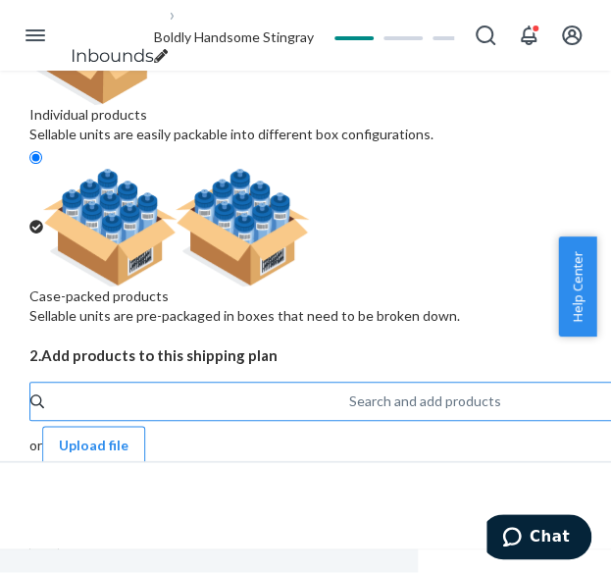
click at [349, 389] on div "Search and add products" at bounding box center [350, 401] width 2 height 24
click at [349, 391] on input "Search and add products" at bounding box center [350, 401] width 2 height 20
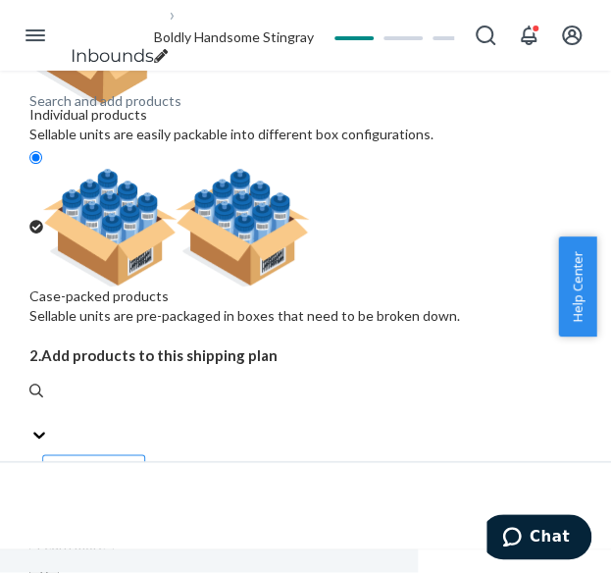
paste input "Pastel Straight Leg Sweatpants Mint"
type input "Pastel Straight Leg Sweatpants Mint"
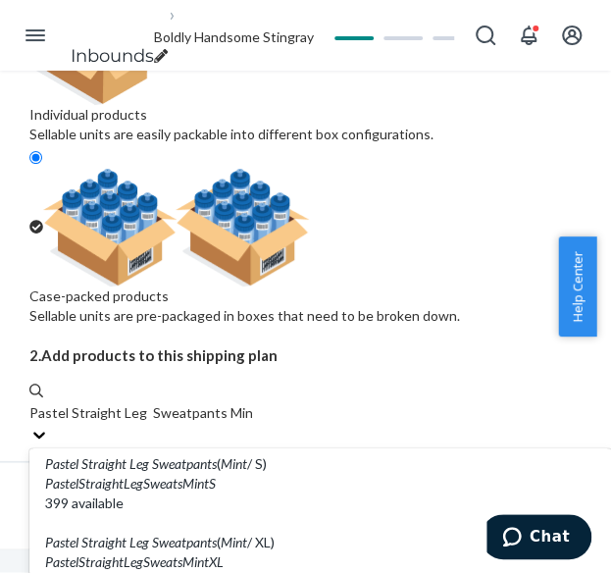
scroll to position [196, 0]
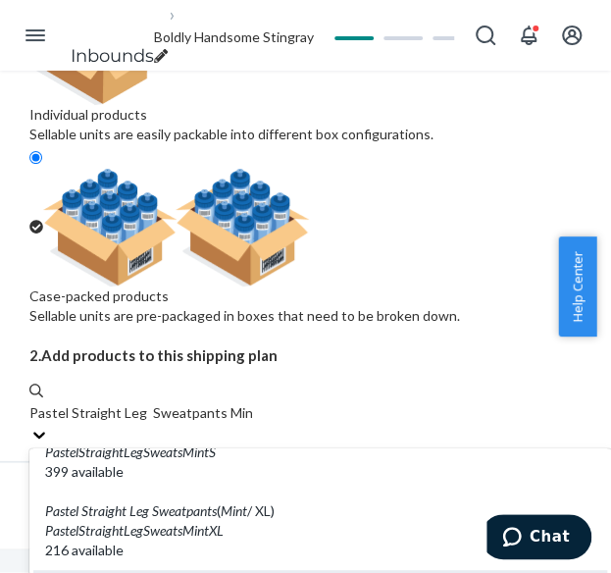
click at [221, 403] on input "Pastel Straight Leg Sweatpants Mint" at bounding box center [140, 413] width 223 height 20
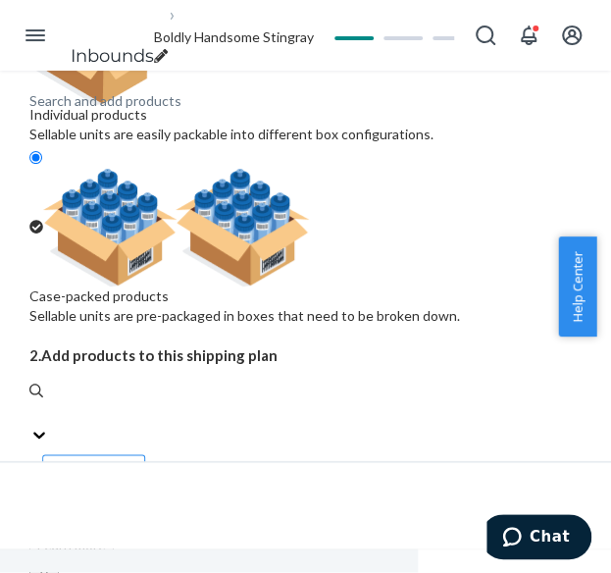
click at [181, 111] on div "Search and add products" at bounding box center [105, 101] width 152 height 20
click at [31, 403] on input "0 results available. Use Up and Down to choose options, press Enter to select t…" at bounding box center [30, 413] width 2 height 20
paste input "Pastel Straight Leg Sweatpants Mint"
type input "Pastel Straight Leg Sweatpants Mint"
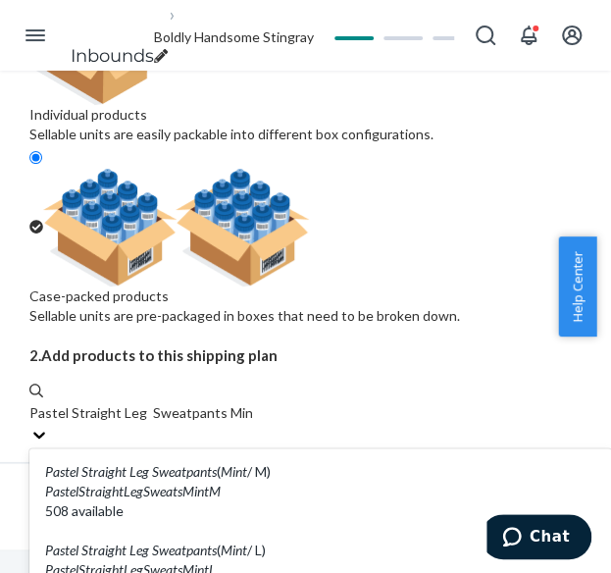
click at [226, 408] on input "Pastel Straight Leg Sweatpants Mint" at bounding box center [140, 413] width 223 height 20
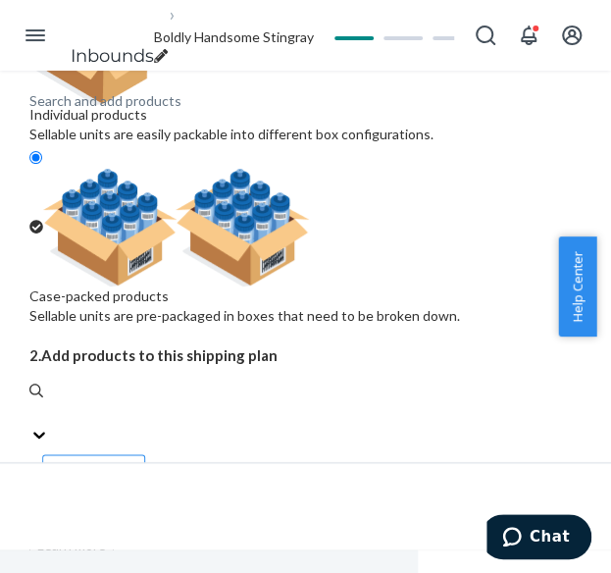
click at [200, 401] on div "Search and add products" at bounding box center [352, 413] width 647 height 24
click at [31, 403] on input "0 results available. Use Up and Down to choose options, press Enter to select t…" at bounding box center [30, 413] width 2 height 20
paste input "Pastel Straight Leg Sweatpants Mint"
type input "Pastel Straight Leg Sweatpants Mint"
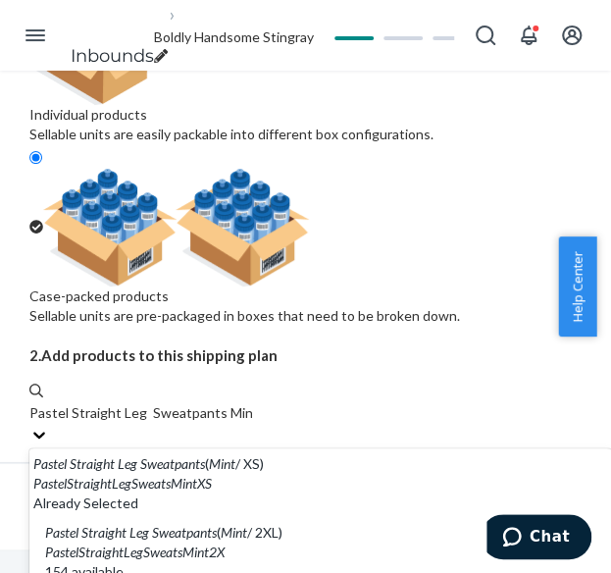
scroll to position [294, 0]
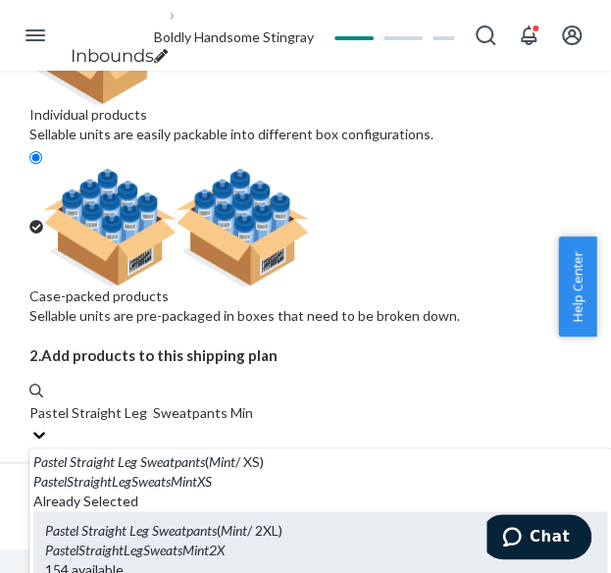
click at [256, 540] on div "PastelStraightLegSweatsMint2X" at bounding box center [320, 550] width 550 height 20
click at [252, 403] on input "Pastel Straight Leg Sweatpants Mint" at bounding box center [140, 413] width 223 height 20
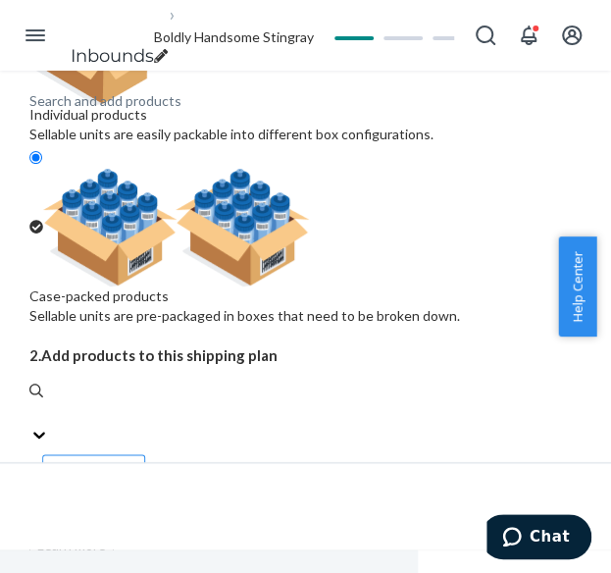
click at [220, 401] on div "Search and add products" at bounding box center [352, 413] width 647 height 24
click at [31, 403] on input "0 results available. Select is focused ,type to refine list, press Down to open…" at bounding box center [30, 413] width 2 height 20
paste input "Pastel Straight Leg Sweatpants Mint"
type input "Pastel Straight Leg Sweatpants Mint"
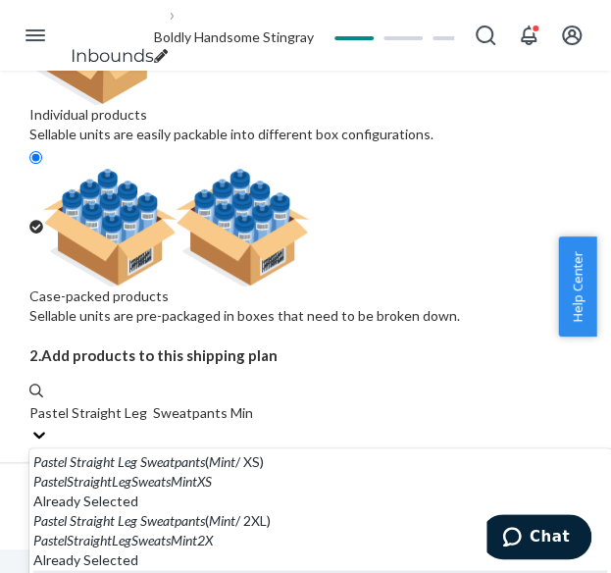
click at [252, 403] on input "Pastel Straight Leg Sweatpants Mint" at bounding box center [140, 413] width 223 height 20
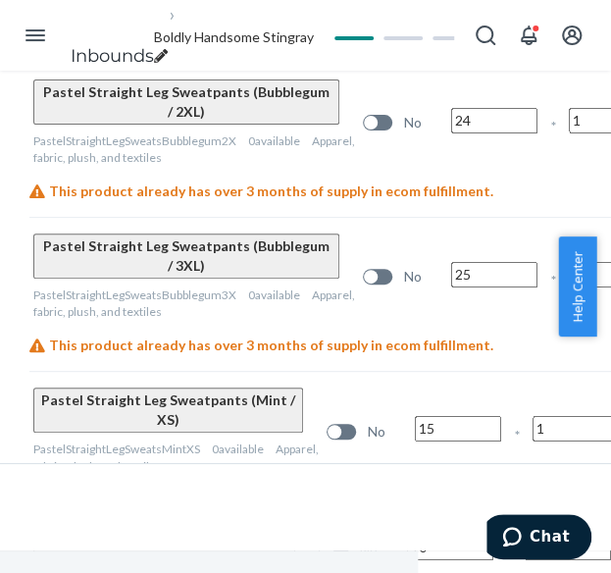
scroll to position [1586, 167]
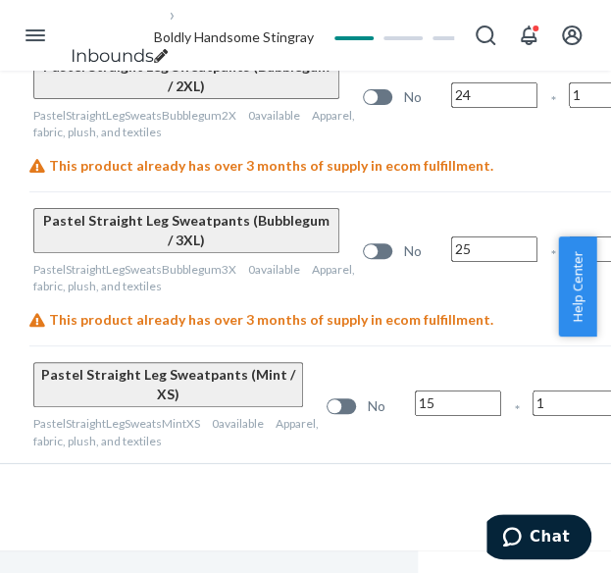
click at [427, 390] on input "15" at bounding box center [458, 403] width 86 height 26
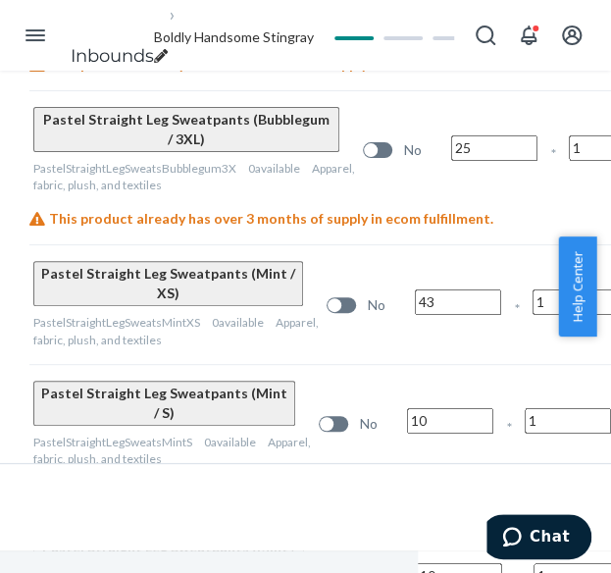
scroll to position [1782, 167]
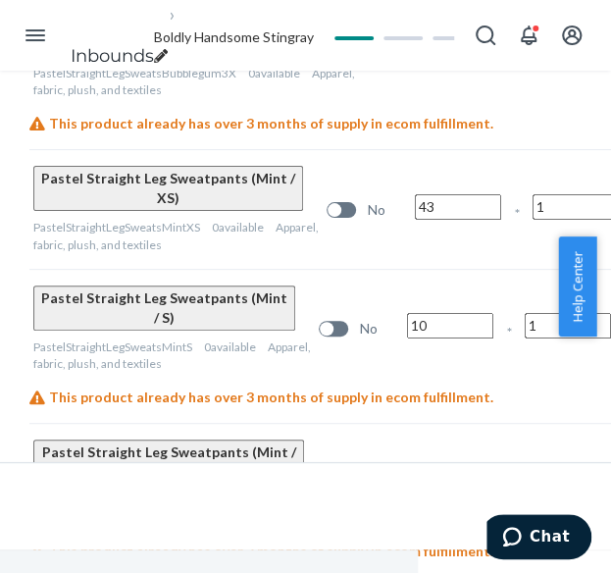
type input "43"
click at [408, 313] on input "10" at bounding box center [450, 326] width 86 height 26
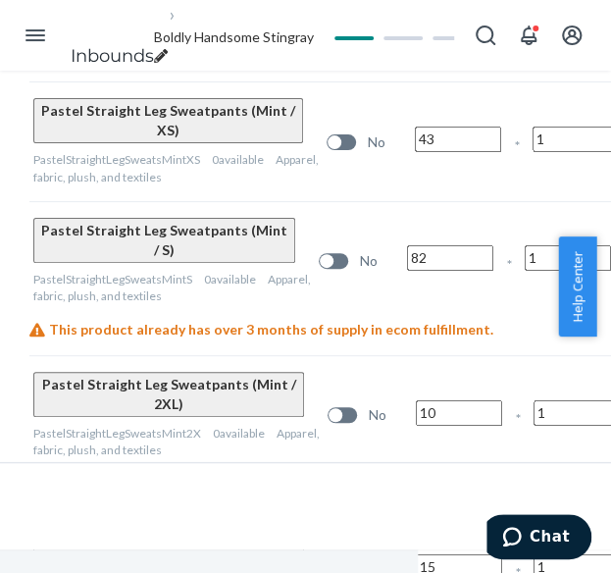
scroll to position [1880, 167]
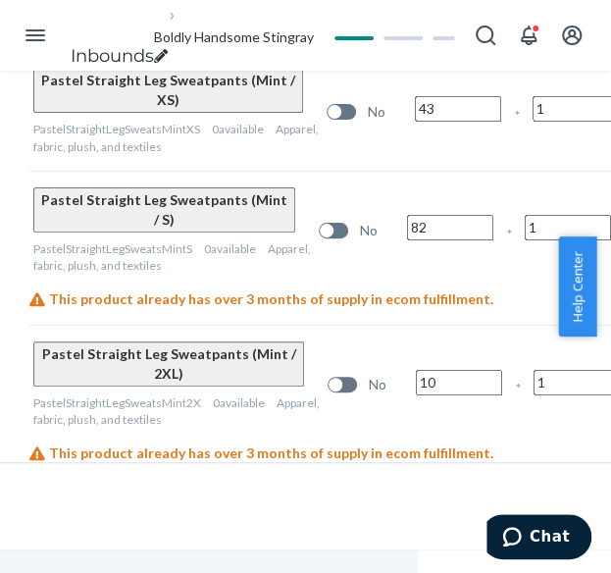
type input "82"
click at [416, 370] on input "10" at bounding box center [459, 383] width 86 height 26
type input "13"
click at [416, 524] on input "15" at bounding box center [459, 537] width 86 height 26
type input "12"
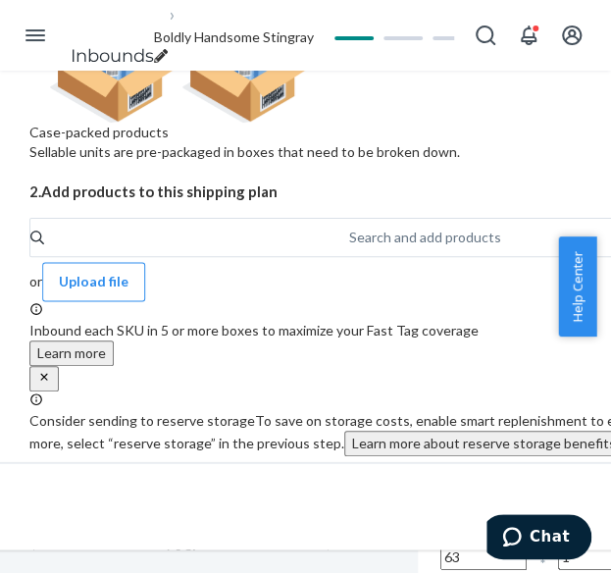
scroll to position [409, 167]
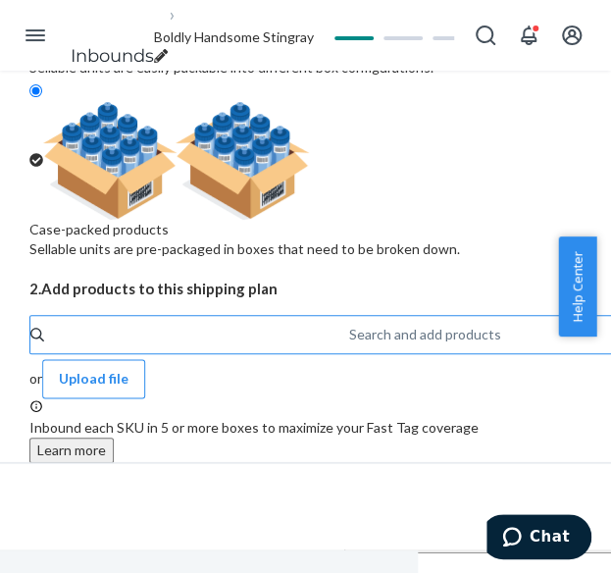
click at [349, 325] on div "Search and add products" at bounding box center [425, 335] width 152 height 20
click at [349, 325] on input "Search and add products" at bounding box center [350, 335] width 2 height 20
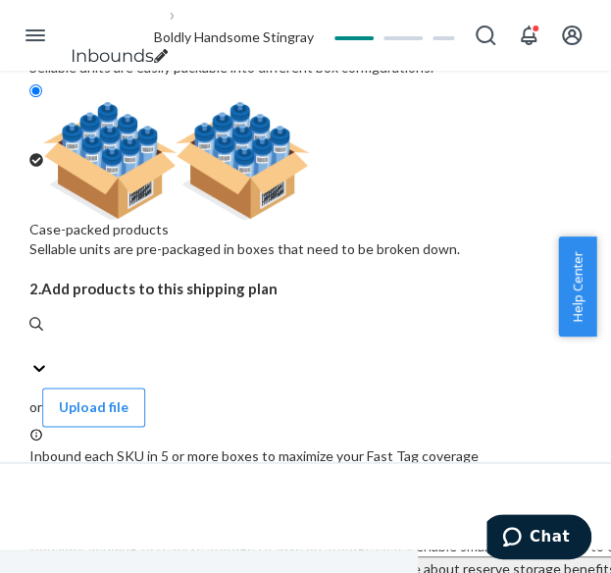
paste input "Pastel Straight Leg Sweatpants Lavender"
type input "Pastel Straight Leg Sweatpants Lavender"
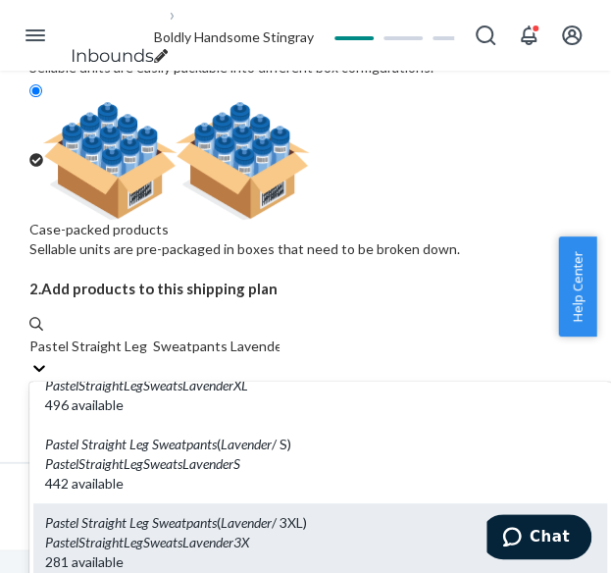
scroll to position [294, 0]
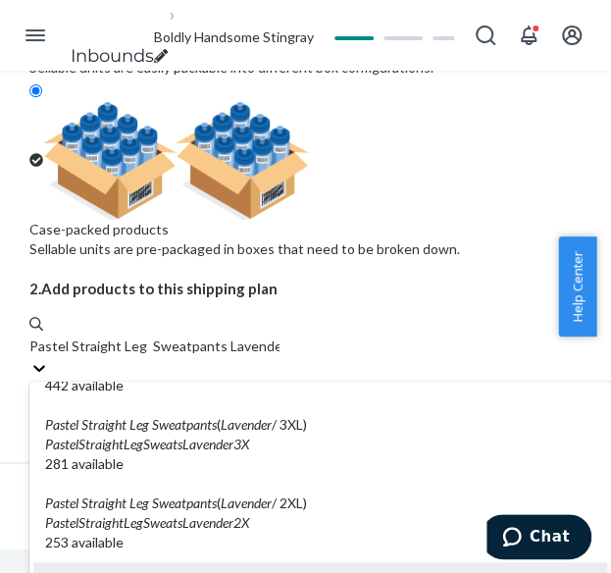
click at [165, 572] on em "Sweatpants" at bounding box center [184, 581] width 65 height 17
click at [165, 336] on input "Pastel Straight Leg Sweatpants Lavender" at bounding box center [154, 346] width 250 height 20
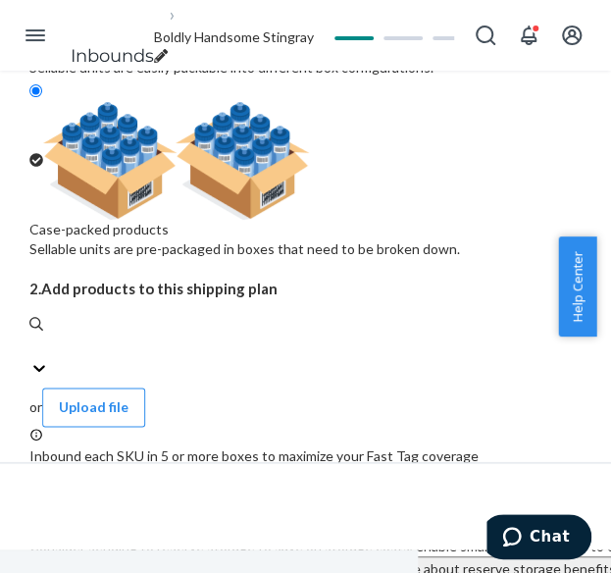
click at [96, 44] on div "Search and add products" at bounding box center [105, 35] width 152 height 20
click at [31, 336] on input "0 results available. Select is focused ,type to refine list, press Down to open…" at bounding box center [30, 346] width 2 height 20
paste input "Pastel Straight Leg Sweatpants Lavender"
type input "Pastel Straight Leg Sweatpants Lavender"
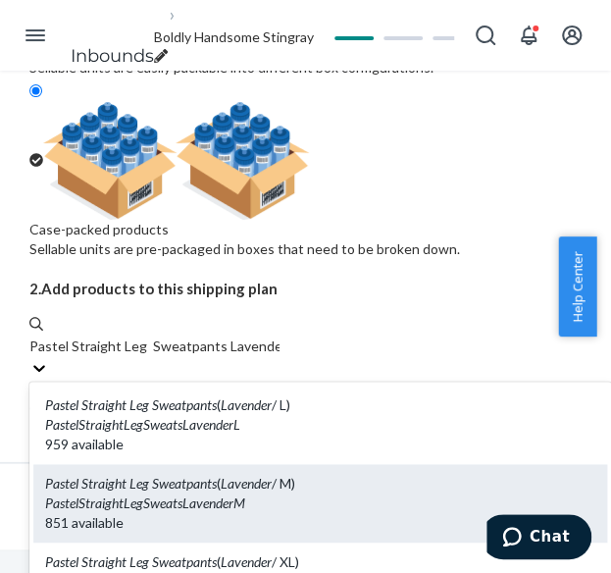
scroll to position [98, 0]
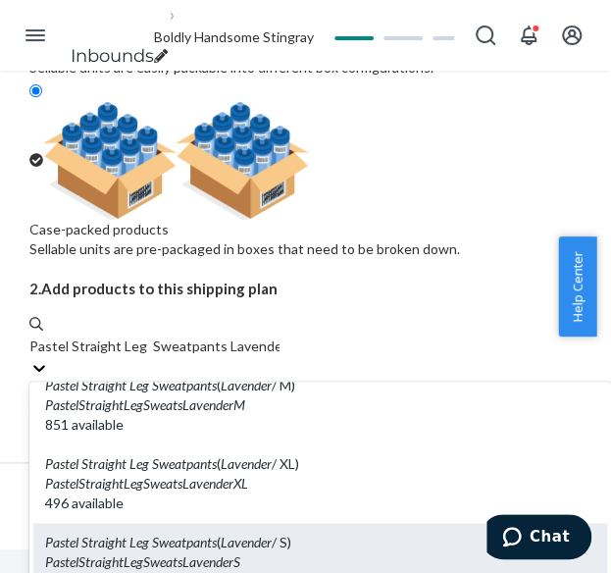
click at [186, 553] on em "PastelStraightLegSweatsLavenderS" at bounding box center [142, 561] width 195 height 17
click at [186, 336] on input "Pastel Straight Leg Sweatpants Lavender" at bounding box center [154, 346] width 250 height 20
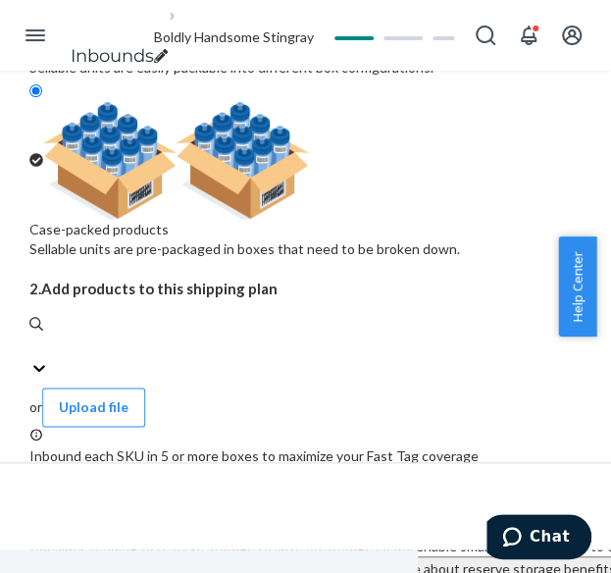
click at [177, 44] on div "Search and add products" at bounding box center [105, 35] width 152 height 20
click at [31, 336] on input "0 results available. Select is focused ,type to refine list, press Down to open…" at bounding box center [30, 346] width 2 height 20
paste input "Pastel Straight Leg Sweatpants Lavender"
type input "Pastel Straight Leg Sweatpants Lavender"
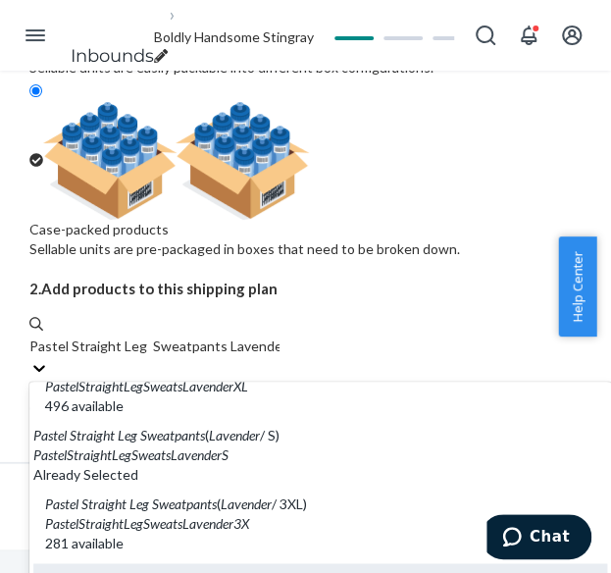
scroll to position [196, 0]
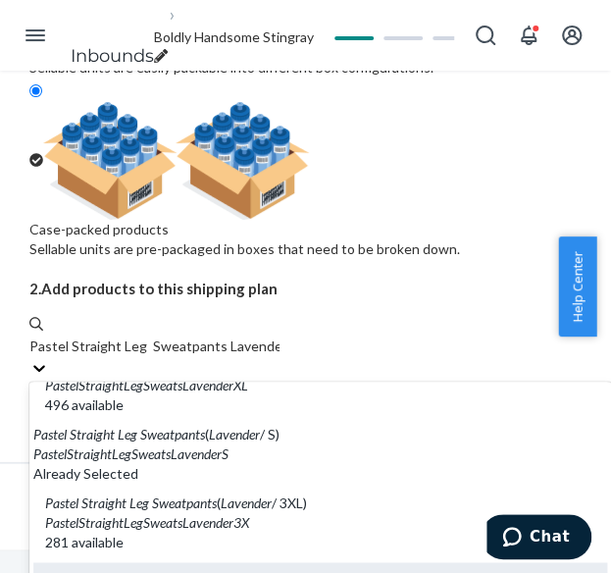
click at [253, 572] on em "Lavender" at bounding box center [246, 581] width 51 height 17
click at [253, 336] on input "Pastel Straight Leg Sweatpants Lavender" at bounding box center [154, 346] width 250 height 20
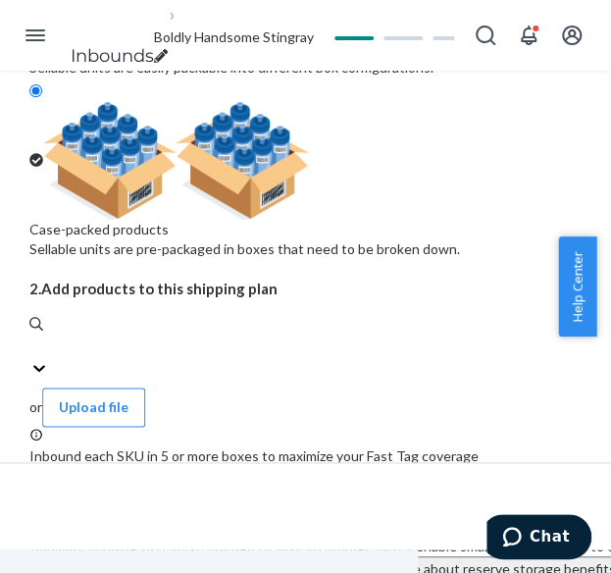
click at [181, 44] on div "Search and add products" at bounding box center [105, 35] width 152 height 20
click at [31, 336] on input "0 results available. Use Up and Down to choose options, press Enter to select t…" at bounding box center [30, 346] width 2 height 20
paste input "Pastel Straight Leg Sweatpants Lavender"
type input "Pastel Straight Leg Sweatpants Lavender"
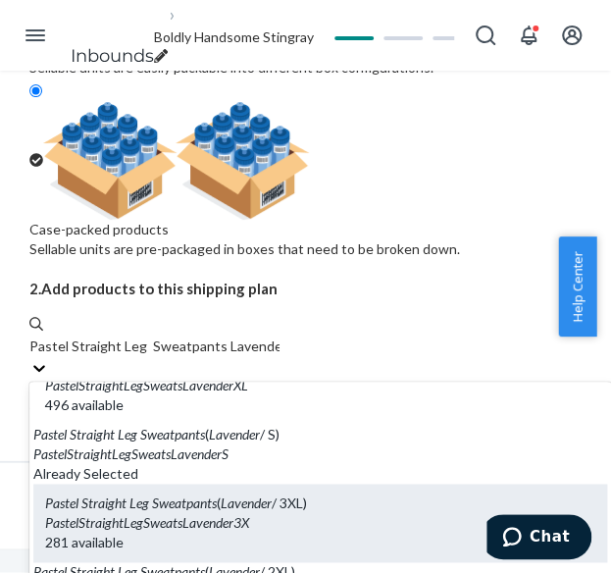
click at [261, 513] on div "PastelStraightLegSweatsLavender3X" at bounding box center [320, 523] width 550 height 20
click at [261, 336] on input "Pastel Straight Leg Sweatpants Lavender" at bounding box center [154, 346] width 250 height 20
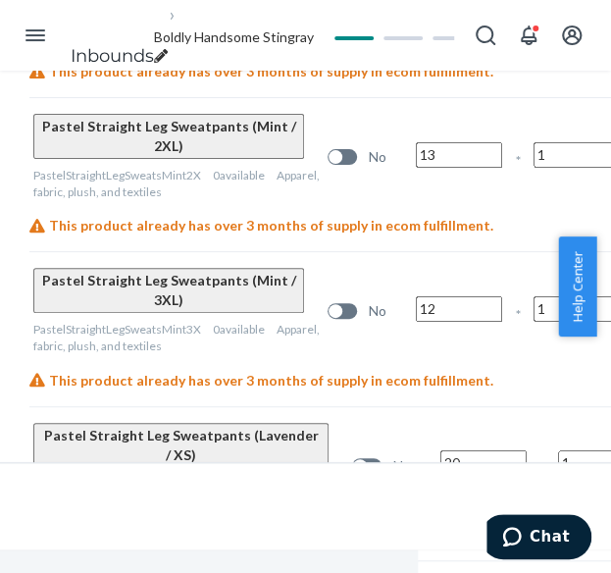
scroll to position [2142, 167]
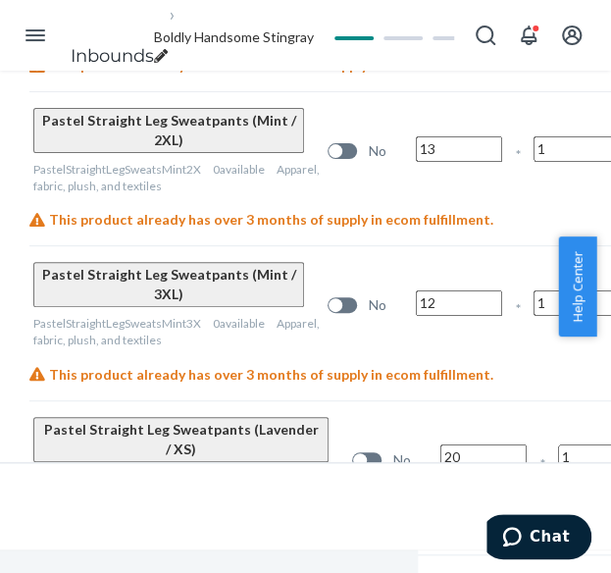
click at [440, 444] on input "20" at bounding box center [483, 457] width 86 height 26
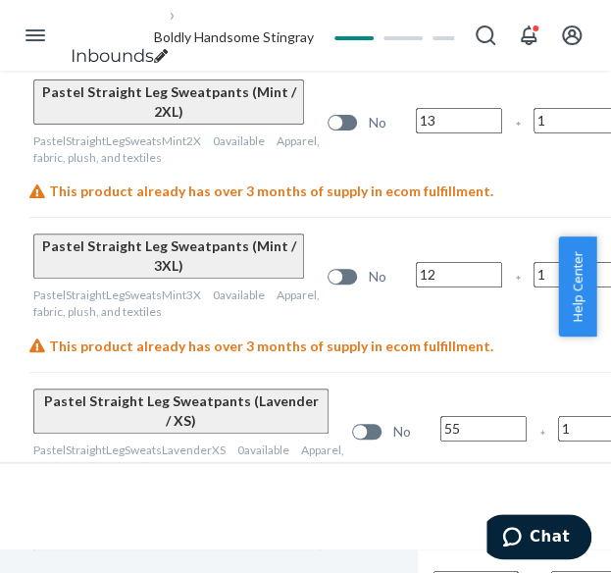
type input "55"
click at [433, 571] on input "20" at bounding box center [476, 584] width 86 height 26
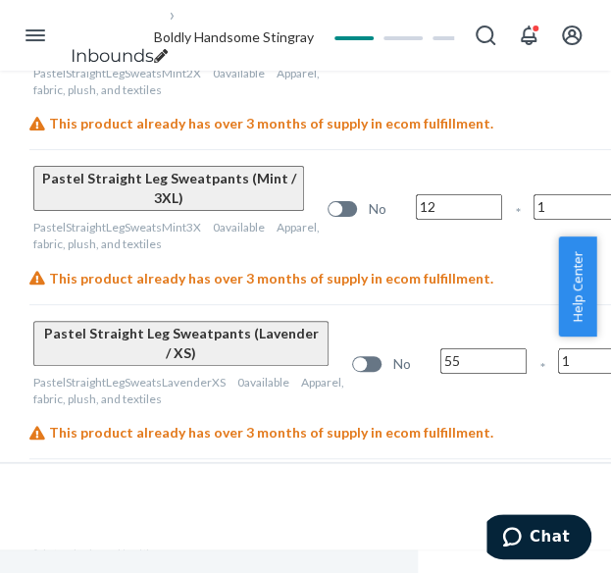
scroll to position [2338, 167]
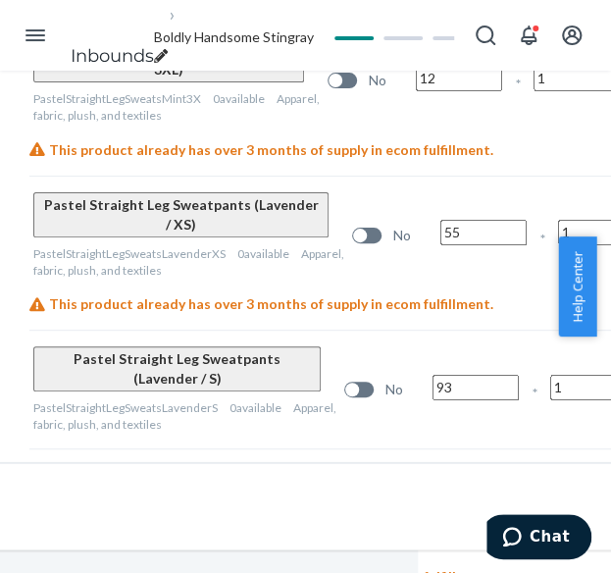
type input "93"
click at [441, 493] on input "13" at bounding box center [484, 506] width 86 height 26
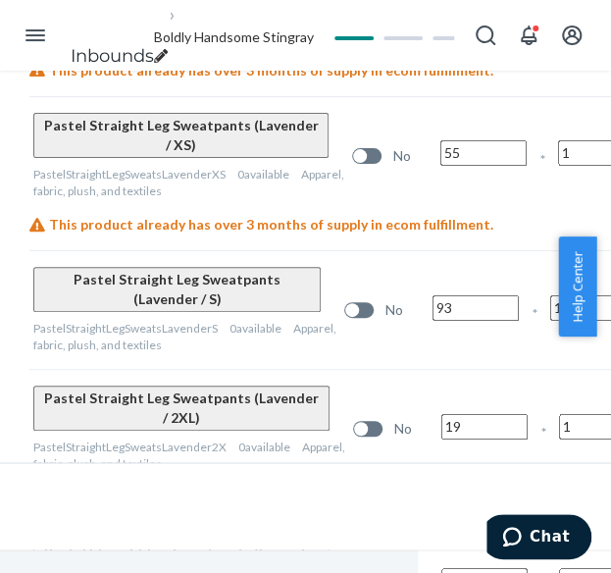
scroll to position [2436, 167]
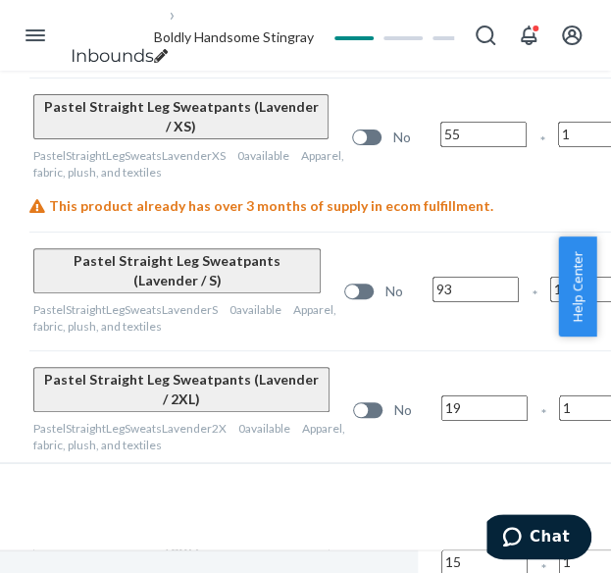
type input "19"
click at [441, 549] on input "15" at bounding box center [484, 562] width 86 height 26
type input "25"
click at [296, 34] on span "Boldly Handsome Stingray" at bounding box center [234, 36] width 160 height 17
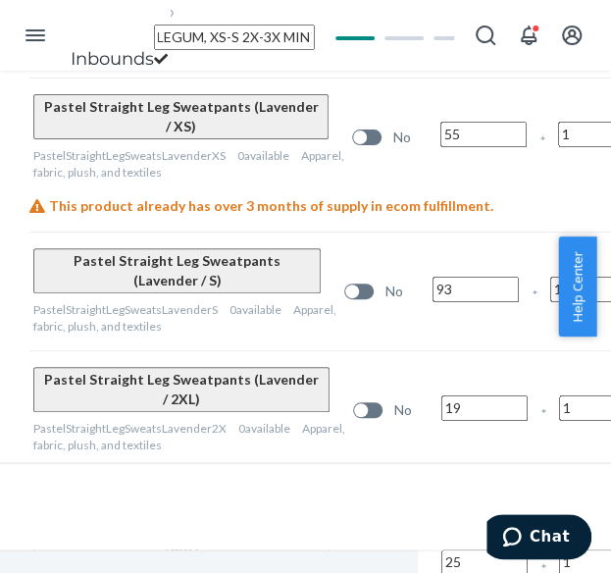
scroll to position [0, 425]
type input "Pastel Straight Leg Sweatpants_XS L 2X-3X BAY BLUE, 2X-3X BUBBLEGUM, XS-S 2X-3X…"
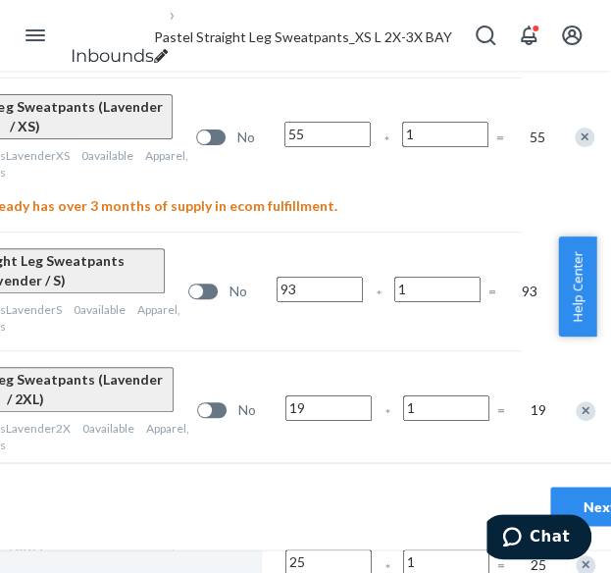
scroll to position [2436, 418]
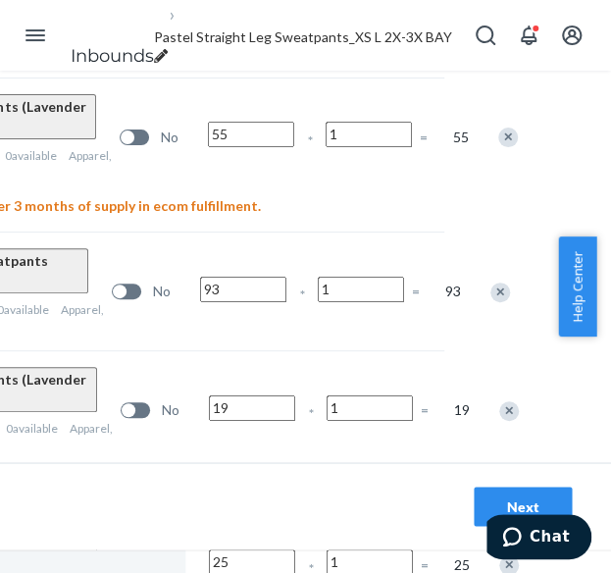
click at [490, 496] on div "Next" at bounding box center [522, 506] width 65 height 20
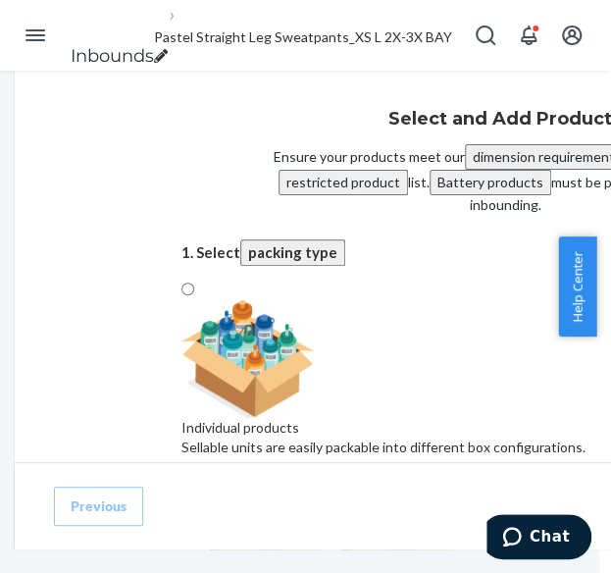
radio input "true"
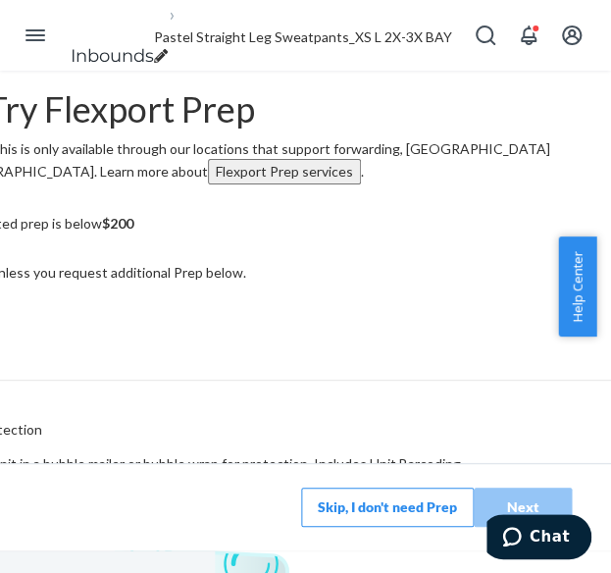
scroll to position [0, 379]
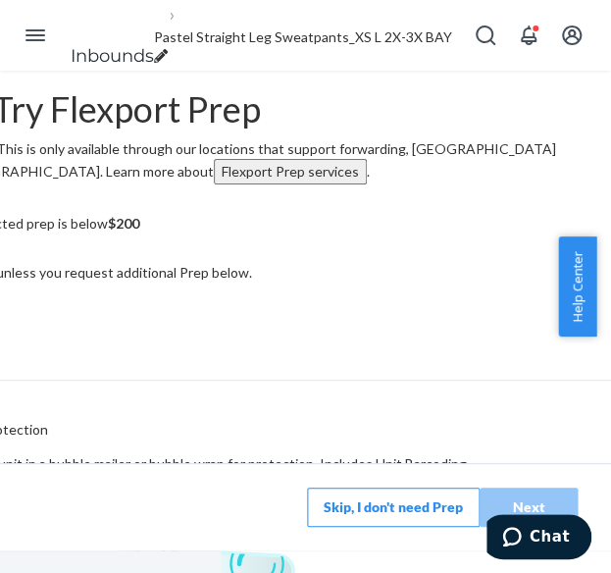
click at [369, 501] on button "Skip, I don't need Prep" at bounding box center [393, 506] width 173 height 39
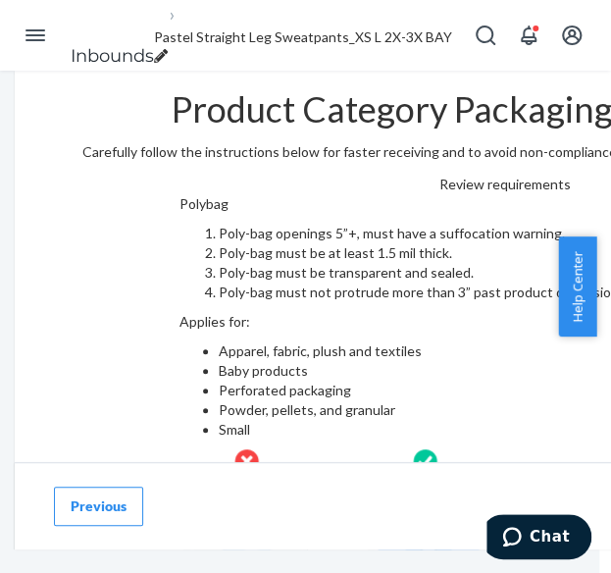
scroll to position [291, 0]
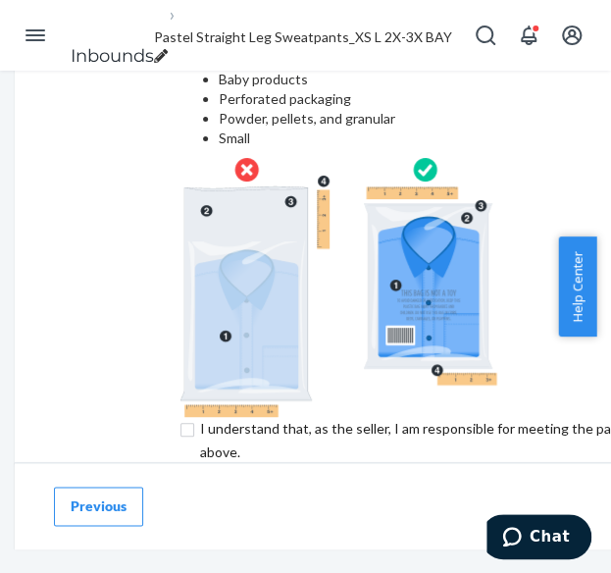
click at [104, 340] on div "Product Category Packaging Requirements Carefully follow the instructions below…" at bounding box center [505, 121] width 981 height 685
drag, startPoint x: 122, startPoint y: 348, endPoint x: 131, endPoint y: 360, distance: 15.3
click at [179, 417] on input "checkbox" at bounding box center [505, 440] width 652 height 47
checkbox input "true"
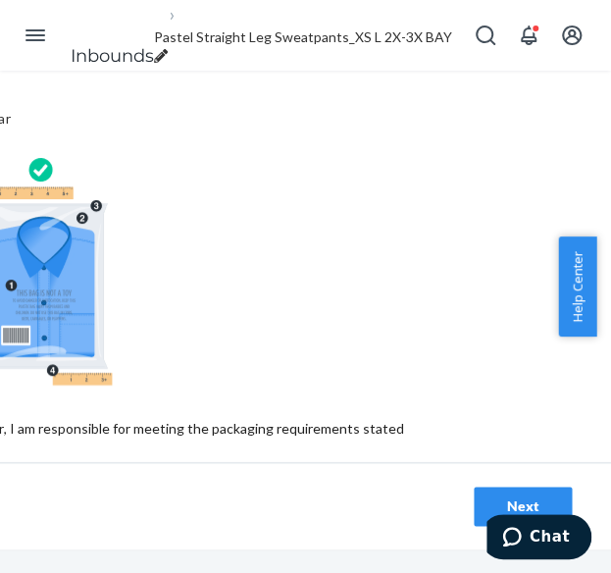
click at [490, 496] on div "Next" at bounding box center [522, 506] width 65 height 20
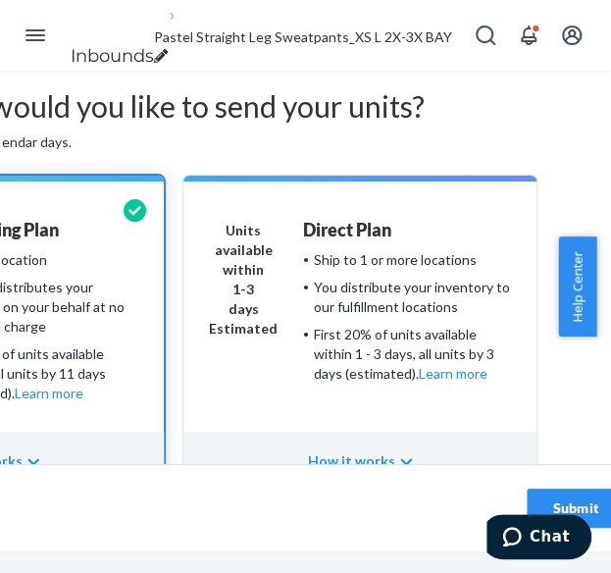
scroll to position [0, 418]
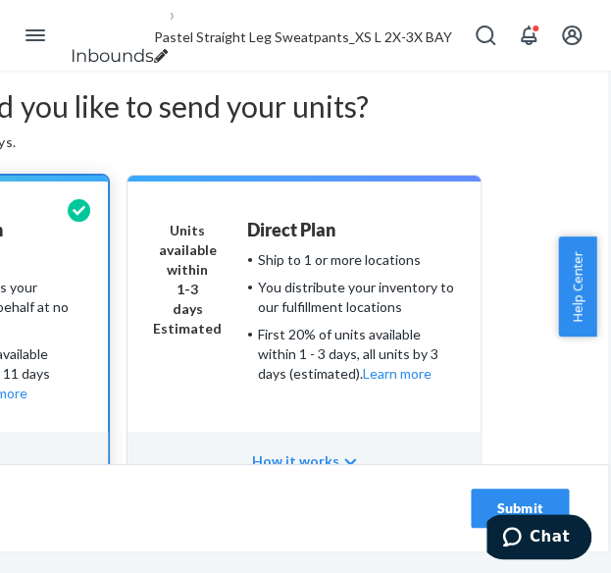
click at [492, 498] on div "Submit" at bounding box center [519, 508] width 65 height 20
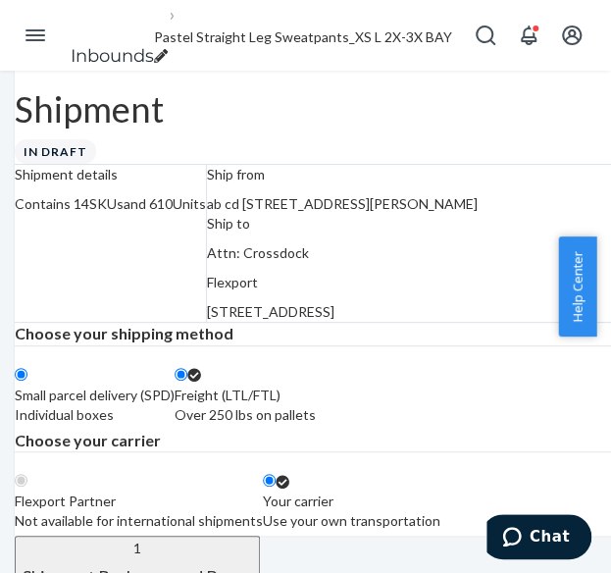
radio input "true"
radio input "false"
radio input "true"
radio input "false"
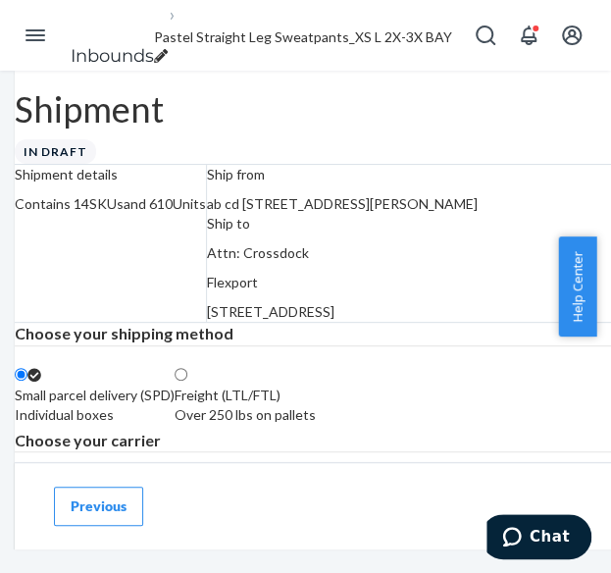
click at [231, 35] on span "Pastel Straight Leg Sweatpants_XS L 2X-3X BAY BLUE, 2X-3X BUBBLEGUM, XS-S 2X-3X…" at bounding box center [583, 36] width 858 height 17
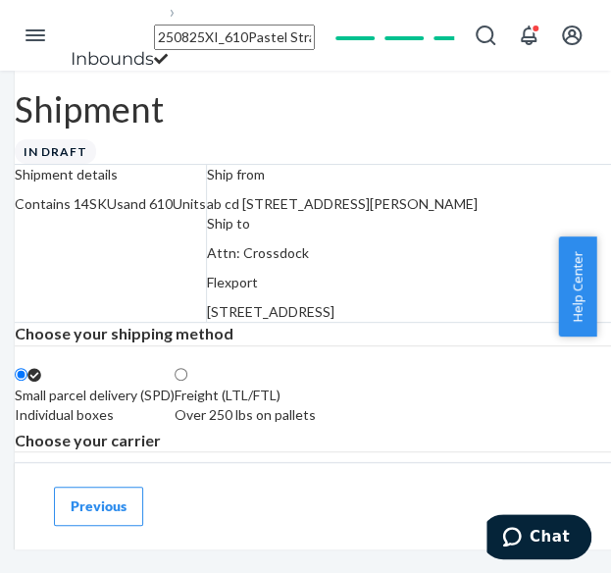
type input "250825XI_610_Pastel Straight Leg Sweatpants_XS L 2X-3X BAY BLUE, 2X-3X BUBBLEGU…"
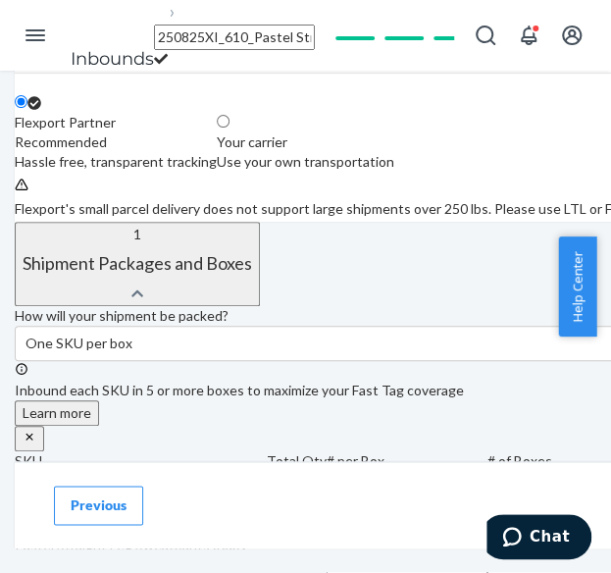
scroll to position [490, 0]
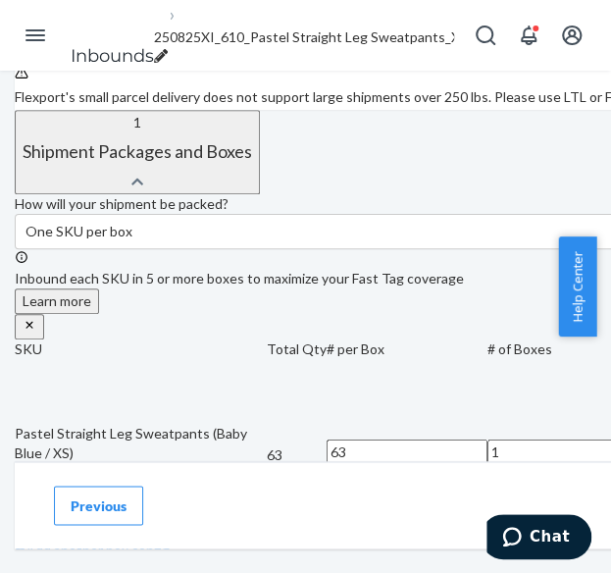
drag, startPoint x: 512, startPoint y: 207, endPoint x: 524, endPoint y: 207, distance: 11.8
click at [394, 60] on label "Your carrier Use your own transportation" at bounding box center [306, 30] width 178 height 59
click at [230, 16] on input "Your carrier Use your own transportation" at bounding box center [223, 9] width 13 height 13
radio input "true"
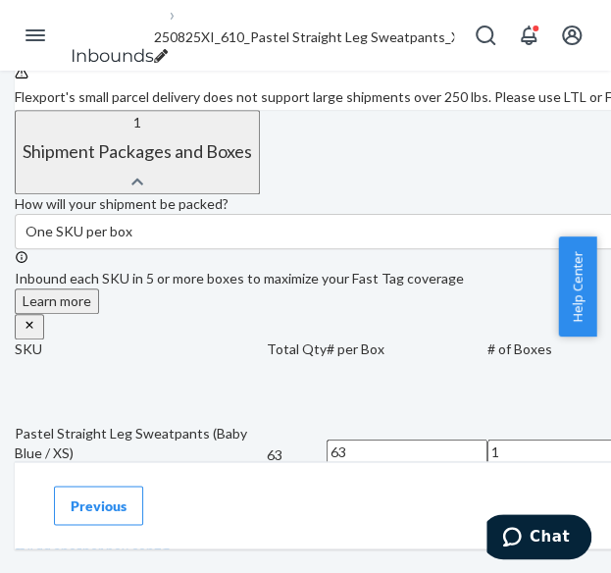
radio input "false"
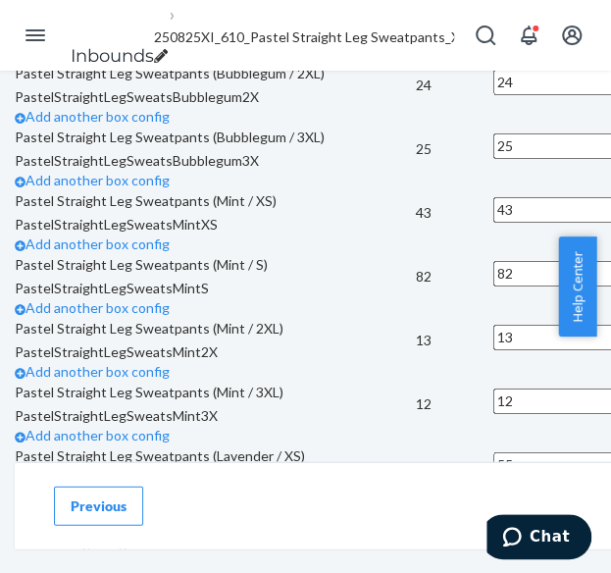
scroll to position [981, 0]
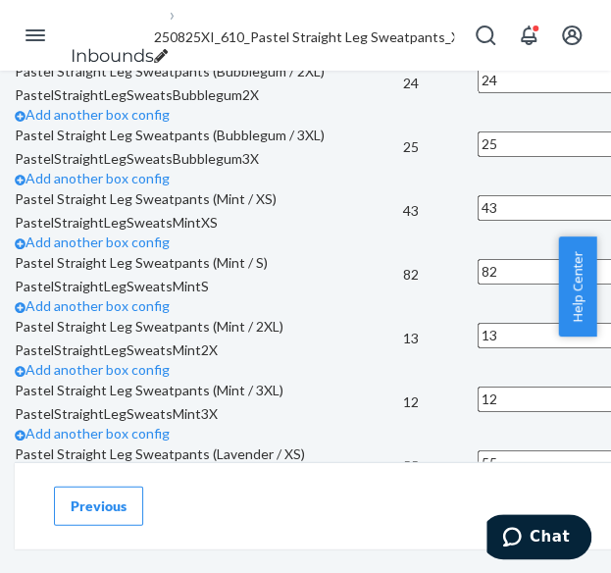
scroll to position [1079, 0]
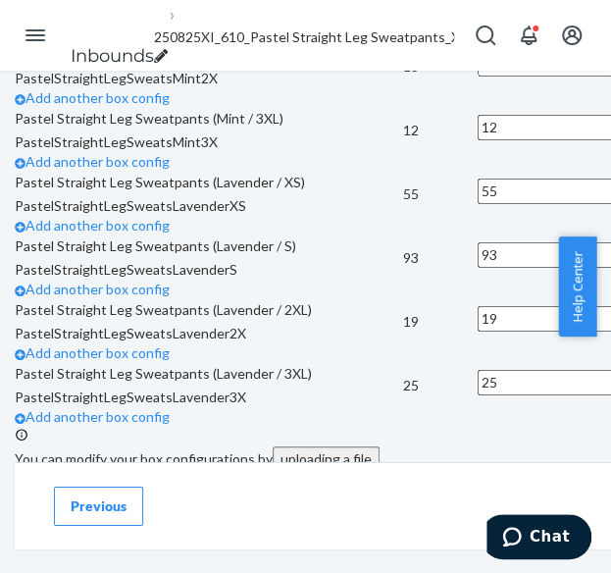
scroll to position [1373, 0]
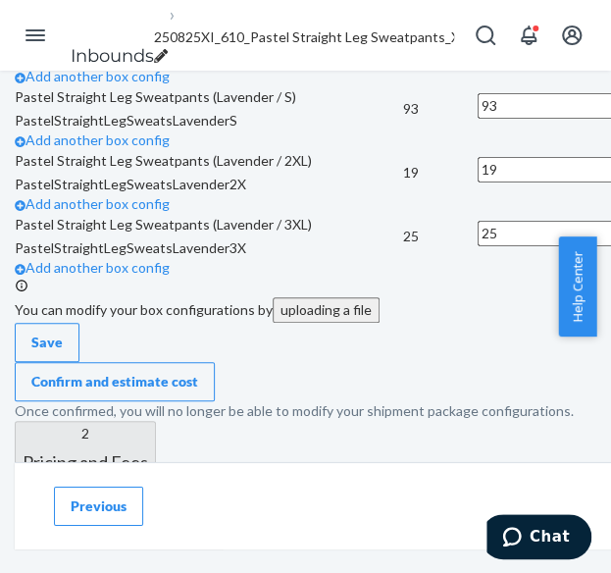
scroll to position [1569, 0]
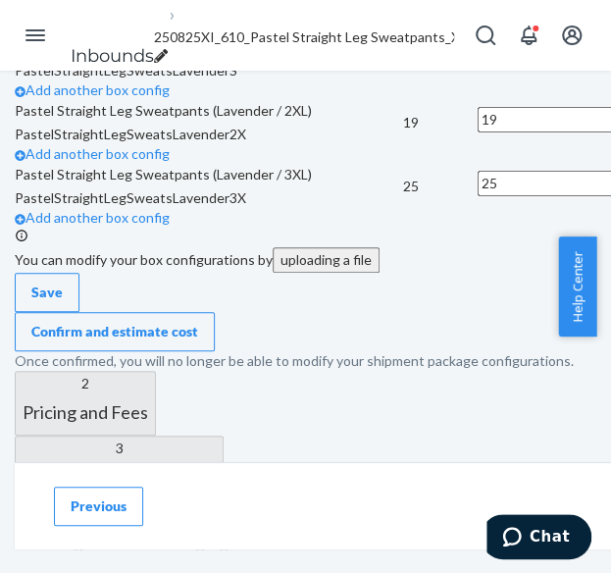
scroll to position [1766, 0]
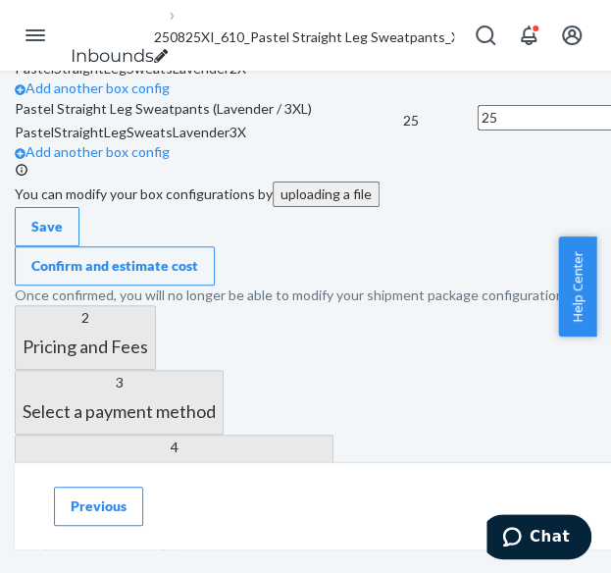
scroll to position [1864, 0]
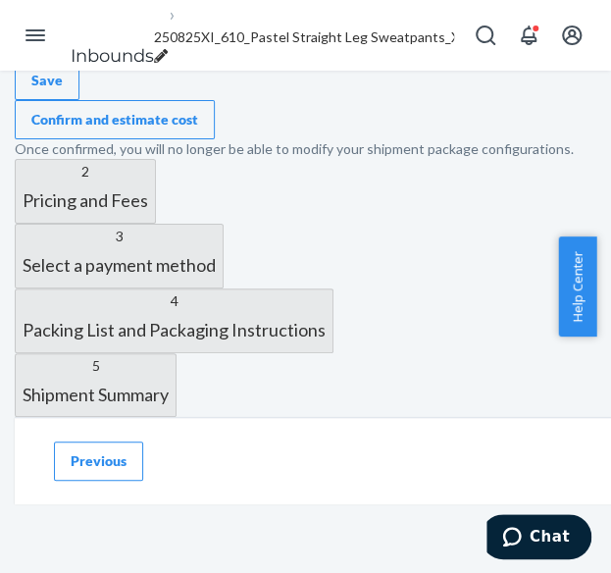
scroll to position [2158, 0]
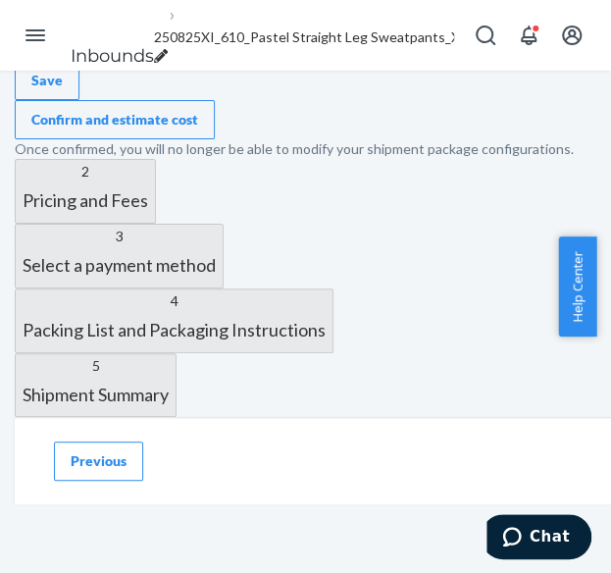
click at [26, 13] on icon at bounding box center [20, 7] width 11 height 11
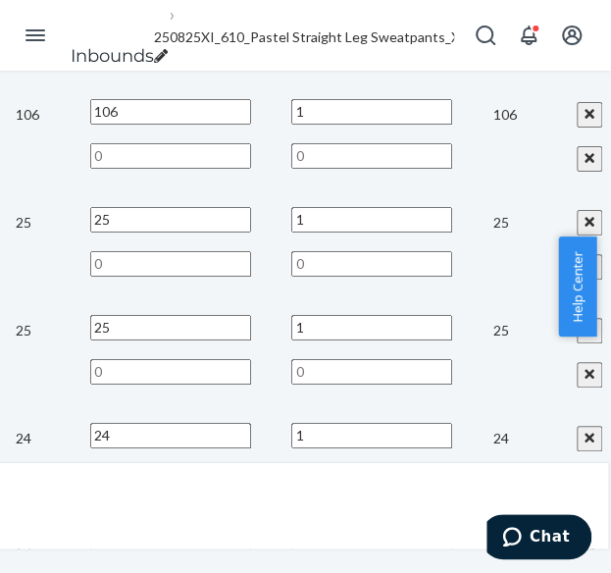
scroll to position [981, 418]
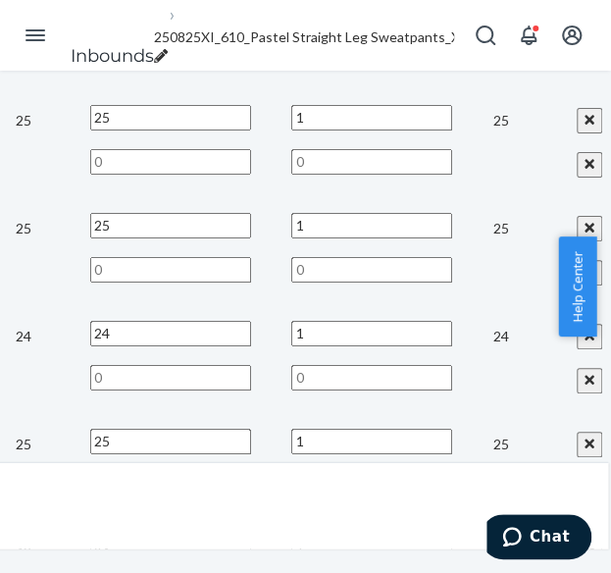
type input "209"
type input "3"
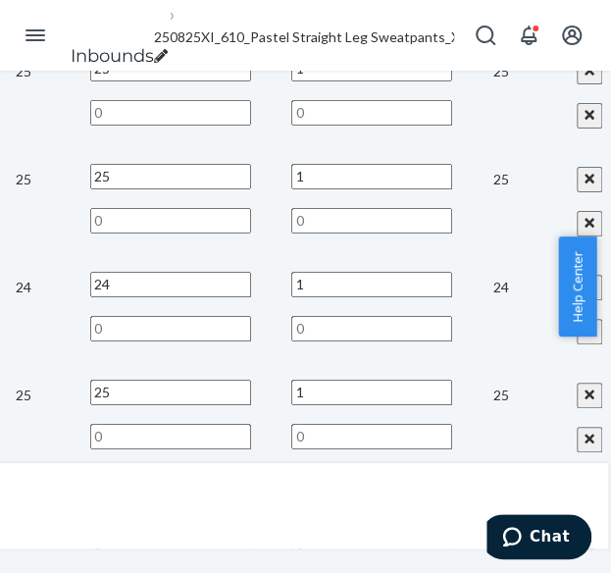
type input "20"
type input "3"
type input "1"
type input "20"
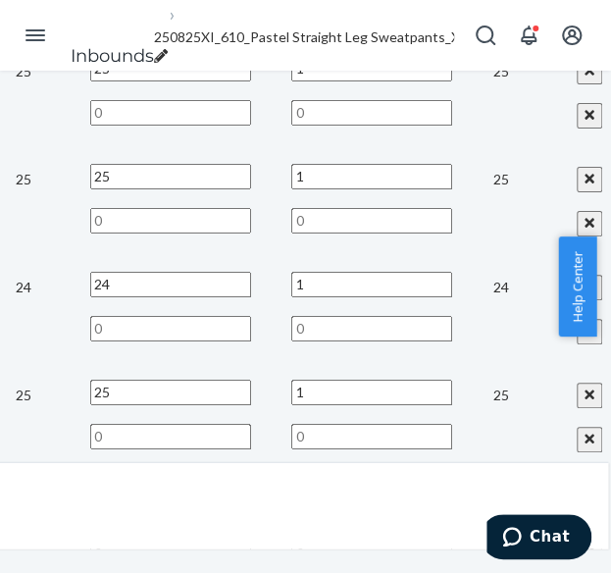
type input "5"
type input "6"
type input "1"
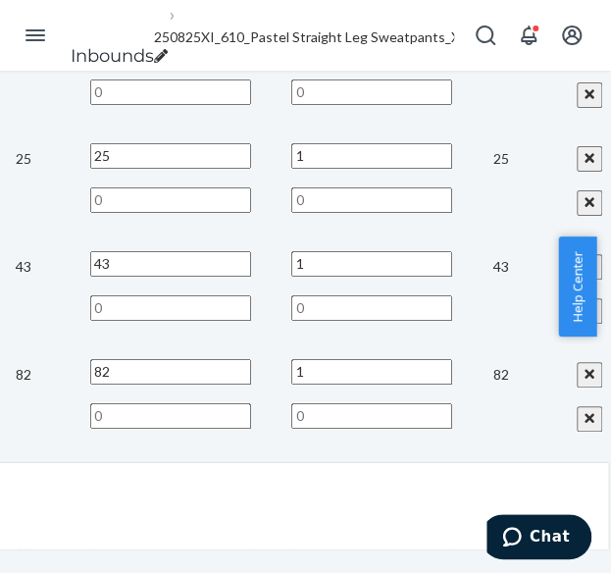
scroll to position [1277, 418]
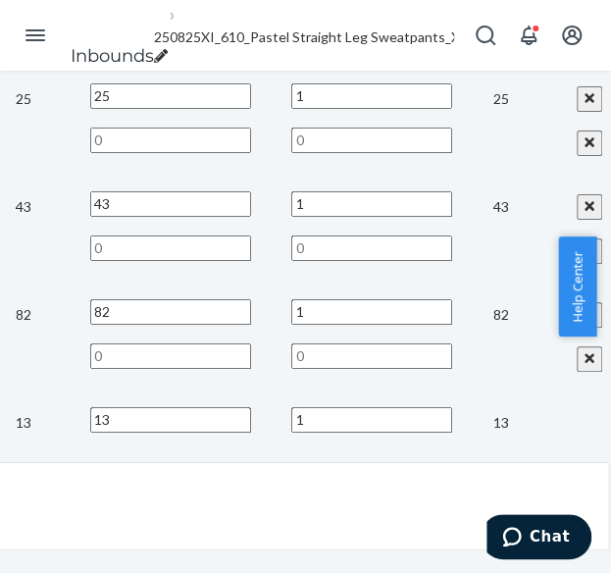
type input "18"
type input "7"
type input "1"
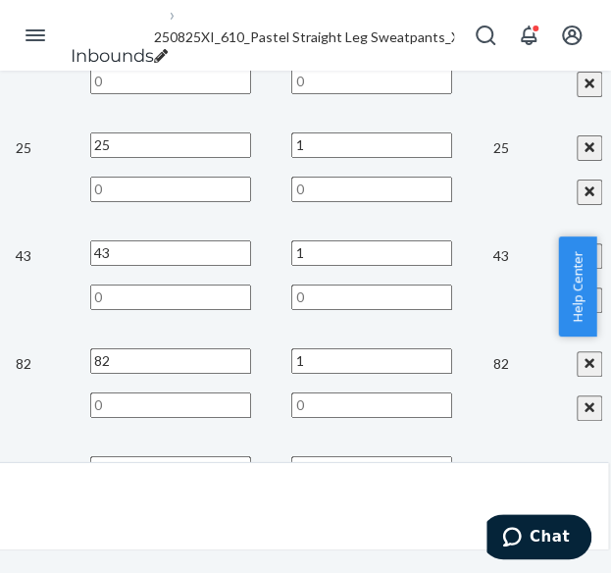
type input "16"
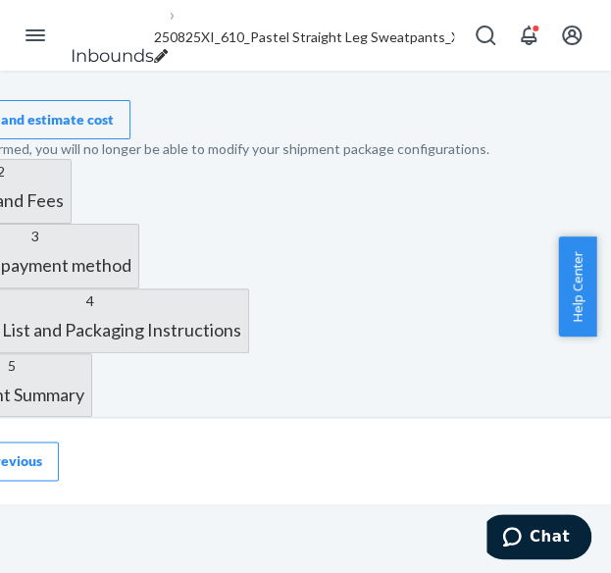
scroll to position [3437, 102]
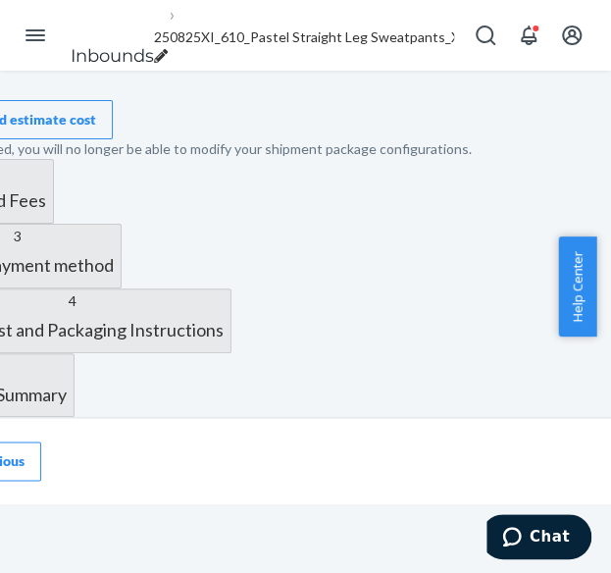
click at [96, 129] on div "Confirm and estimate cost" at bounding box center [12, 120] width 167 height 20
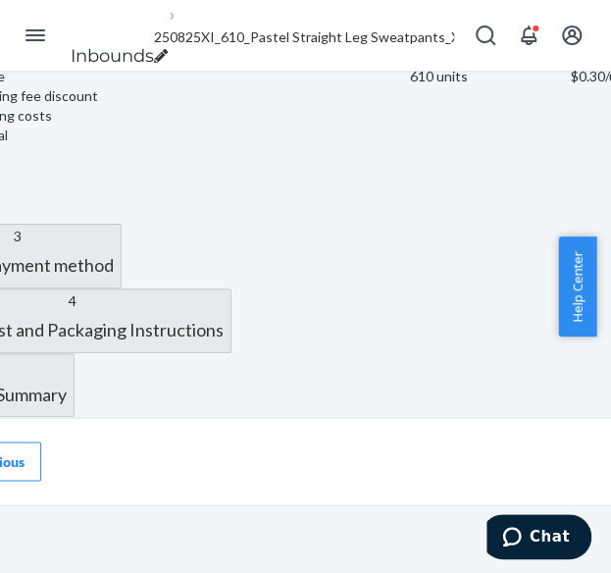
scroll to position [914, 102]
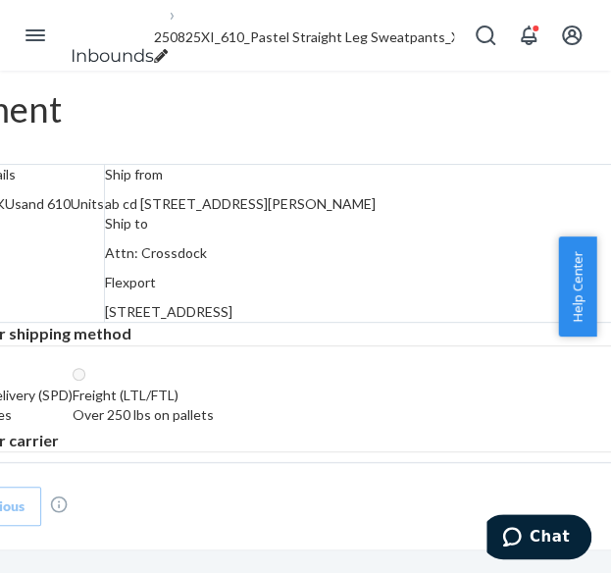
scroll to position [0, 27]
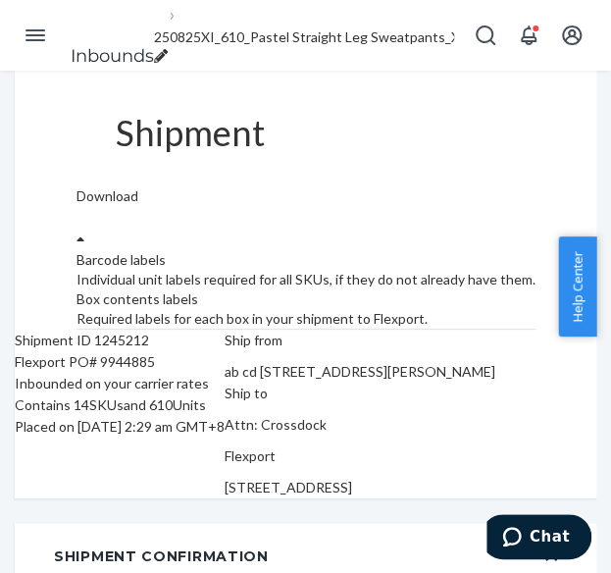
click at [469, 186] on div "Download" at bounding box center [306, 208] width 459 height 44
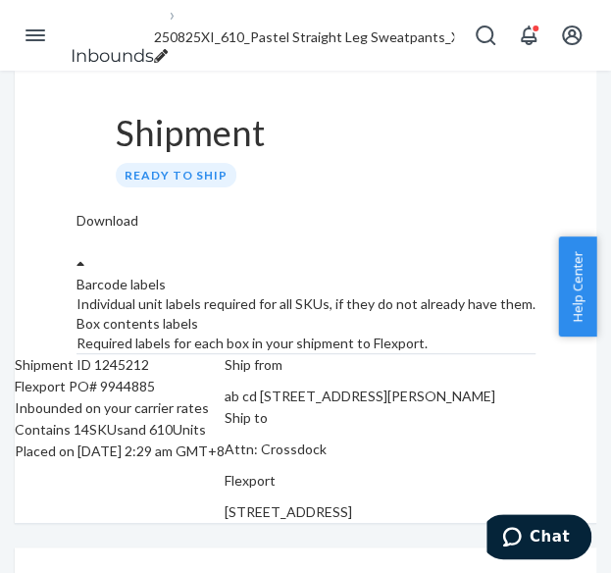
click at [473, 333] on div "Required labels for each box in your shipment to Flexport." at bounding box center [306, 343] width 459 height 20
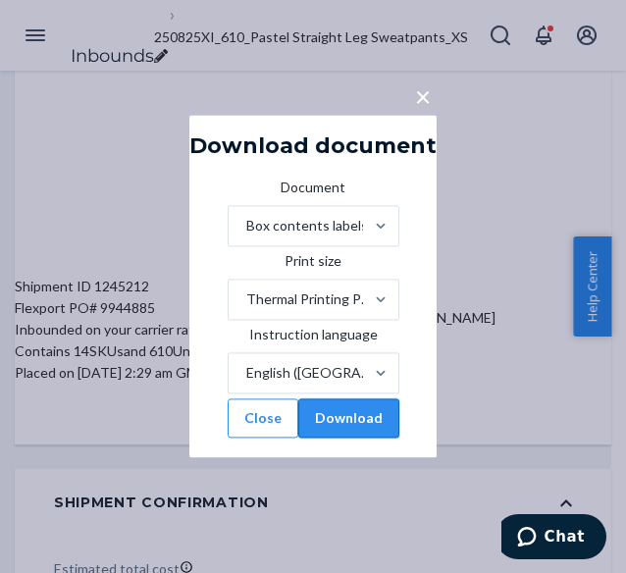
click at [391, 438] on button "Download" at bounding box center [348, 418] width 101 height 39
click at [102, 448] on div "× Download document Document Box contents labels Print size Thermal Printing Pa…" at bounding box center [313, 286] width 626 height 573
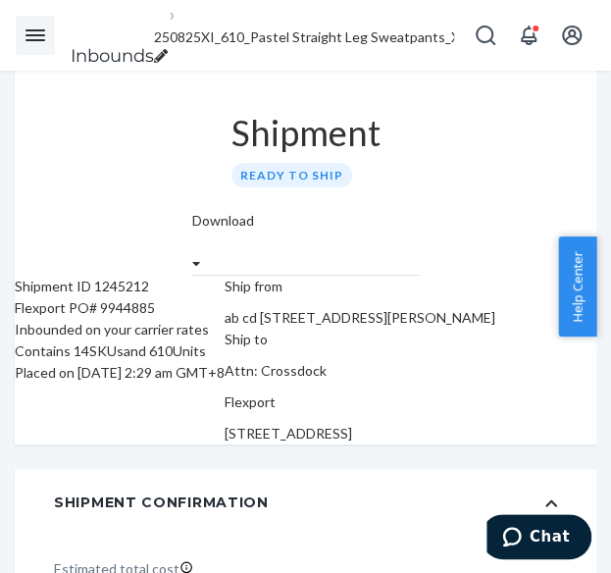
click at [52, 37] on button "Open Navigation" at bounding box center [35, 35] width 39 height 39
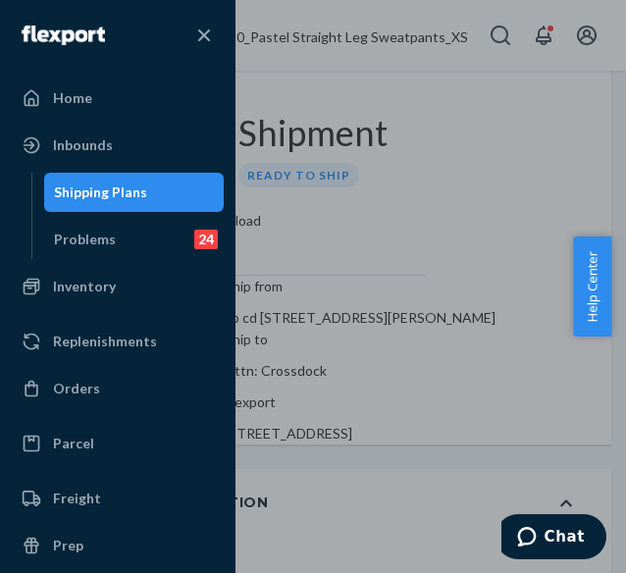
click at [97, 195] on div "Shipping Plans" at bounding box center [100, 192] width 93 height 20
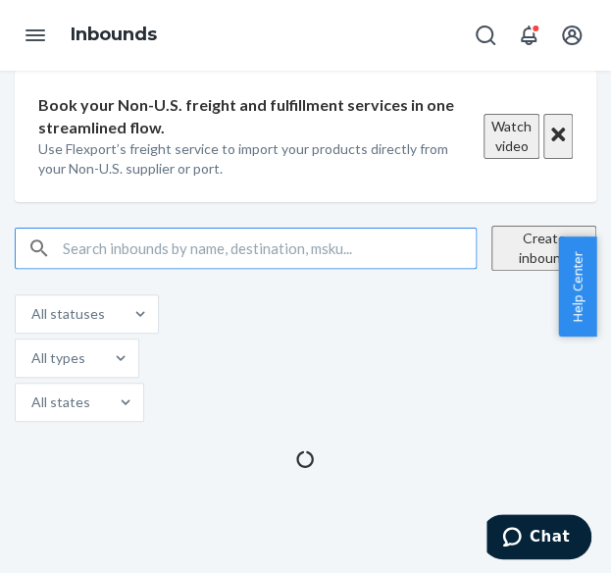
click at [502, 271] on button "Create inbound" at bounding box center [543, 248] width 105 height 45
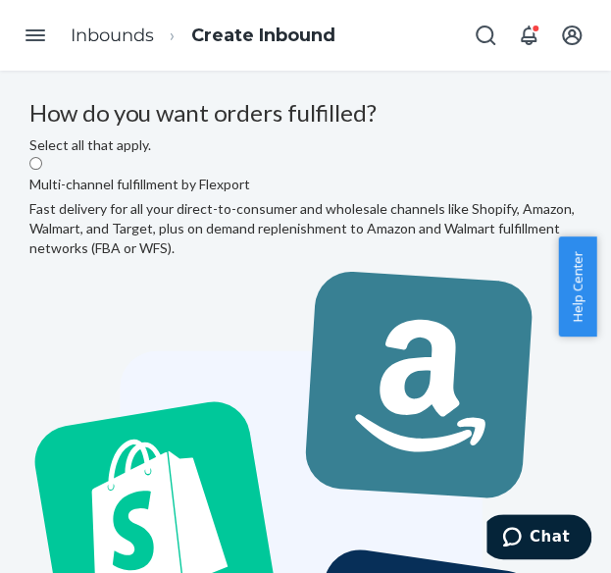
click at [431, 340] on label "Multi-channel fulfillment by Flexport Fast delivery for all your direct-to-cons…" at bounding box center [305, 485] width 552 height 660
click at [42, 170] on input "Multi-channel fulfillment by Flexport Fast delivery for all your direct-to-cons…" at bounding box center [35, 163] width 13 height 13
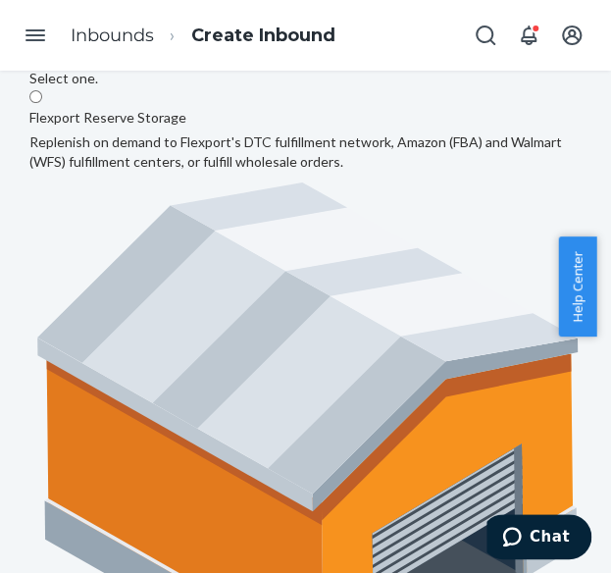
scroll to position [179, 414]
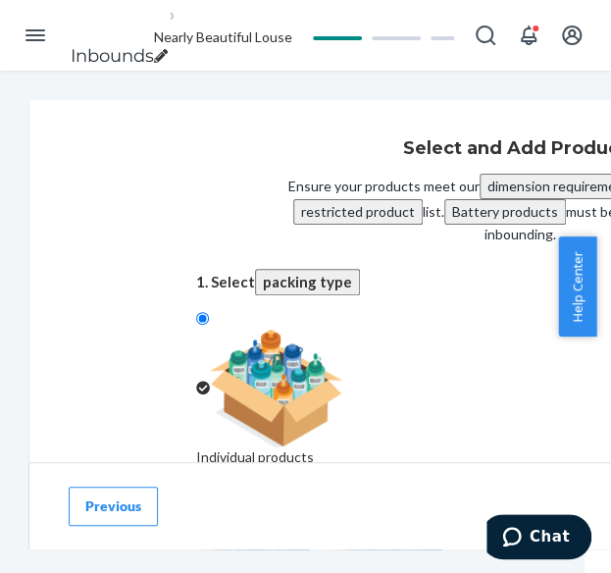
click at [463, 511] on img at bounding box center [329, 570] width 267 height 118
click at [209, 493] on input "Case-packed products Sellable units are pre-packaged in boxes that need to be b…" at bounding box center [202, 499] width 13 height 13
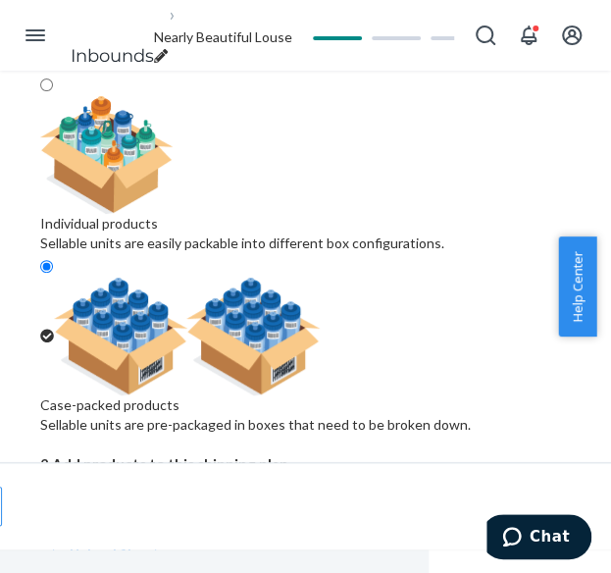
scroll to position [71, 0]
click at [171, 220] on div "Search and add products" at bounding box center [116, 210] width 152 height 20
click at [42, 512] on input "0 results available. Use Up and Down to choose options, press Enter to select t…" at bounding box center [41, 522] width 2 height 20
paste input "Pastel Sweatpants Baby Blue"
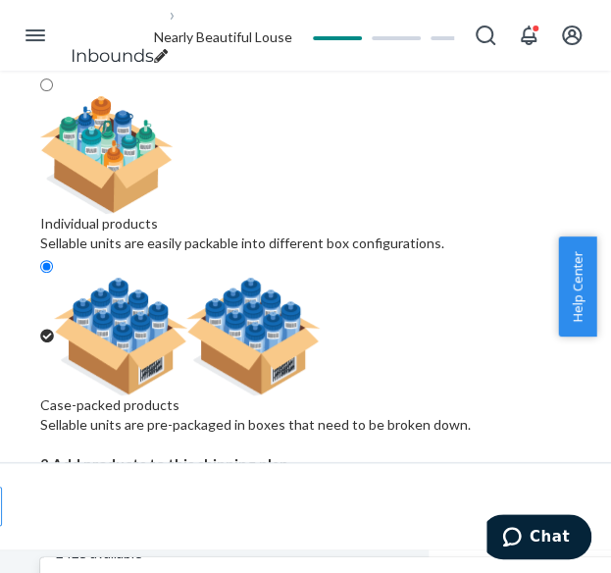
scroll to position [98, 0]
click at [198, 512] on input "Pastel Sweatpants Baby Blue" at bounding box center [129, 522] width 178 height 20
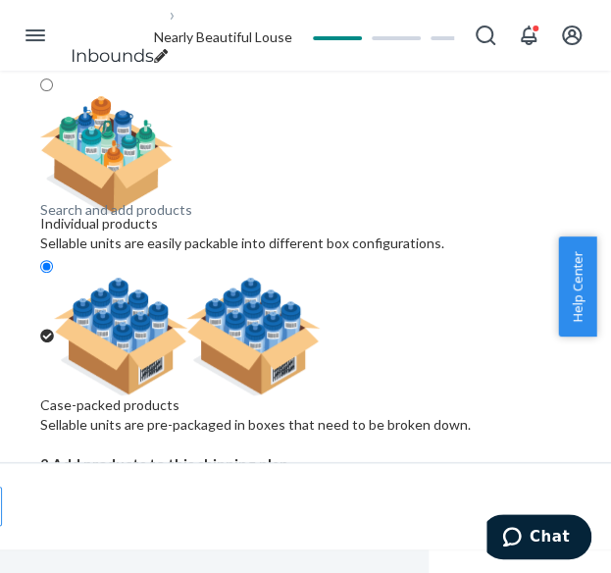
click at [137, 220] on div "Search and add products" at bounding box center [116, 210] width 152 height 20
click at [42, 512] on input "0 results available. Select is focused ,type to refine list, press Down to open…" at bounding box center [41, 522] width 2 height 20
paste input "Pastel Sweatpants Baby Blue"
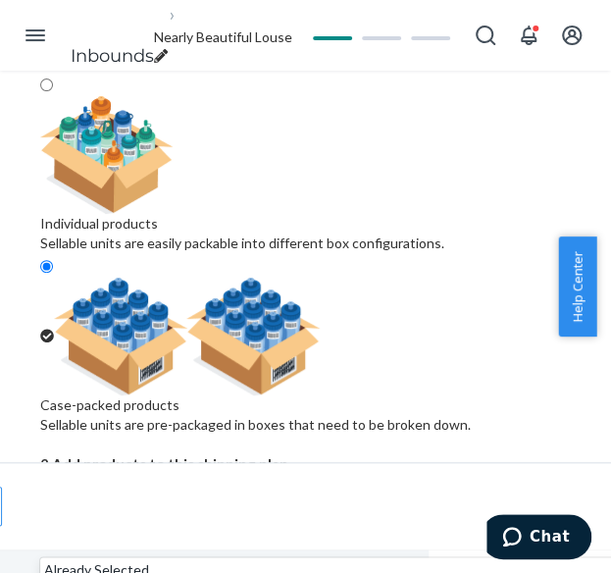
scroll to position [294, 0]
click at [194, 512] on input "Pastel Sweatpants Baby Blue" at bounding box center [129, 522] width 178 height 20
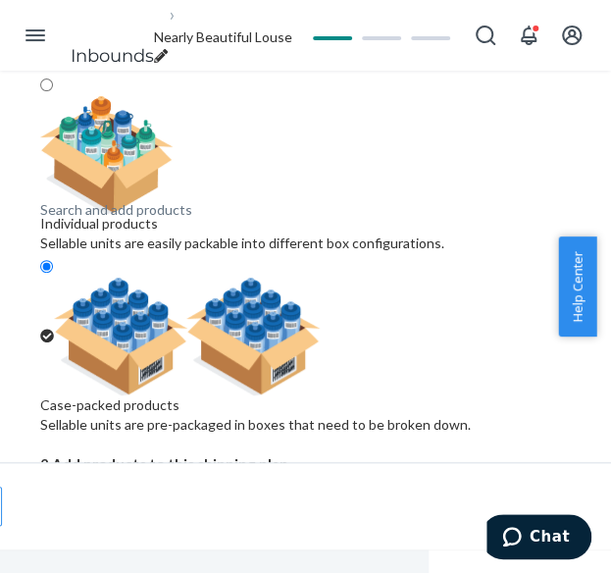
click at [171, 510] on div "Search and add products" at bounding box center [363, 522] width 647 height 24
click at [42, 512] on input "0 results available. Select is focused ,type to refine list, press Down to open…" at bounding box center [41, 522] width 2 height 20
paste input "Pastel Sweatpants Baby Blue"
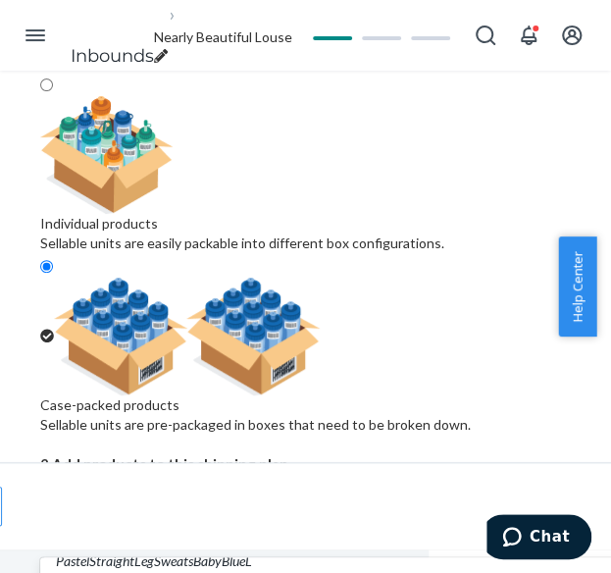
scroll to position [883, 0]
click at [218, 512] on input "Pastel Sweatpants Baby Blue" at bounding box center [129, 522] width 178 height 20
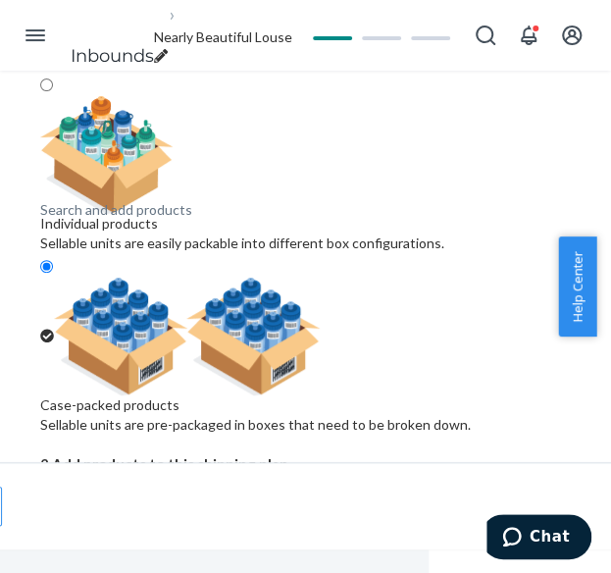
click at [227, 510] on div "Search and add products" at bounding box center [363, 522] width 647 height 24
click at [42, 512] on input "0 results available. Use Up and Down to choose options, press Enter to select t…" at bounding box center [41, 522] width 2 height 20
paste input "Pastel Sweatpants Baby Blue"
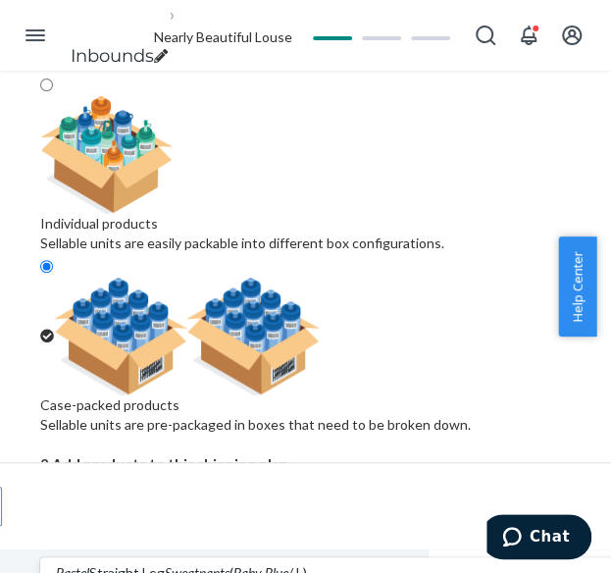
scroll to position [785, 0]
click at [218, 512] on input "Pastel Sweatpants Baby Blue" at bounding box center [129, 522] width 178 height 20
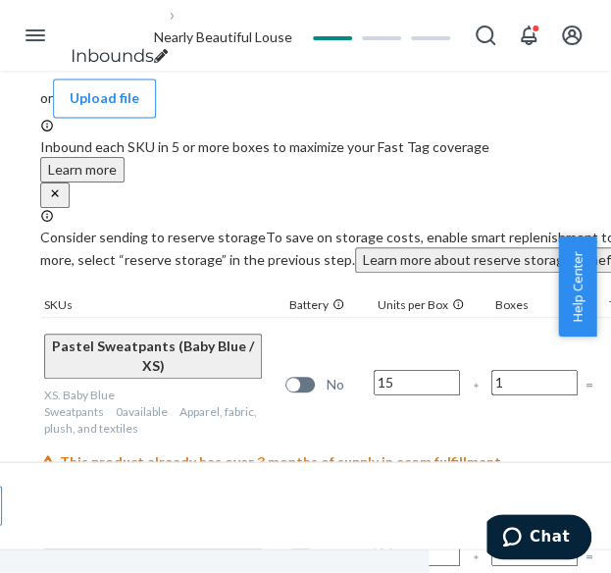
scroll to position [724, 156]
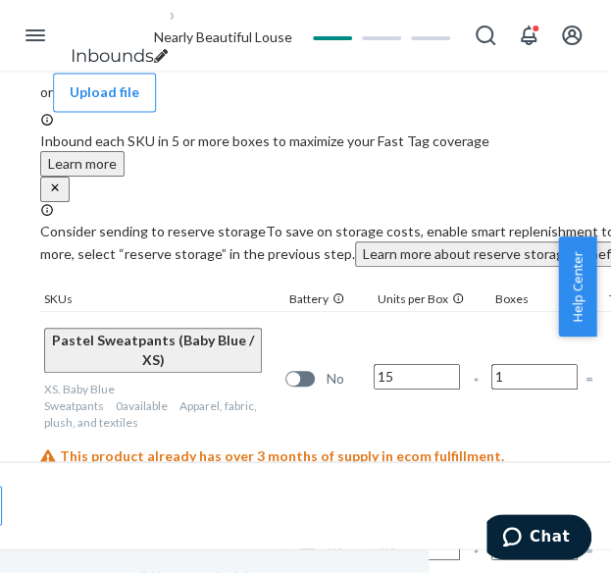
click at [406, 364] on input "15" at bounding box center [417, 377] width 86 height 26
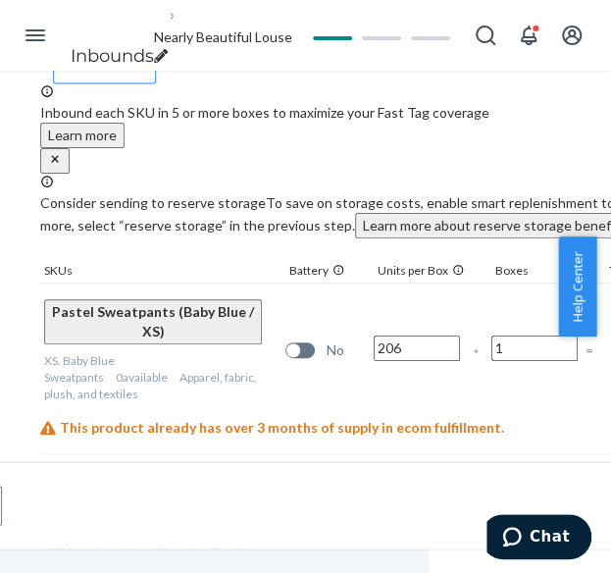
click at [408, 506] on input "16" at bounding box center [417, 519] width 86 height 26
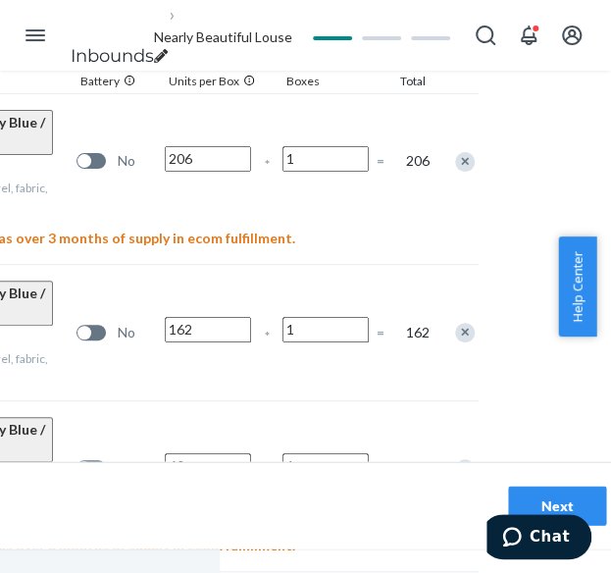
scroll to position [913, 418]
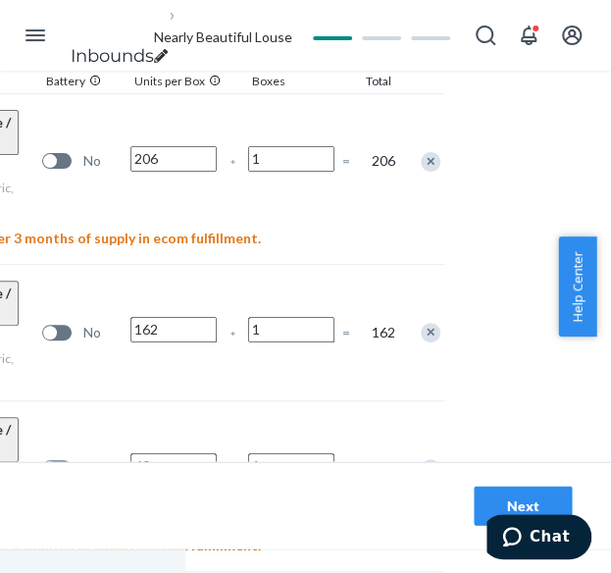
drag, startPoint x: 417, startPoint y: 323, endPoint x: 424, endPoint y: 343, distance: 21.7
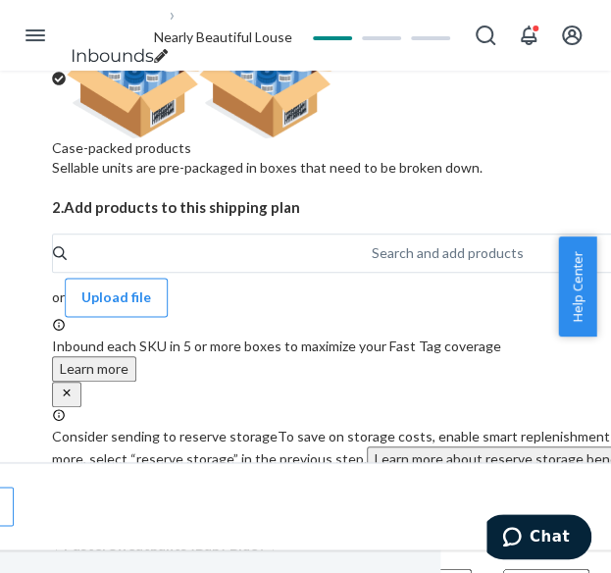
scroll to position [392, 144]
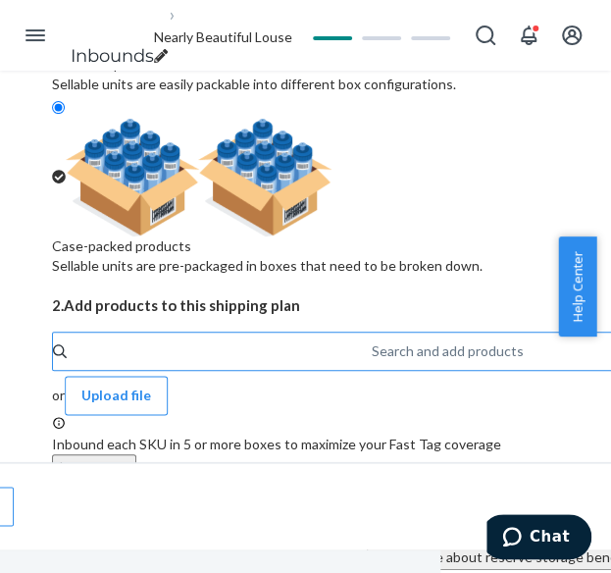
click at [372, 341] on div "Search and add products" at bounding box center [448, 351] width 152 height 20
click at [372, 341] on input "Search and add products" at bounding box center [373, 351] width 2 height 20
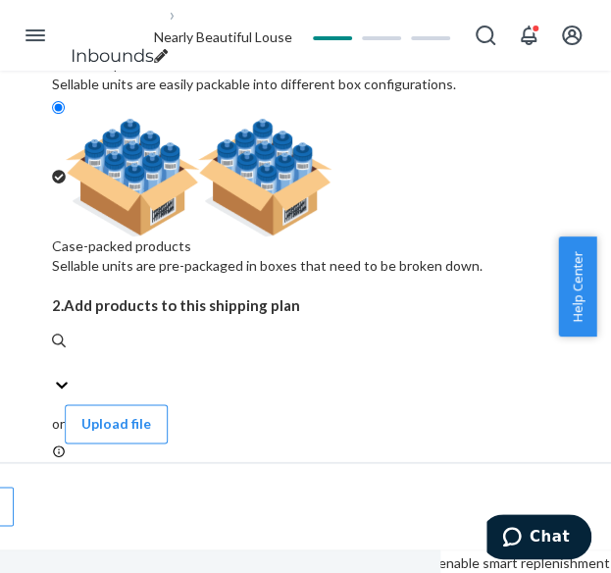
paste input "Pastel Sweatpants Bubblegum"
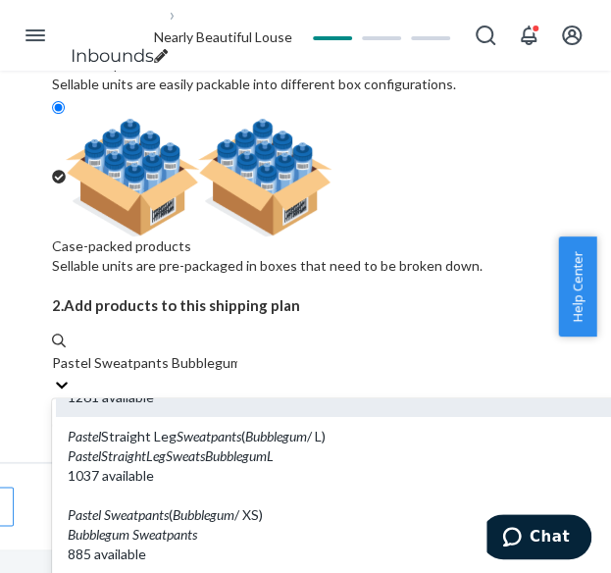
scroll to position [196, 0]
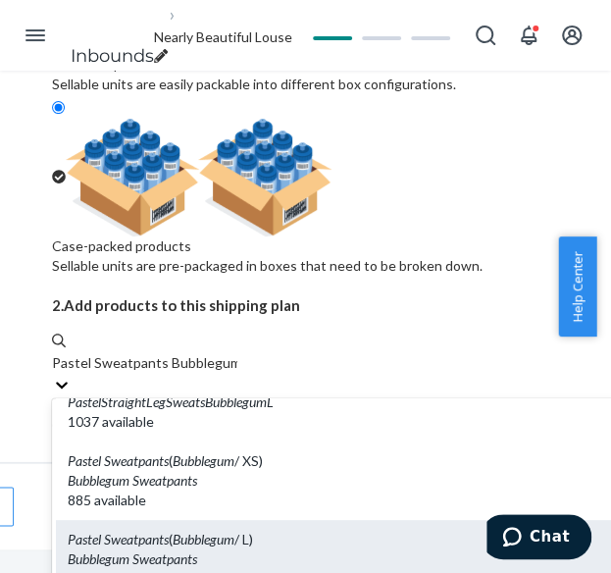
click at [183, 550] on em "Sweatpants" at bounding box center [164, 558] width 65 height 17
click at [183, 353] on input "Pastel Sweatpants Bubblegum" at bounding box center [144, 363] width 185 height 20
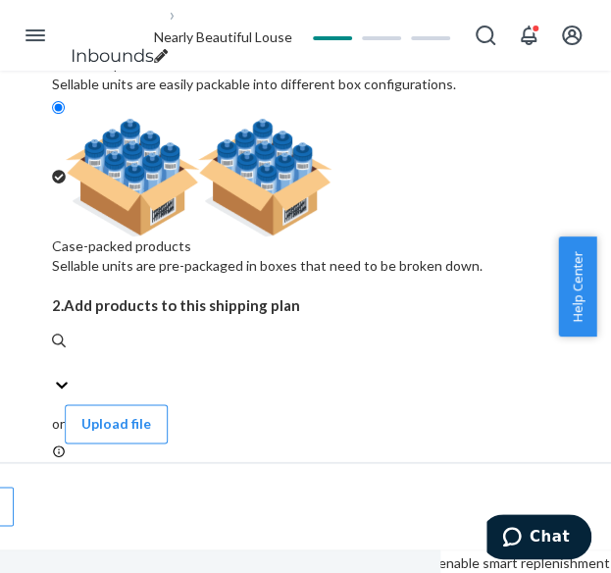
click at [204, 61] on div "Search and add products" at bounding box center [128, 51] width 152 height 20
click at [54, 353] on input "0 results available. Use Up and Down to choose options, press Enter to select t…" at bounding box center [53, 363] width 2 height 20
paste input "Pastel Sweatpants Bubblegum"
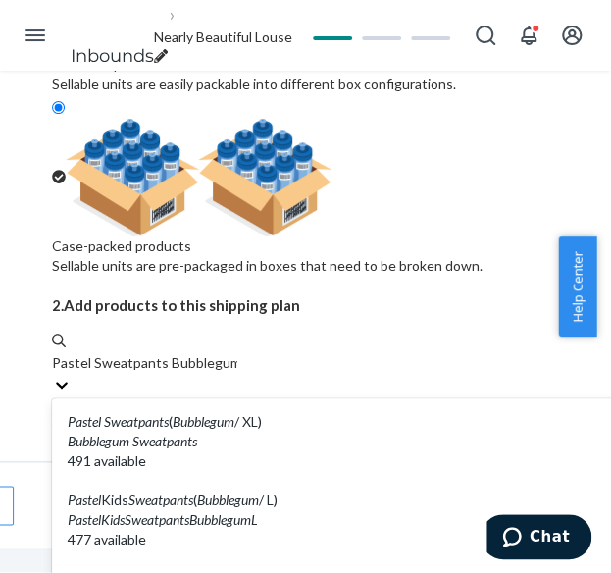
scroll to position [785, 0]
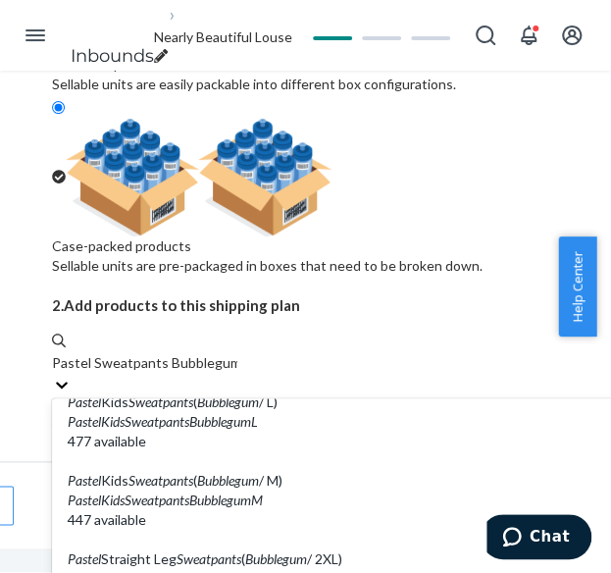
click at [226, 373] on input "Pastel Sweatpants Bubblegum" at bounding box center [144, 363] width 185 height 20
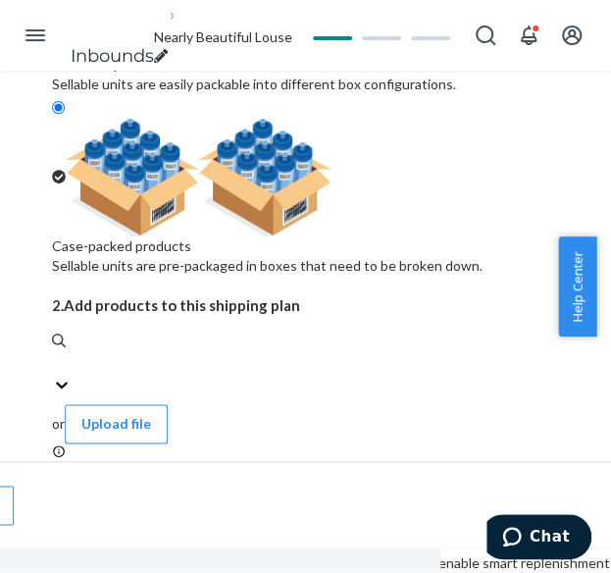
click at [184, 61] on div "Search and add products" at bounding box center [128, 51] width 152 height 20
click at [54, 353] on input "0 results available. Select is focused ,type to refine list, press Down to open…" at bounding box center [53, 363] width 2 height 20
paste input "Pastel Sweatpants Bubblegum"
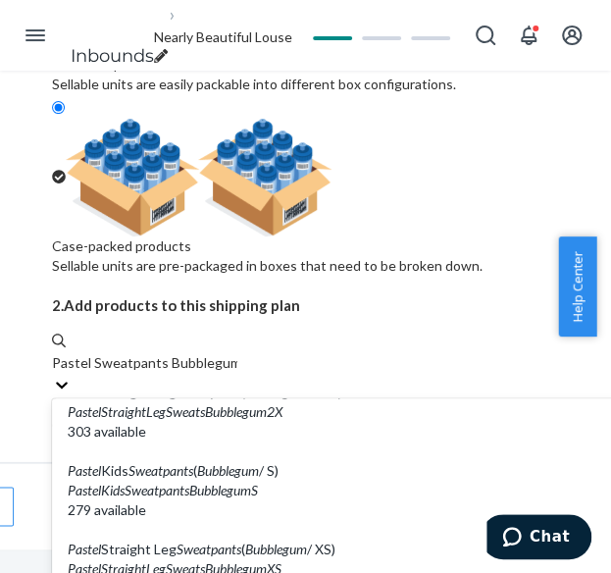
scroll to position [981, 0]
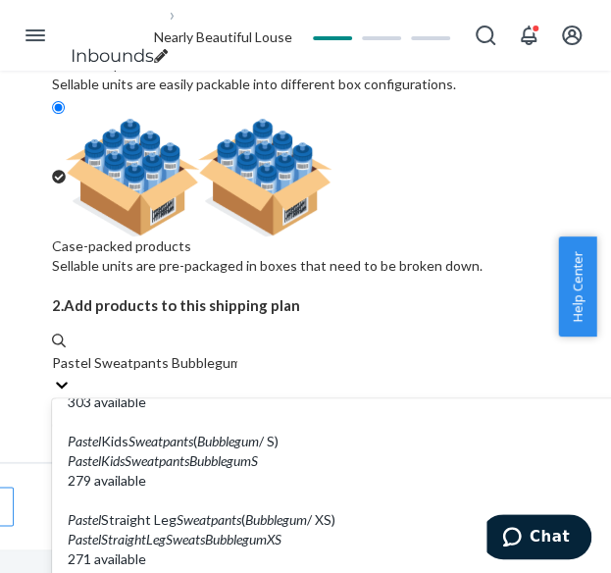
click at [176, 353] on input "Pastel Sweatpants Bubblegum" at bounding box center [144, 363] width 185 height 20
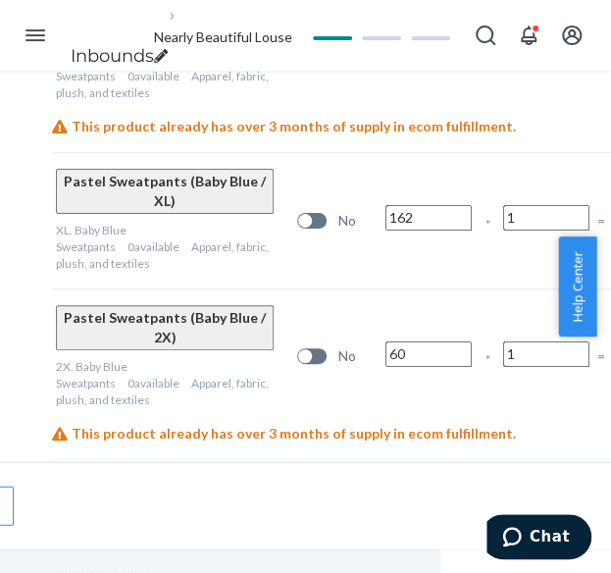
scroll to position [1072, 144]
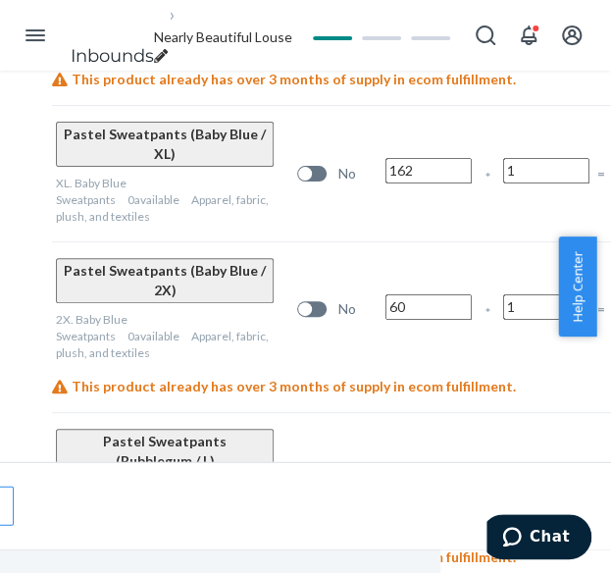
click at [424, 465] on input "16" at bounding box center [428, 478] width 86 height 26
click at [428, 465] on input "16" at bounding box center [428, 478] width 86 height 26
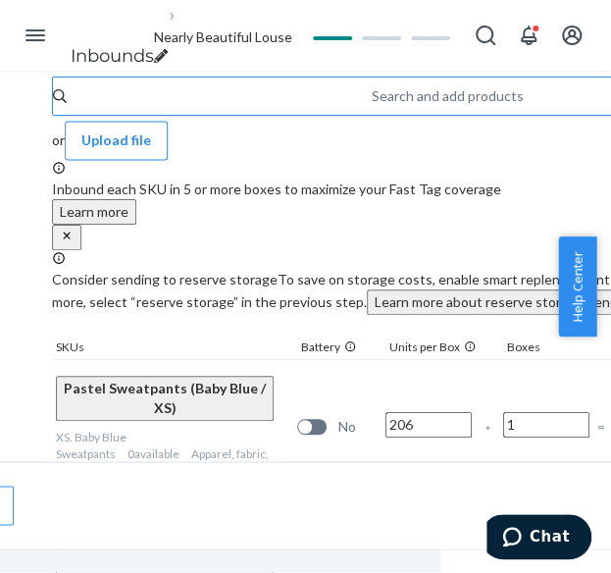
scroll to position [484, 144]
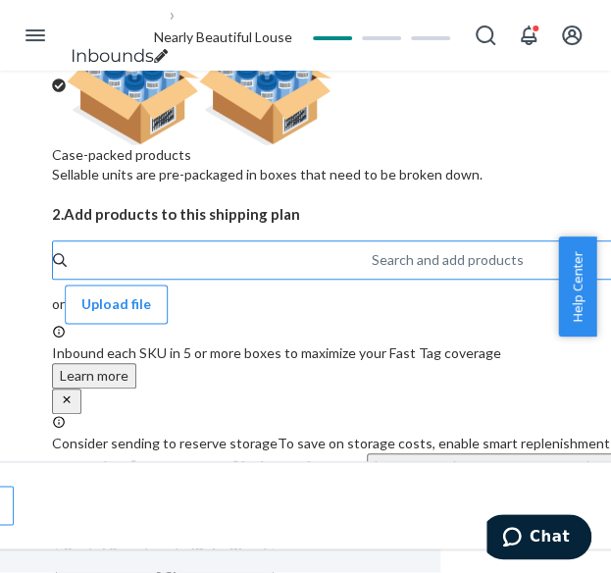
click at [372, 248] on div "Search and add products" at bounding box center [373, 260] width 2 height 24
click at [372, 250] on input "Search and add products" at bounding box center [373, 260] width 2 height 20
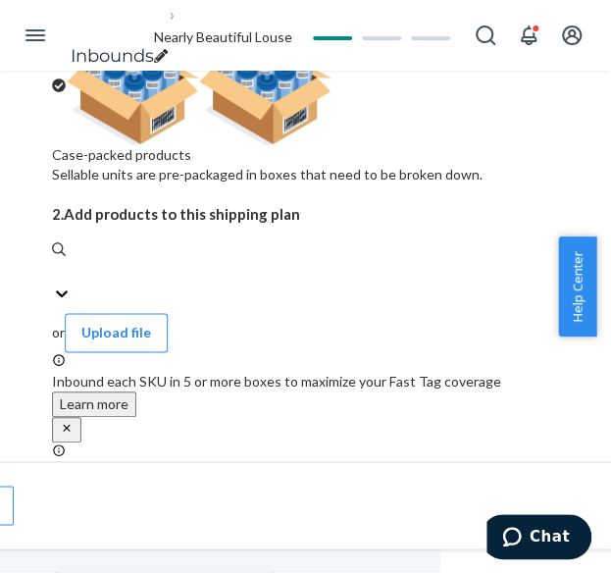
paste input "Pastel Sweatpants Mint"
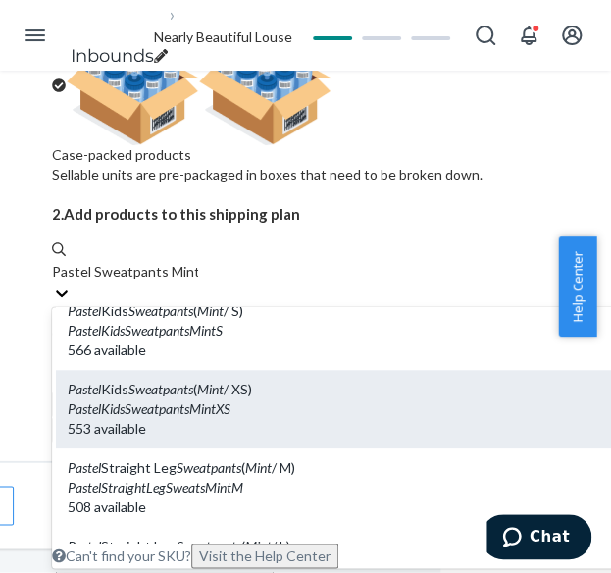
scroll to position [589, 0]
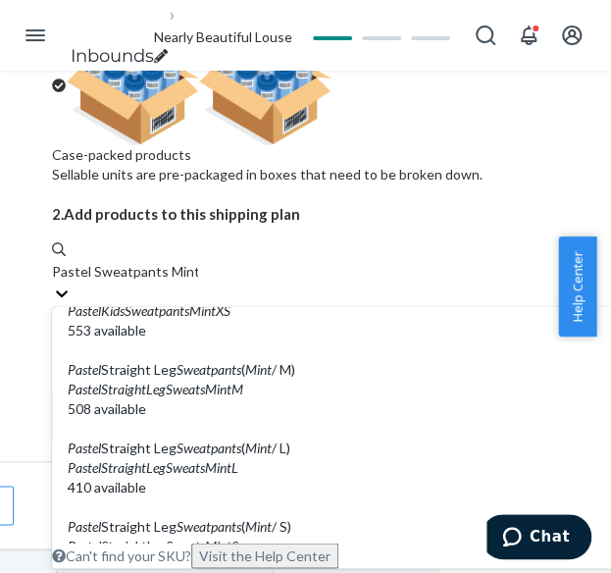
click at [198, 262] on input "Pastel Sweatpants Mint" at bounding box center [125, 272] width 146 height 20
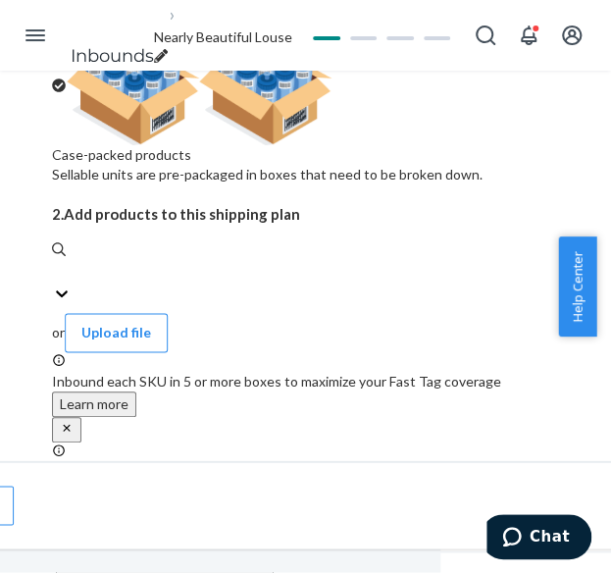
click at [54, 262] on input "0 results available. Use Up and Down to choose options, press Enter to select t…" at bounding box center [53, 272] width 2 height 20
paste input "Pastel Sweatpants Mint"
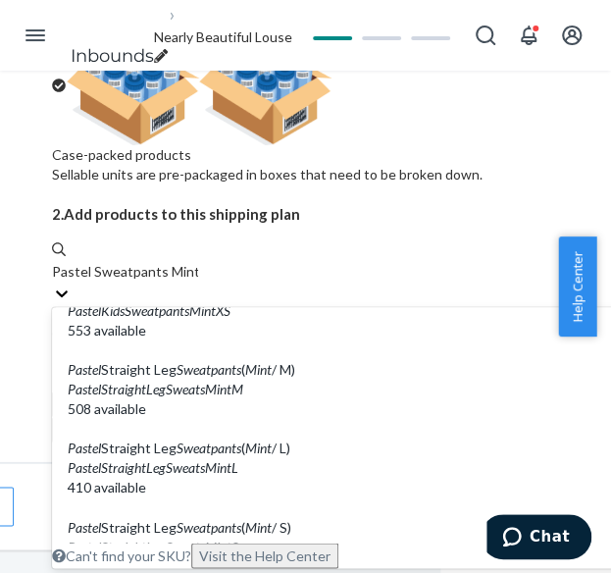
click at [198, 270] on input "Pastel Sweatpants Mint" at bounding box center [125, 272] width 146 height 20
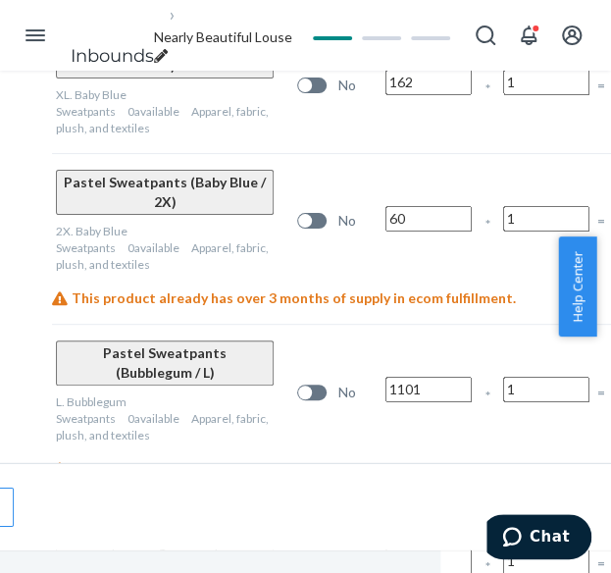
scroll to position [1299, 144]
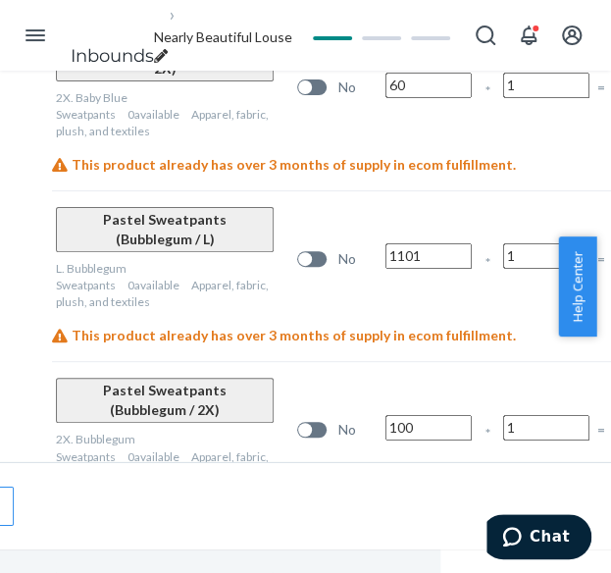
scroll to position [1196, 144]
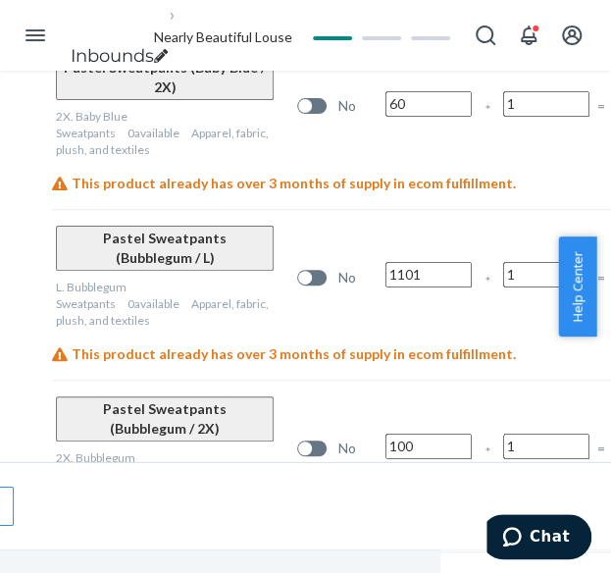
scroll to position [1294, 144]
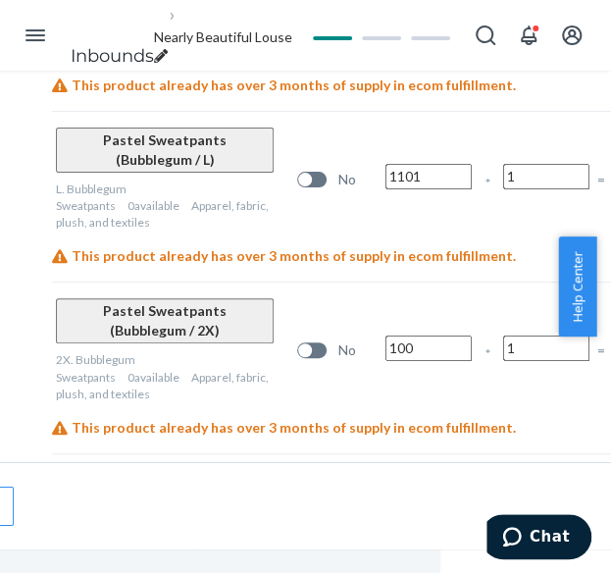
scroll to position [1392, 144]
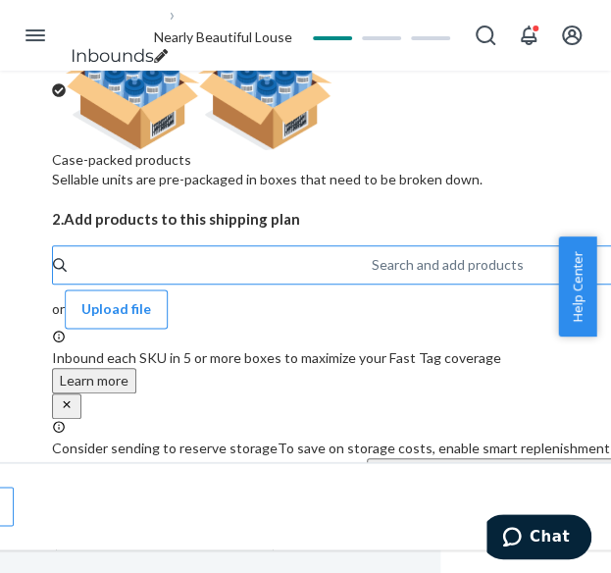
scroll to position [509, 144]
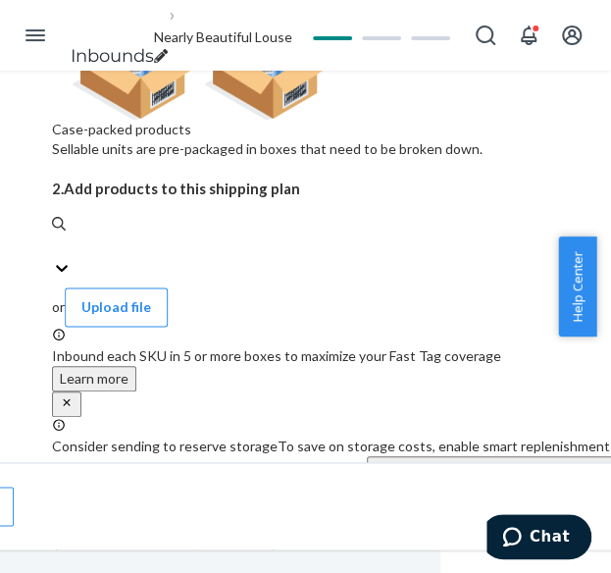
click at [54, 236] on input "0 results available. Use Up and Down to choose options, press Enter to select t…" at bounding box center [53, 246] width 2 height 20
paste input "Pastel Sweatpants Lavender"
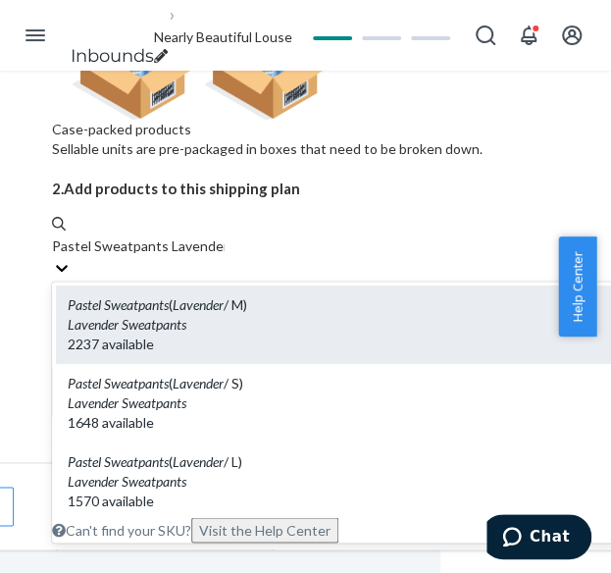
click at [241, 315] on div "Lavender Sweatpants" at bounding box center [343, 325] width 550 height 20
click at [225, 236] on input "Pastel Sweatpants Lavender" at bounding box center [138, 246] width 173 height 20
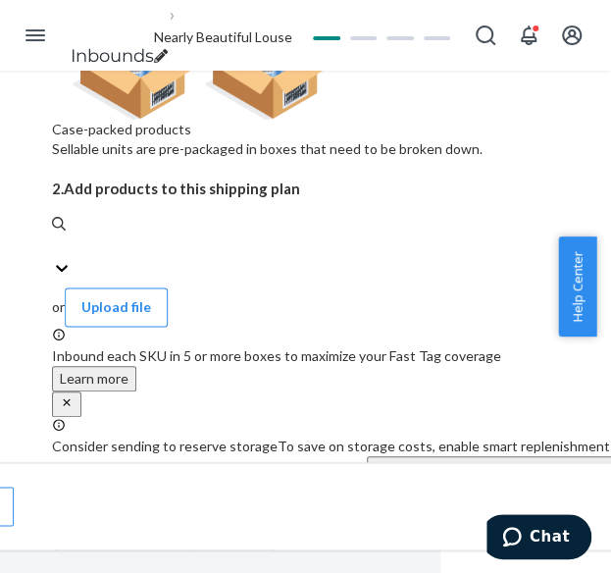
click at [54, 236] on input "0 results available. Select is focused ,type to refine list, press Down to open…" at bounding box center [53, 246] width 2 height 20
paste input "Pastel Sweatpants Lavender"
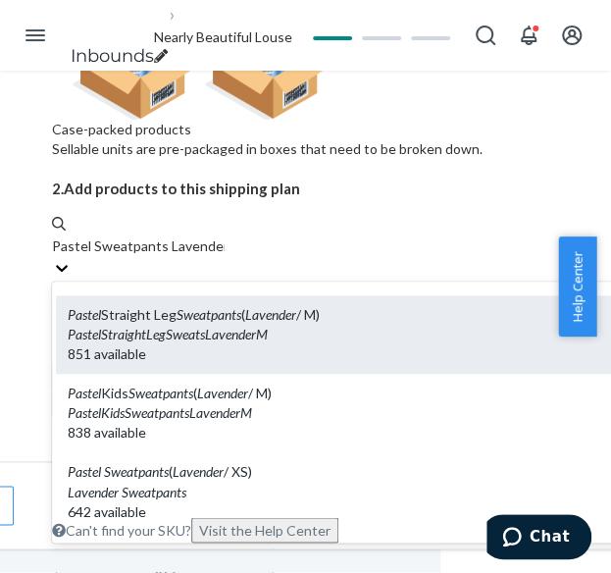
scroll to position [392, 0]
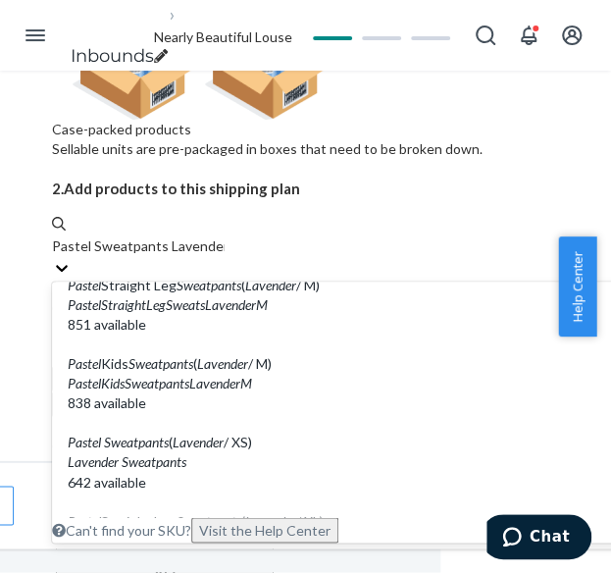
click at [220, 256] on input "Pastel Sweatpants Lavender" at bounding box center [138, 246] width 173 height 20
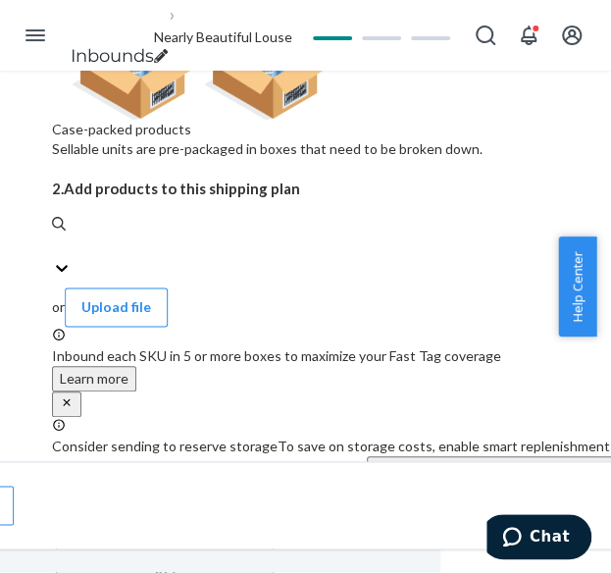
click at [205, 234] on div "Search and add products" at bounding box center [375, 246] width 647 height 24
click at [54, 236] on input "0 results available. Use Up and Down to choose options, press Enter to select t…" at bounding box center [53, 246] width 2 height 20
paste input "Pastel Sweatpants Lavender"
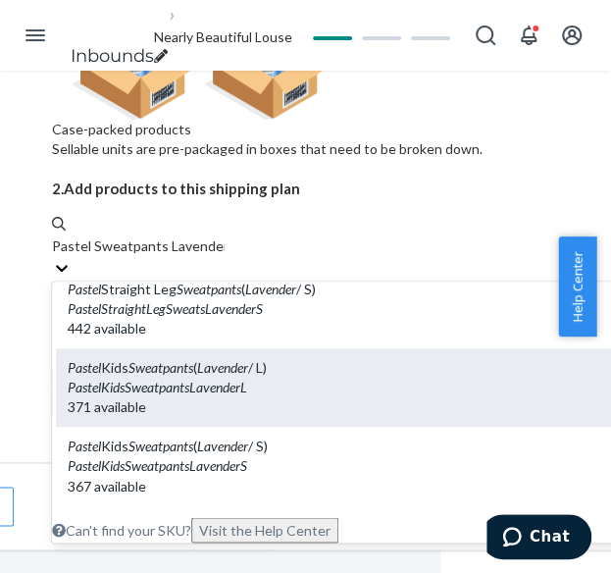
scroll to position [785, 0]
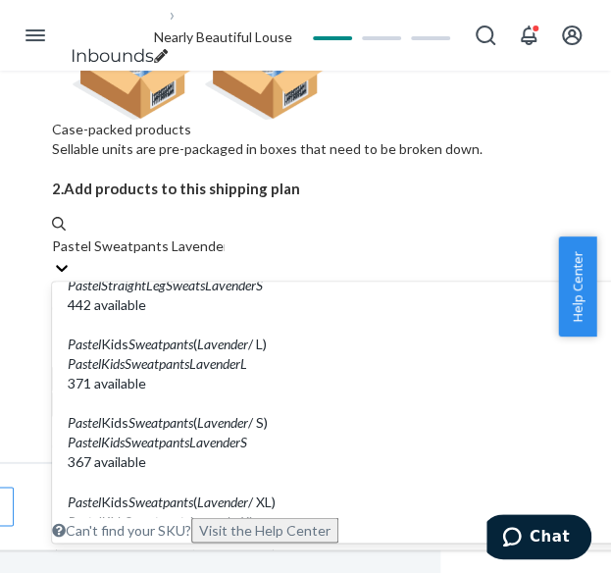
click at [221, 256] on input "Pastel Sweatpants Lavender" at bounding box center [138, 246] width 173 height 20
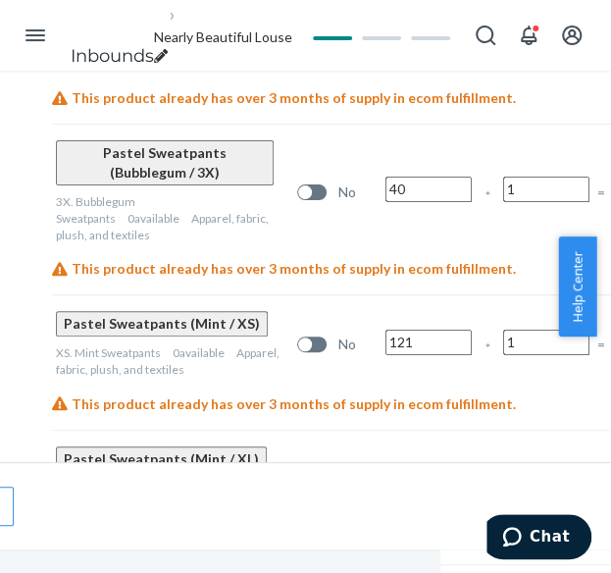
scroll to position [1742, 144]
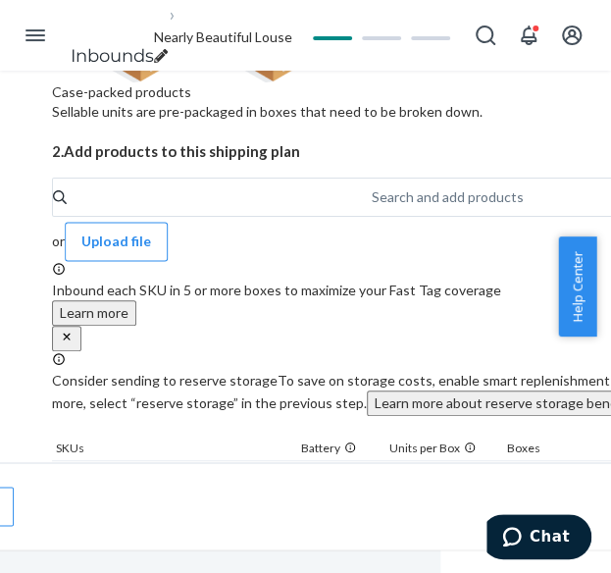
scroll to position [467, 144]
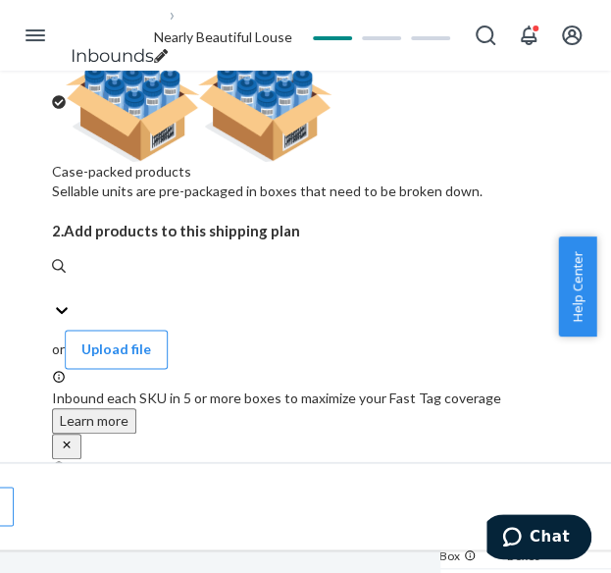
click at [144, 257] on div "Search and add products" at bounding box center [375, 291] width 647 height 68
click at [54, 279] on input "0 results available. Use Up and Down to choose options, press Enter to select t…" at bounding box center [53, 289] width 2 height 20
paste input "Pastel Sweatpants Creamsicle"
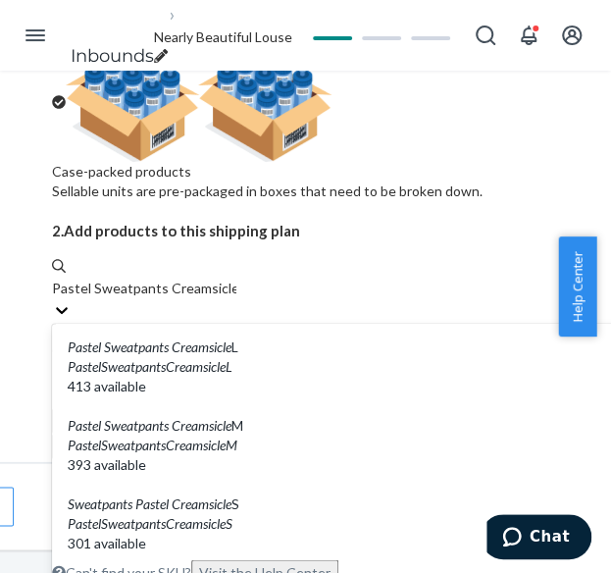
scroll to position [490, 0]
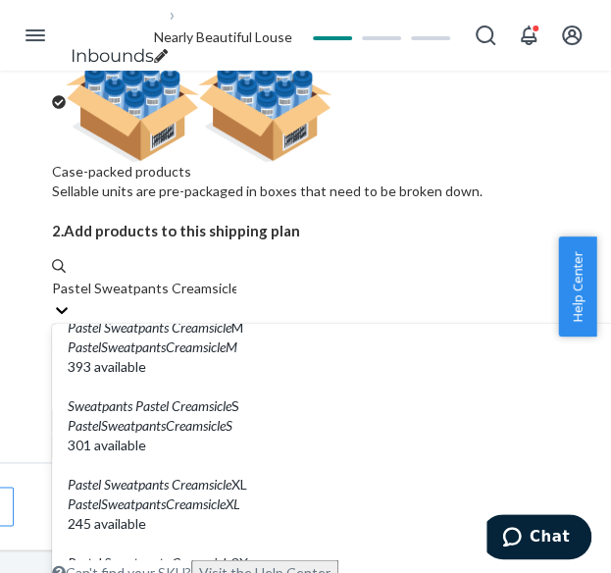
click at [200, 279] on input "Pastel Sweatpants Creamsicle" at bounding box center [144, 289] width 184 height 20
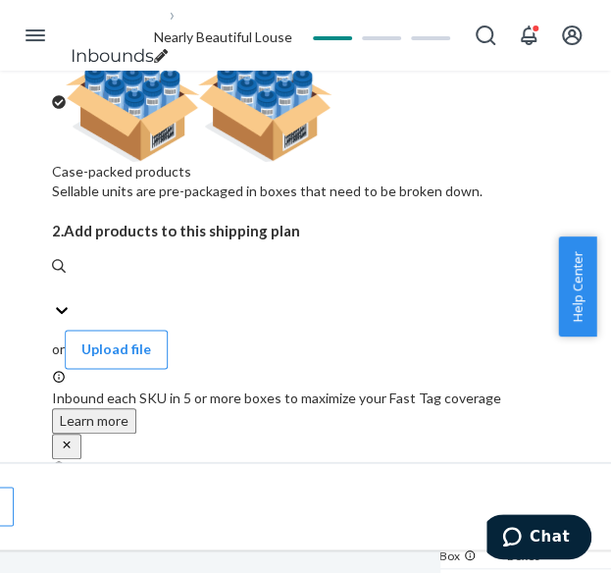
click at [54, 279] on input "0 results available. Select is focused ,type to refine list, press Down to open…" at bounding box center [53, 289] width 2 height 20
paste input "Pastel Sweatpants Creamsicle"
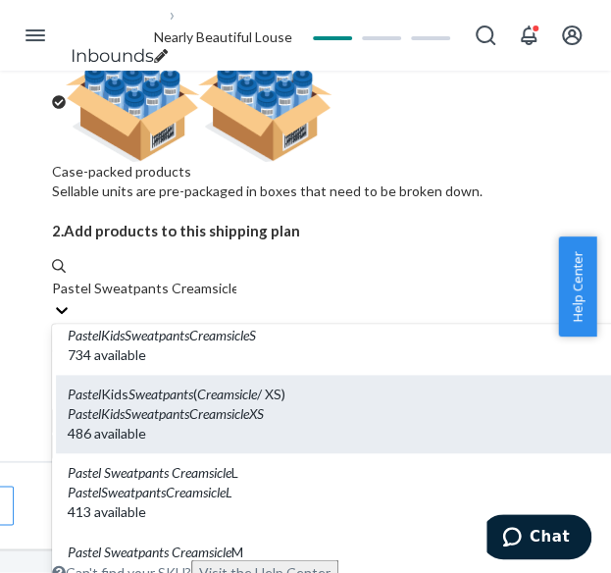
scroll to position [294, 0]
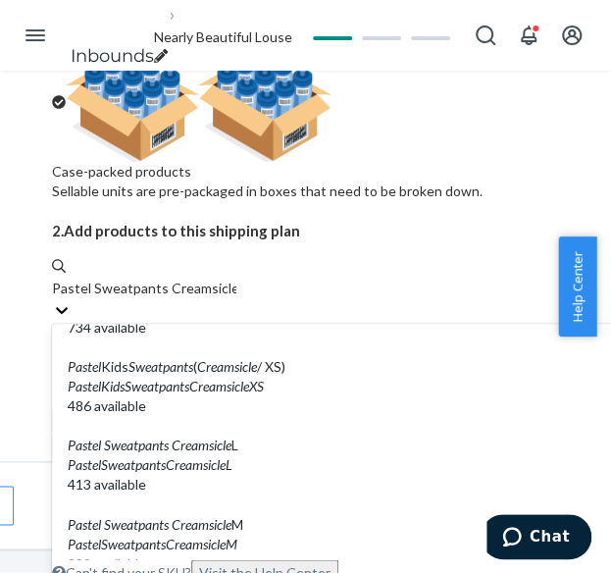
click at [218, 283] on input "Pastel Sweatpants Creamsicle" at bounding box center [144, 289] width 184 height 20
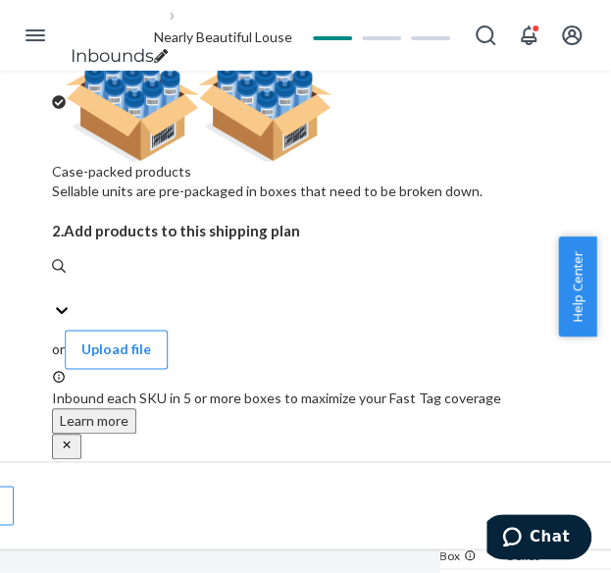
click at [54, 279] on input "0 results available. Use Up and Down to choose options, press Enter to select t…" at bounding box center [53, 289] width 2 height 20
paste input "Pastel Sweatpants Creamsicle"
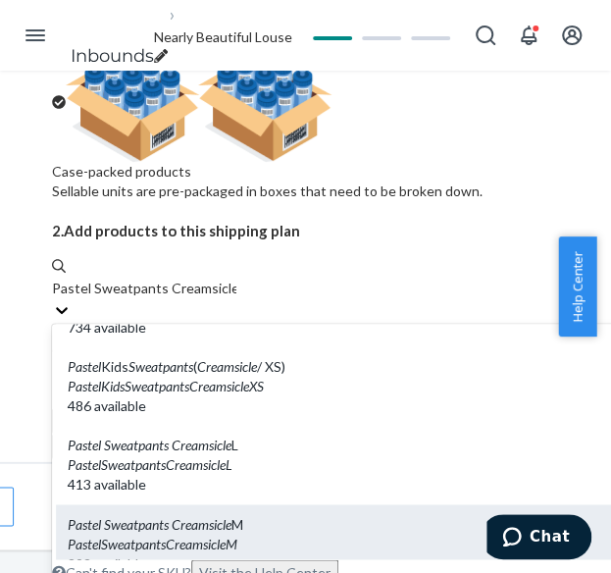
click at [235, 534] on div "PastelSweatpantsCreamsicleM" at bounding box center [343, 544] width 550 height 20
click at [235, 279] on input "Pastel Sweatpants Creamsicle" at bounding box center [144, 289] width 184 height 20
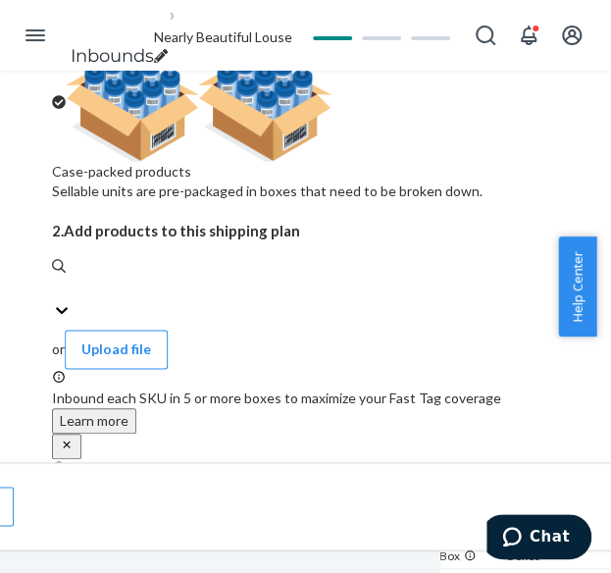
click at [54, 279] on input "0 results available. Select is focused ,type to refine list, press Down to open…" at bounding box center [53, 289] width 2 height 20
paste input "Pastel Sweatpants Creamsicle"
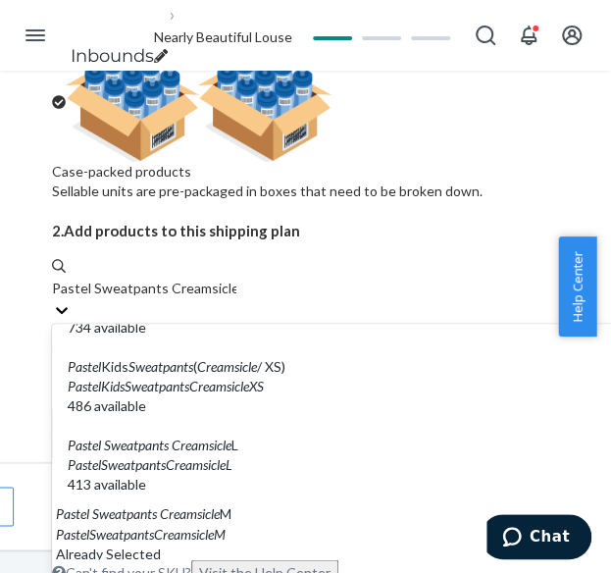
scroll to position [196, 0]
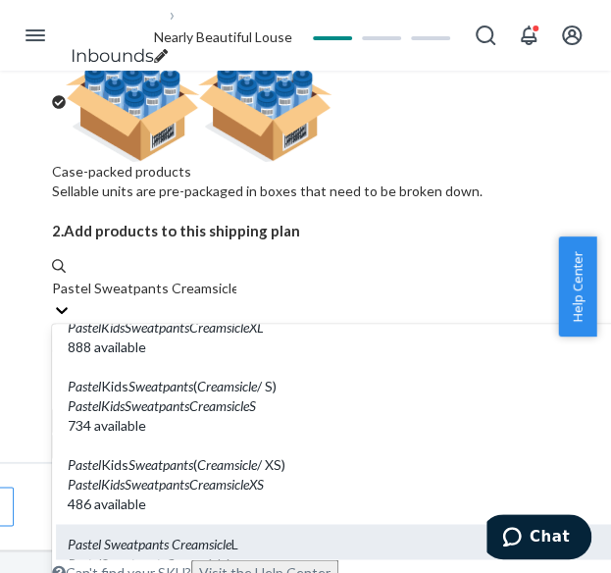
click at [237, 553] on div "PastelSweatpantsCreamsicleL" at bounding box center [343, 563] width 550 height 20
click at [236, 279] on input "Pastel Sweatpants Creamsicle" at bounding box center [144, 289] width 184 height 20
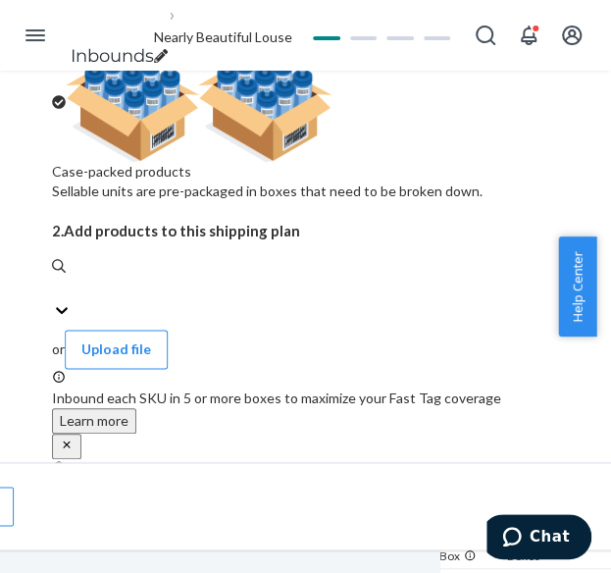
click at [54, 279] on input "0 results available. Use Up and Down to choose options, press Enter to select t…" at bounding box center [53, 289] width 2 height 20
paste input "Pastel Sweatpants Creamsicle"
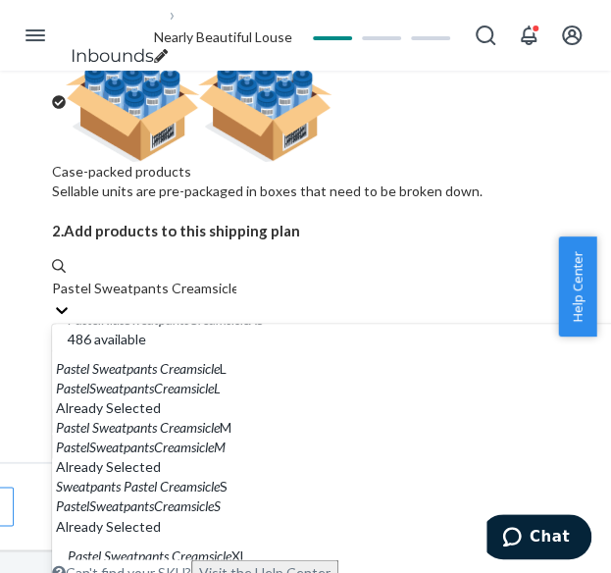
scroll to position [392, 0]
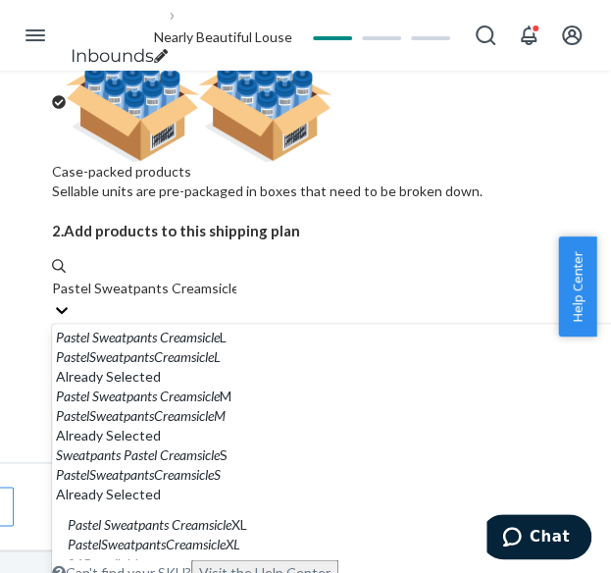
click at [227, 298] on input "Pastel Sweatpants Creamsicle" at bounding box center [144, 289] width 184 height 20
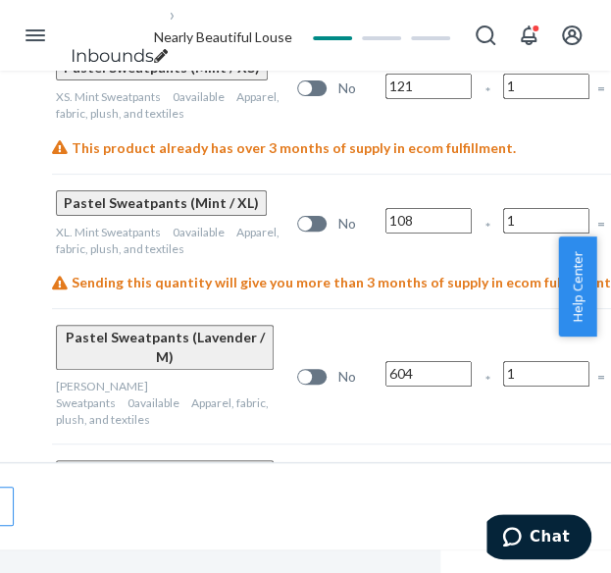
scroll to position [1956, 144]
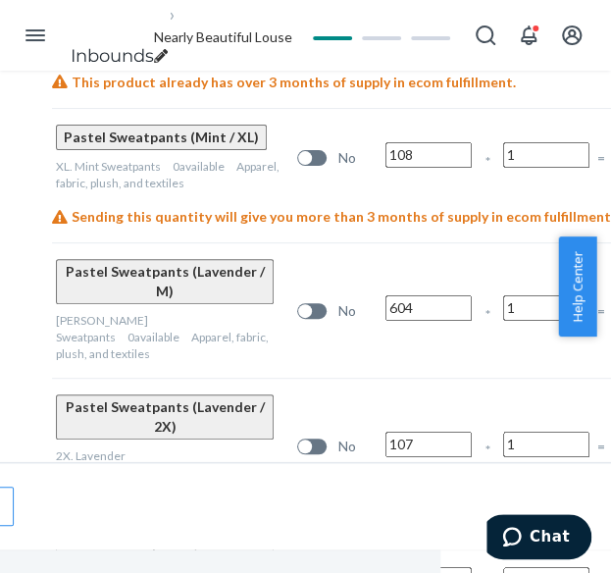
scroll to position [2054, 144]
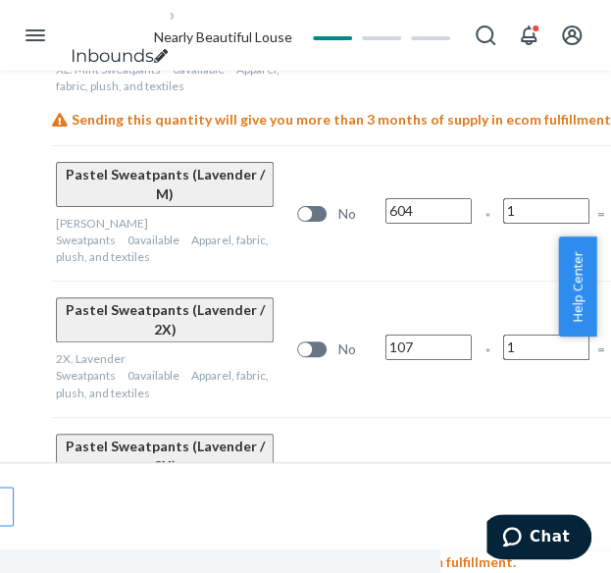
scroll to position [2152, 144]
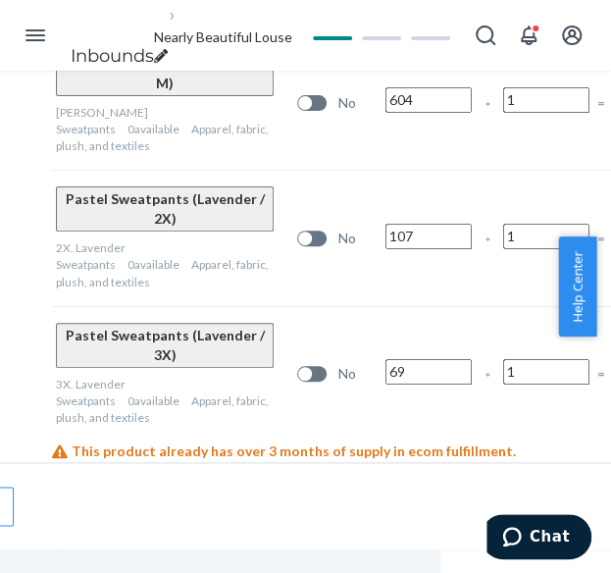
scroll to position [2250, 144]
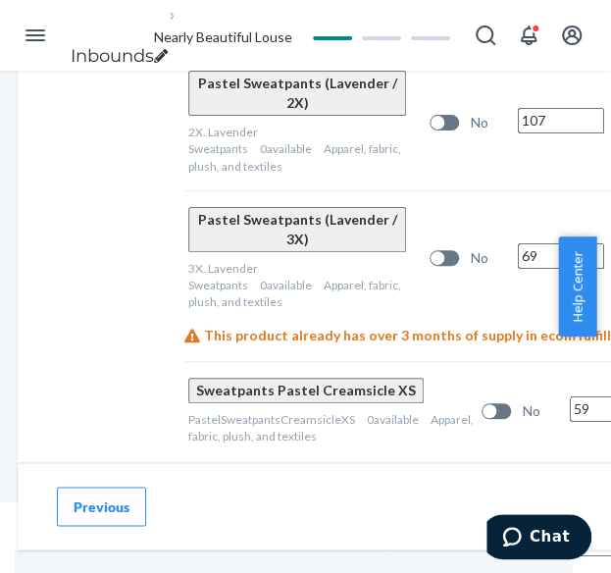
scroll to position [2348, 7]
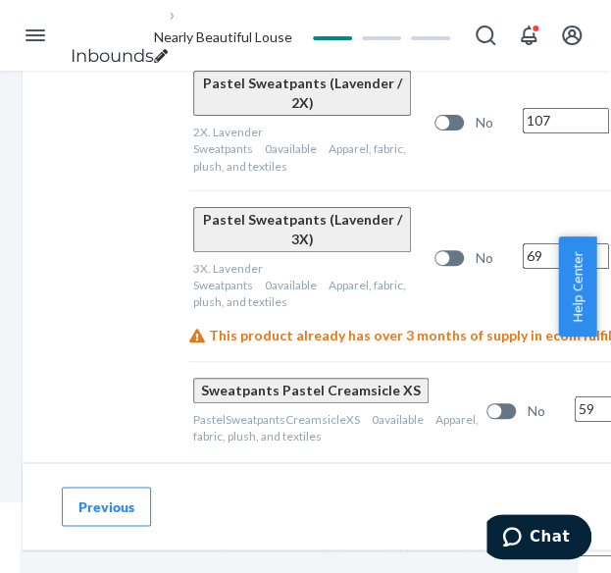
click at [210, 19] on ol "Inbounds Nearly Beautiful Louse" at bounding box center [181, 35] width 253 height 98
click at [212, 32] on span "Nearly Beautiful Louse" at bounding box center [223, 36] width 138 height 17
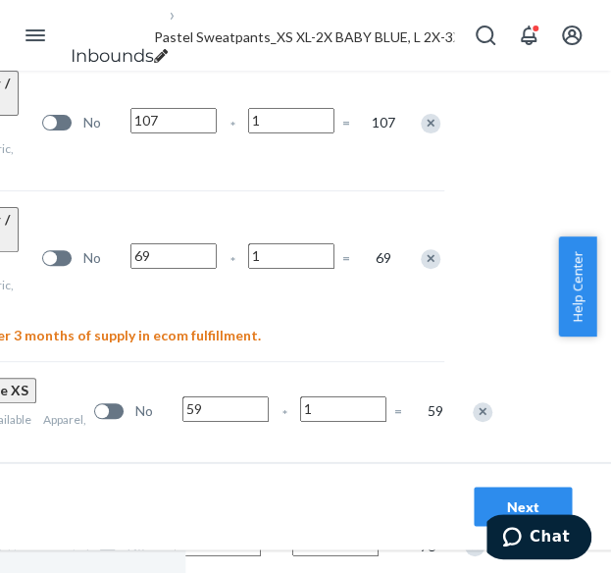
click at [495, 496] on div "Next" at bounding box center [522, 506] width 65 height 20
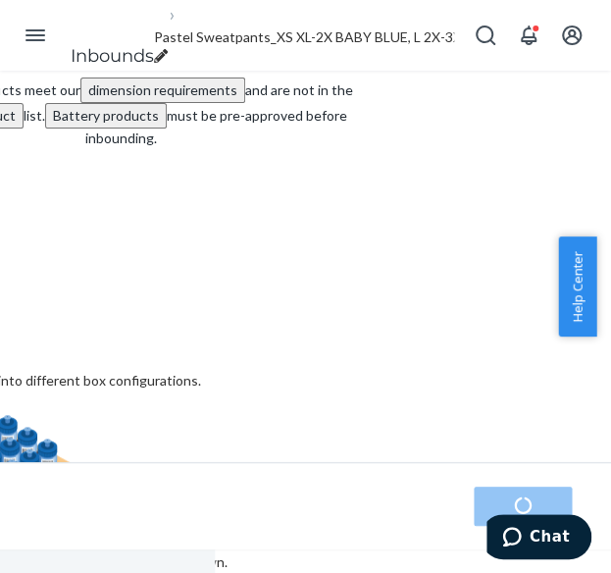
scroll to position [98, 418]
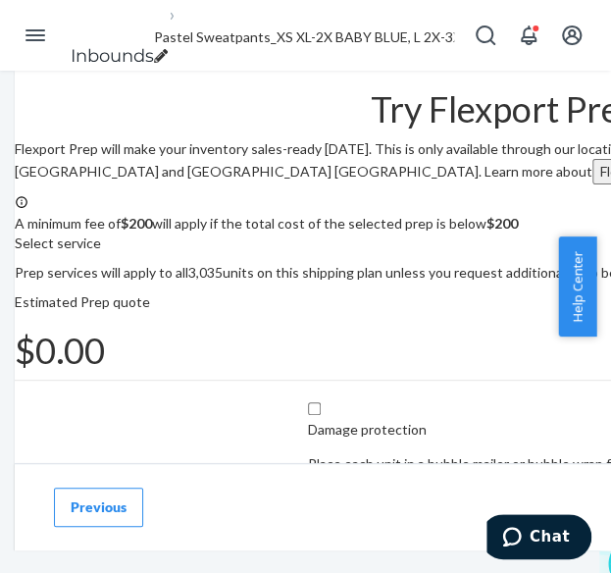
scroll to position [0, 414]
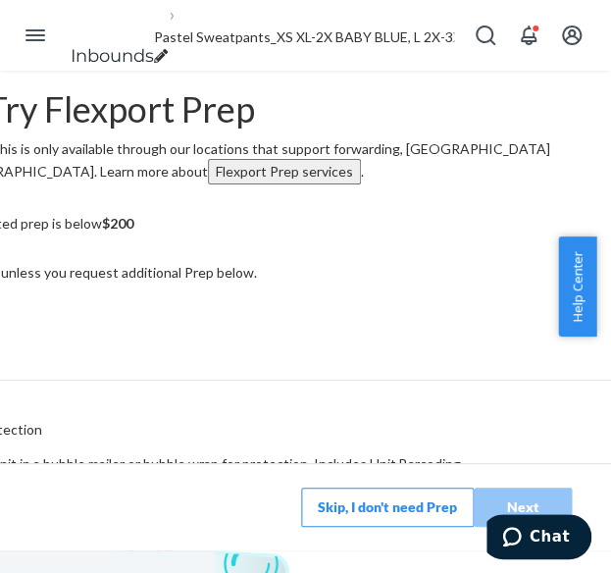
click at [341, 491] on button "Skip, I don't need Prep" at bounding box center [387, 506] width 173 height 39
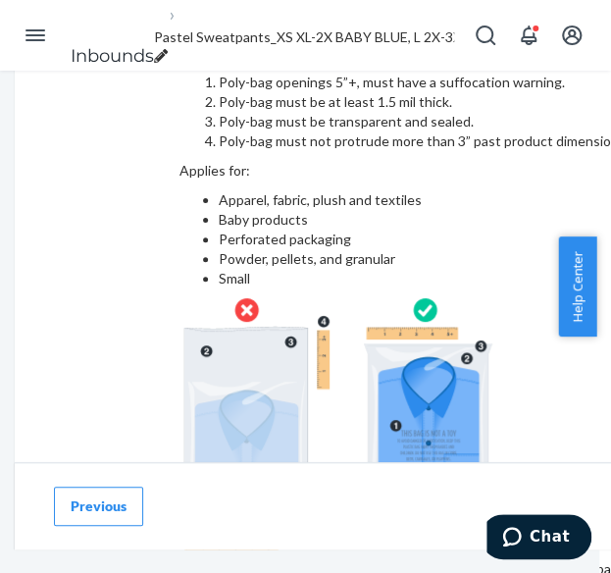
scroll to position [291, 0]
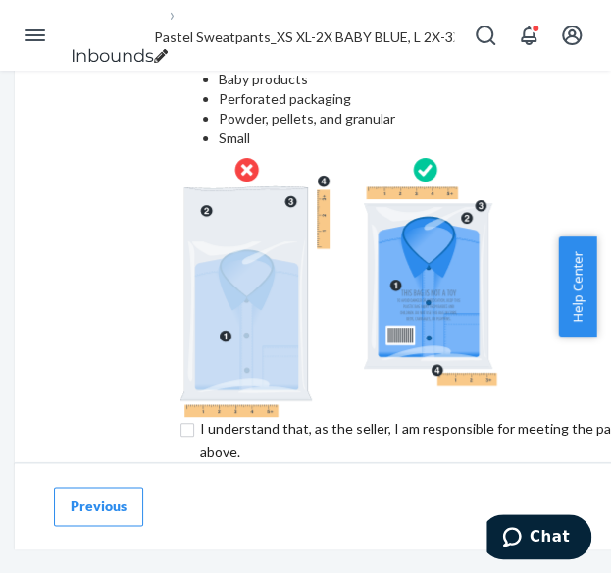
click at [179, 417] on input "checkbox" at bounding box center [505, 440] width 652 height 47
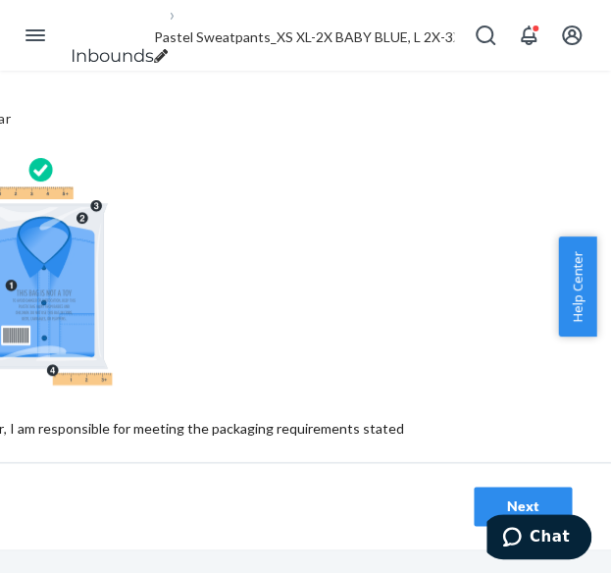
click at [474, 487] on button "Next" at bounding box center [523, 506] width 98 height 39
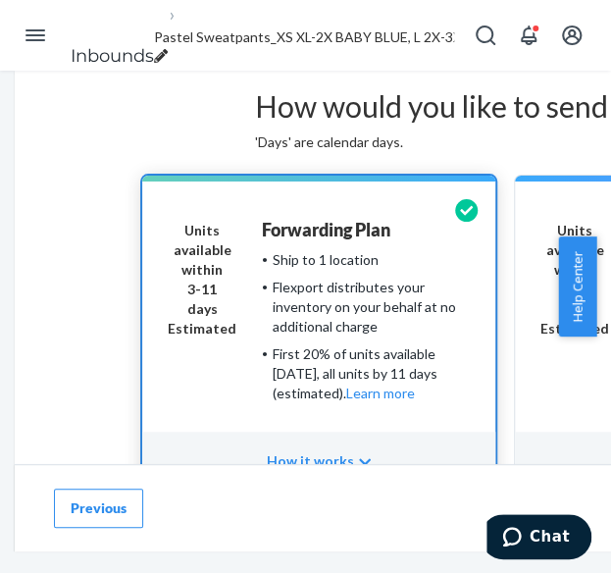
scroll to position [0, 418]
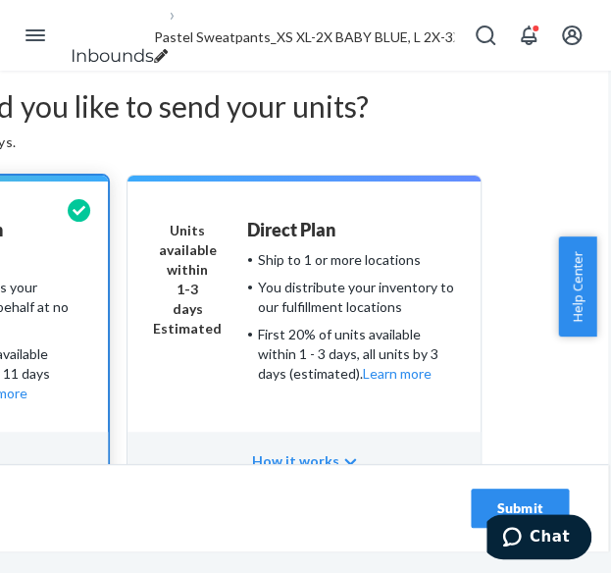
click at [487, 498] on div "Submit" at bounding box center [519, 508] width 65 height 20
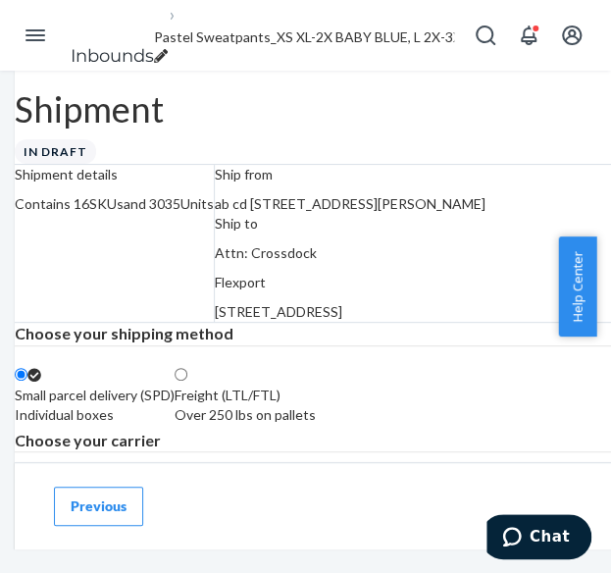
click at [233, 38] on span "Pastel Sweatpants_XS XL-2X BABY BLUE, L 2X-3X BUBBLEGUM, XS XL MINT, M 2X-3X LA…" at bounding box center [592, 36] width 877 height 17
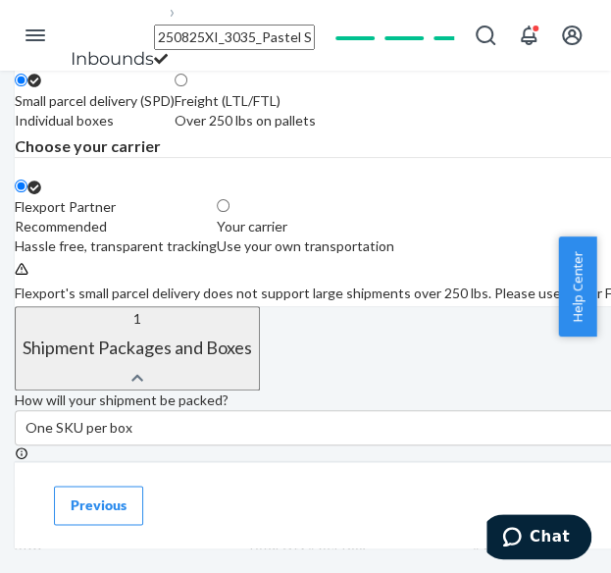
click at [394, 256] on label "Your carrier Use your own transportation" at bounding box center [306, 226] width 178 height 59
click at [230, 212] on input "Your carrier Use your own transportation" at bounding box center [223, 205] width 13 height 13
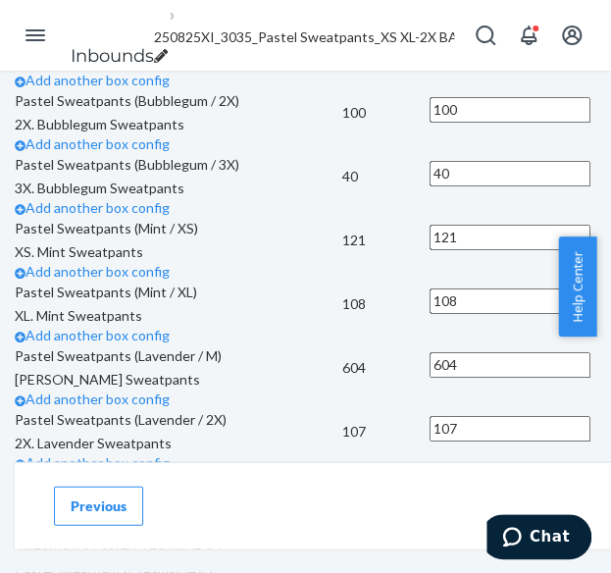
scroll to position [981, 0]
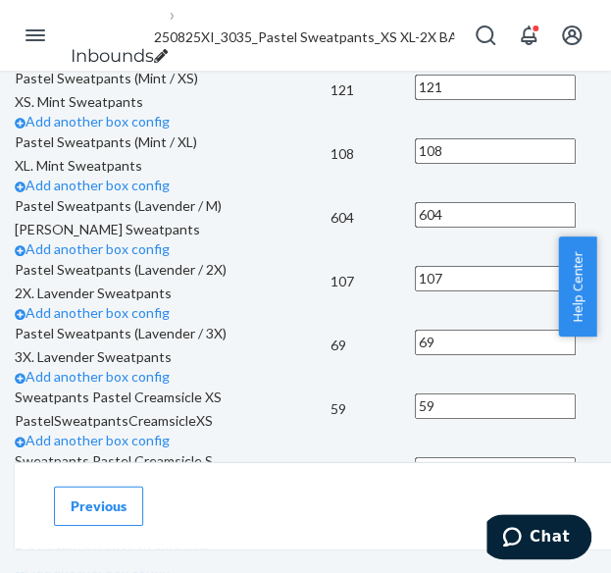
scroll to position [1177, 0]
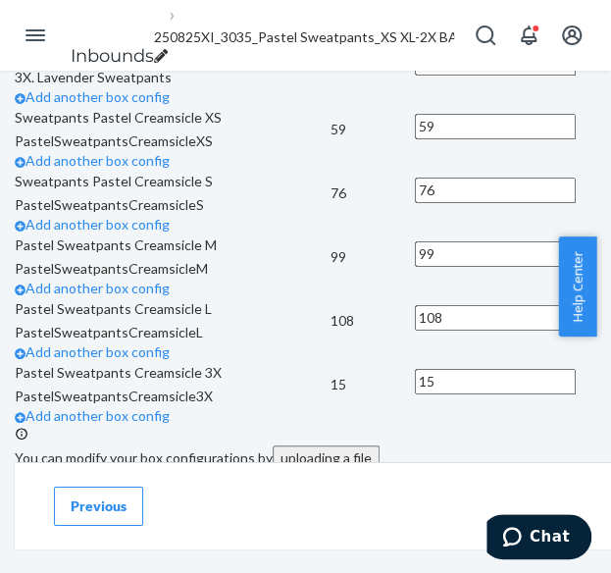
scroll to position [1471, 0]
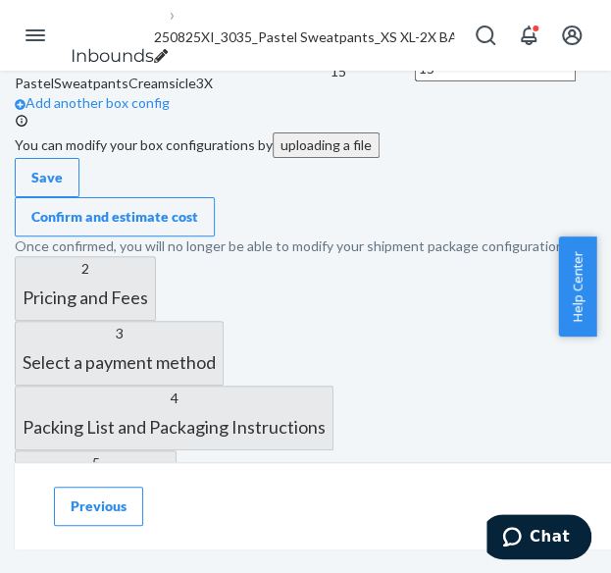
scroll to position [2060, 0]
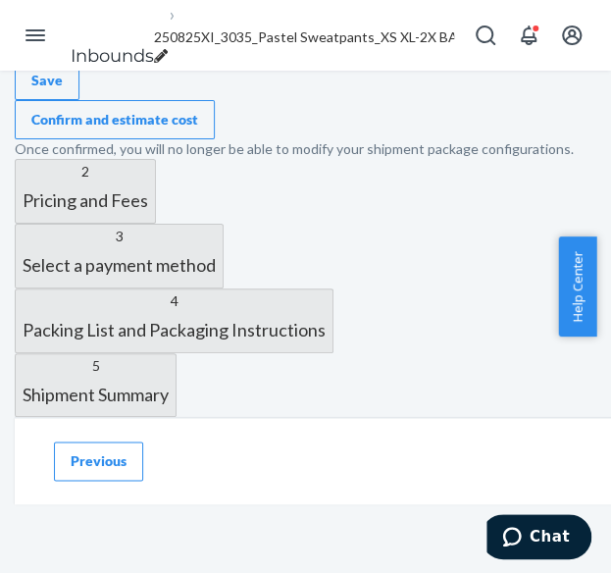
scroll to position [2746, 0]
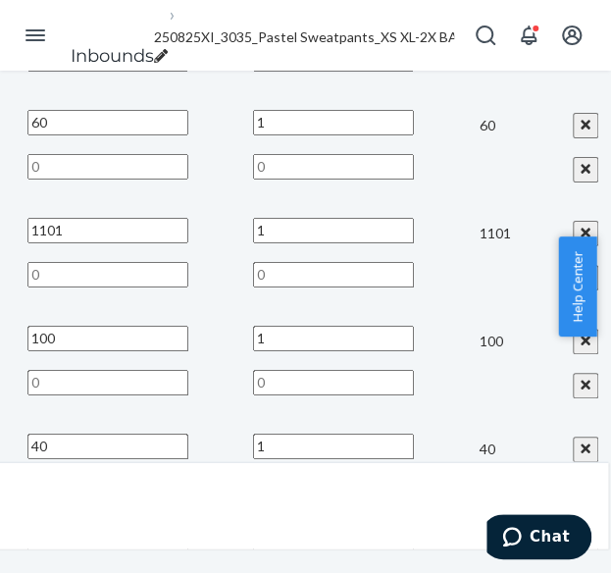
scroll to position [981, 418]
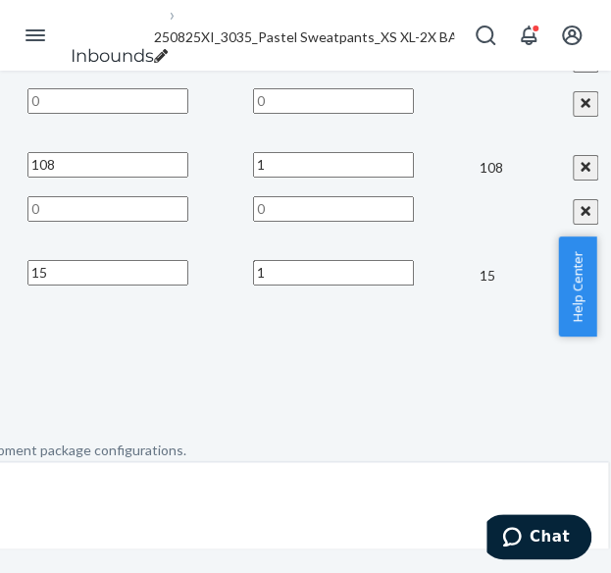
scroll to position [2189, 418]
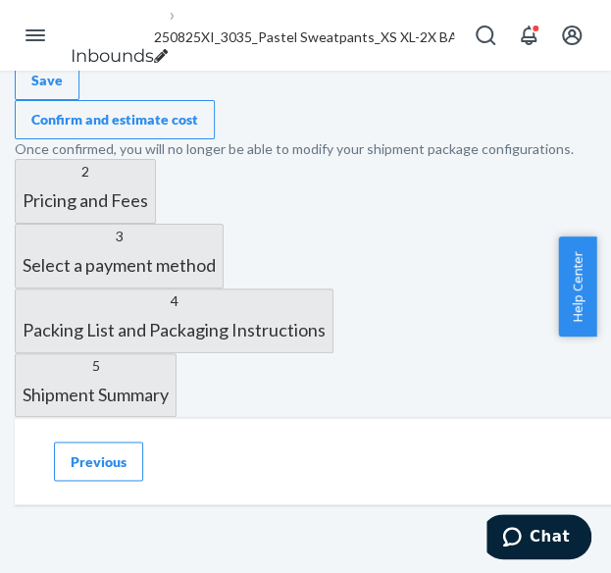
scroll to position [3889, 0]
click at [198, 129] on div "Confirm and estimate cost" at bounding box center [114, 120] width 167 height 20
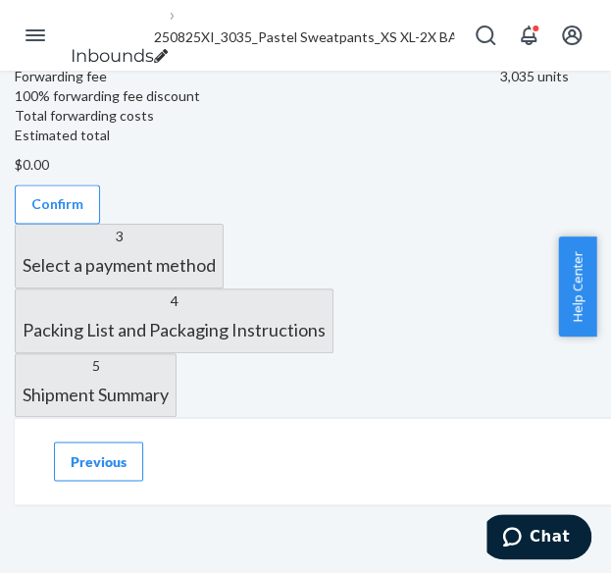
scroll to position [914, 0]
click at [100, 224] on button "Confirm" at bounding box center [57, 203] width 85 height 39
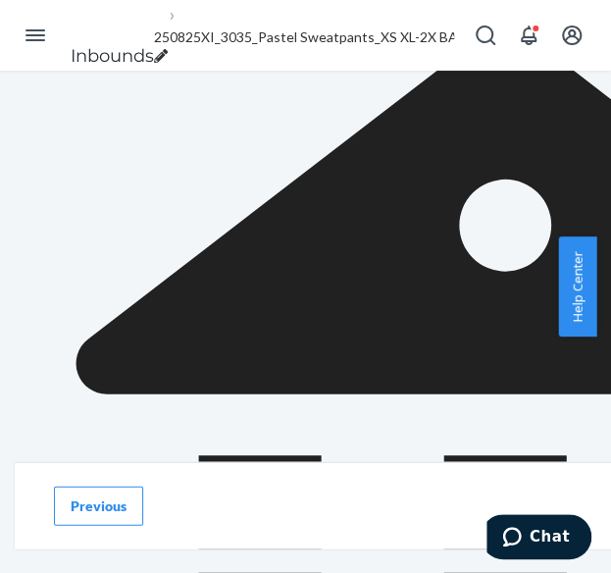
scroll to position [1012, 0]
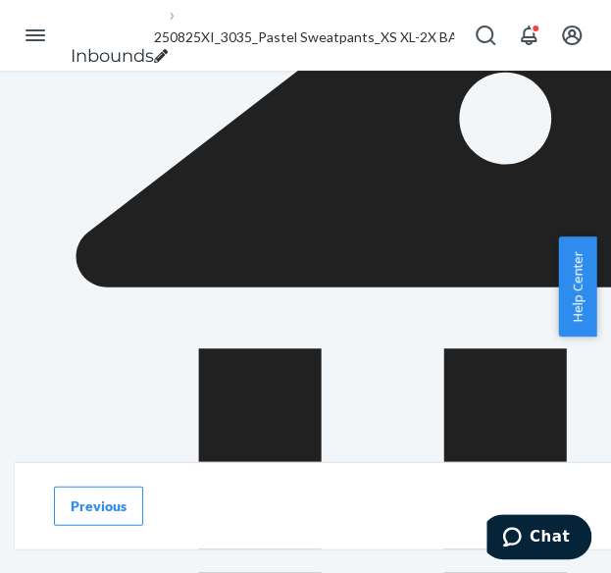
drag, startPoint x: 224, startPoint y: 219, endPoint x: 294, endPoint y: 237, distance: 73.0
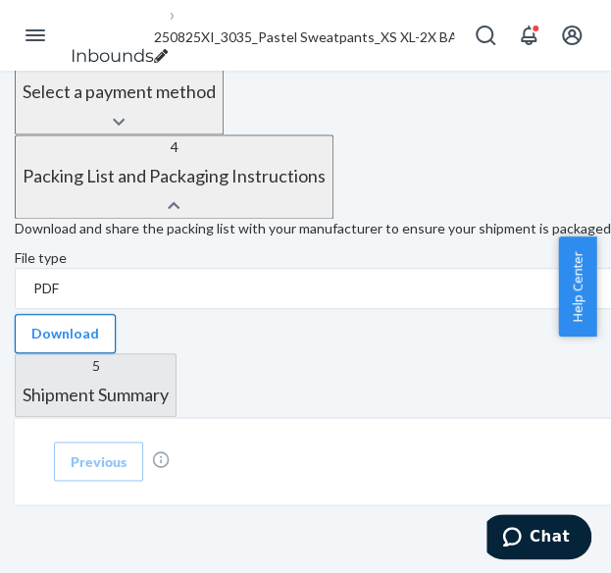
click at [116, 314] on button "Download" at bounding box center [65, 333] width 101 height 39
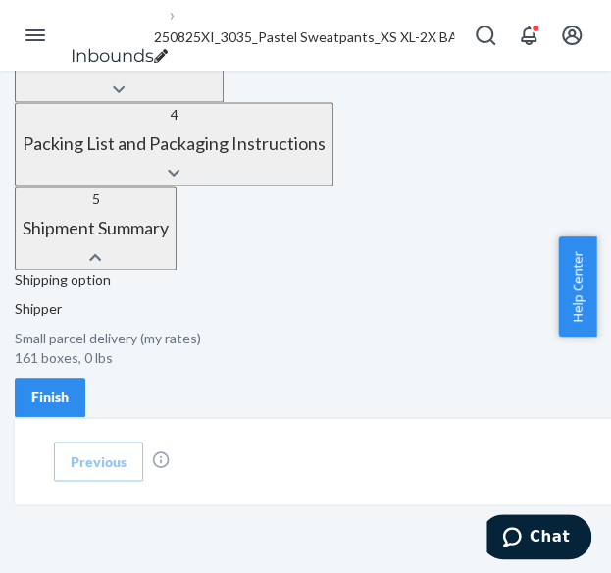
click at [85, 378] on button "Finish" at bounding box center [50, 397] width 71 height 39
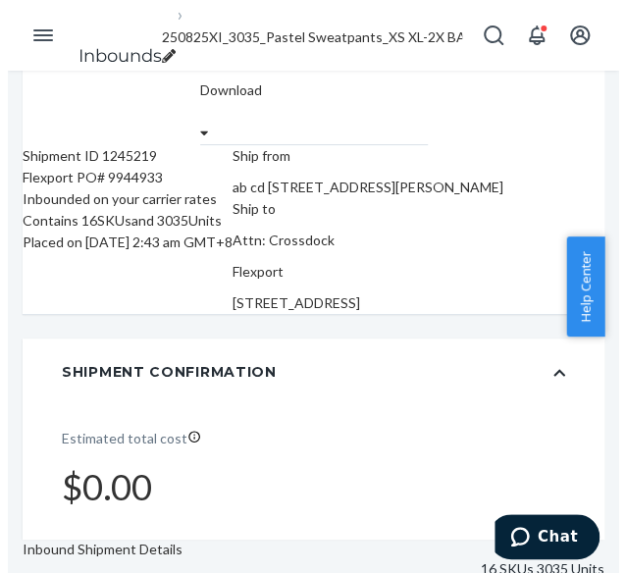
scroll to position [0, 27]
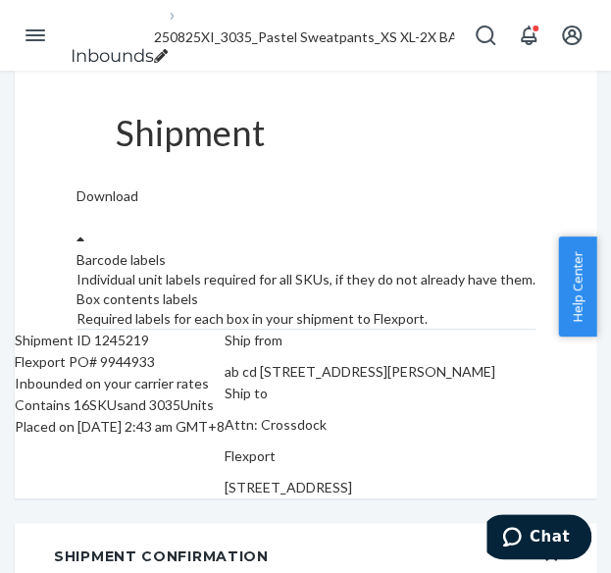
click at [138, 186] on label "Download" at bounding box center [108, 196] width 62 height 20
click at [459, 309] on div "Required labels for each box in your shipment to Flexport." at bounding box center [306, 319] width 459 height 20
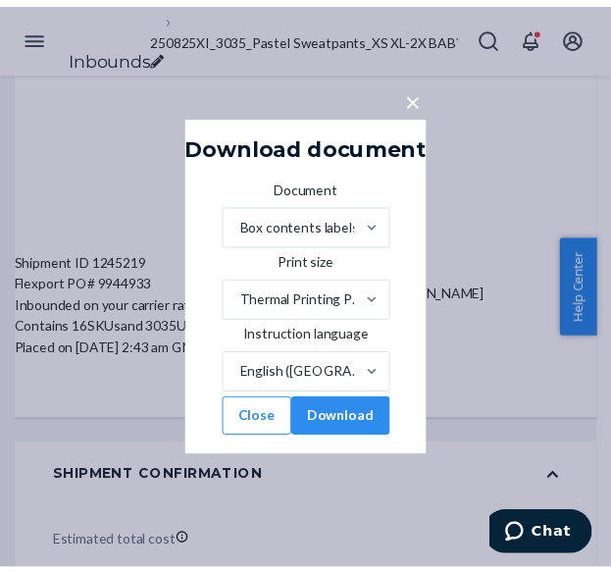
scroll to position [0, 12]
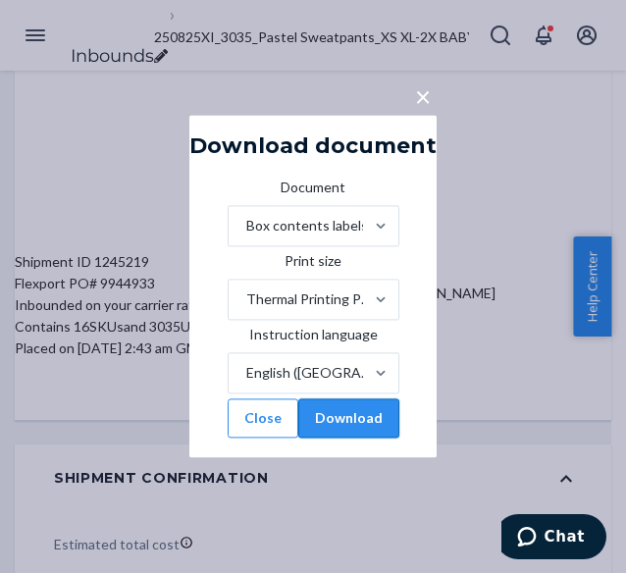
click at [399, 438] on button "Download" at bounding box center [348, 418] width 101 height 39
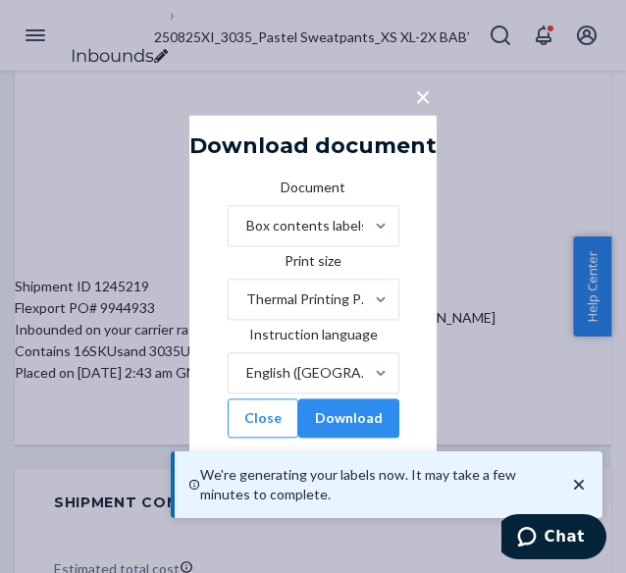
click at [581, 487] on icon "close toast" at bounding box center [579, 485] width 20 height 20
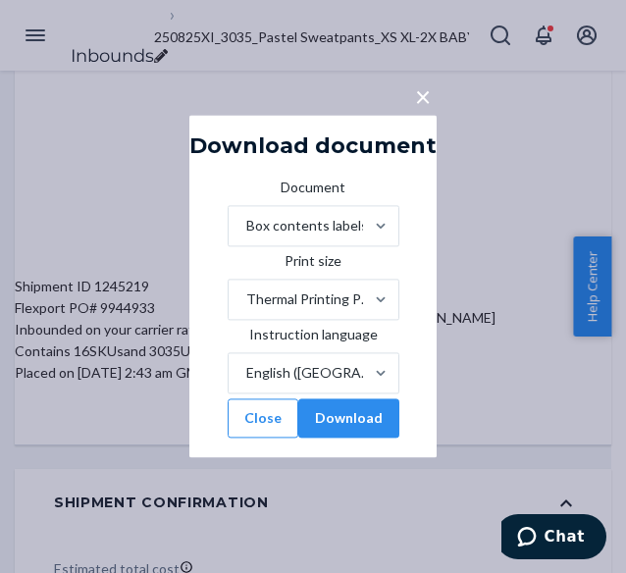
click at [377, 451] on div "We're generating your labels now. It may take a few minutes to complete." at bounding box center [387, 484] width 432 height 67
click at [376, 438] on button "Download" at bounding box center [348, 418] width 101 height 39
click at [206, 58] on div "× Download document Document Box contents labels Print size Thermal Printing Pa…" at bounding box center [313, 286] width 626 height 573
